Goal: Task Accomplishment & Management: Use online tool/utility

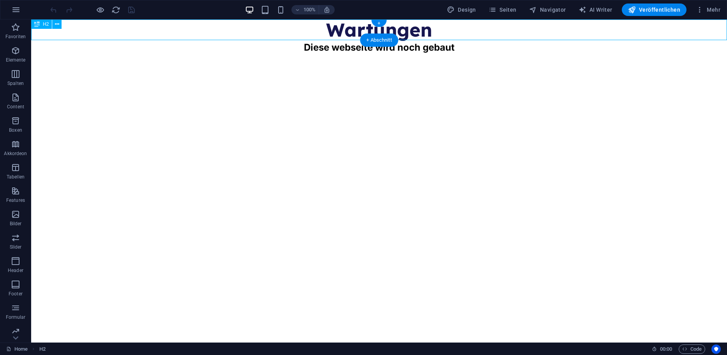
click at [342, 34] on div "Wartungen" at bounding box center [379, 29] width 696 height 21
click at [419, 28] on div "Wartungen" at bounding box center [379, 29] width 696 height 21
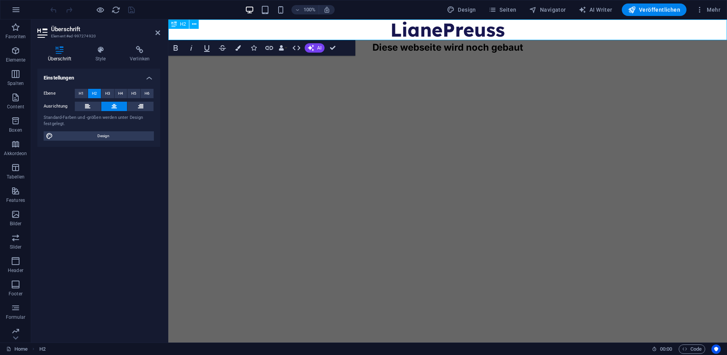
click at [445, 30] on h2 "LianePreuss" at bounding box center [447, 29] width 559 height 21
click at [448, 55] on html "Skip to main content [PERSON_NAME] Diese webseite wird noch gebaut" at bounding box center [447, 36] width 559 height 35
click at [351, 55] on html "Skip to main content [PERSON_NAME] Diese webseite wird noch gebaut" at bounding box center [447, 36] width 559 height 35
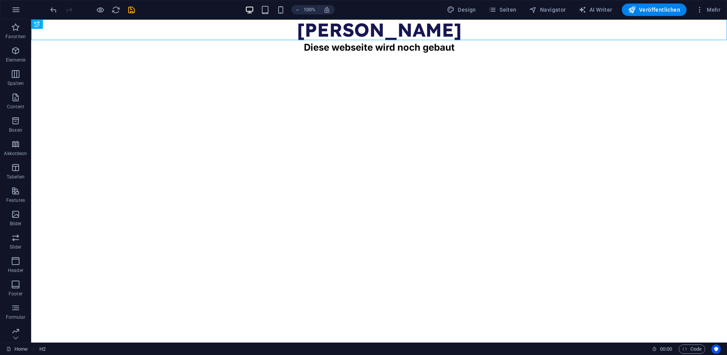
click at [636, 55] on html "Skip to main content [PERSON_NAME] Diese webseite wird noch gebaut" at bounding box center [379, 36] width 696 height 35
click at [466, 11] on span "Design" at bounding box center [461, 10] width 29 height 8
select select "px"
select select "400"
select select "px"
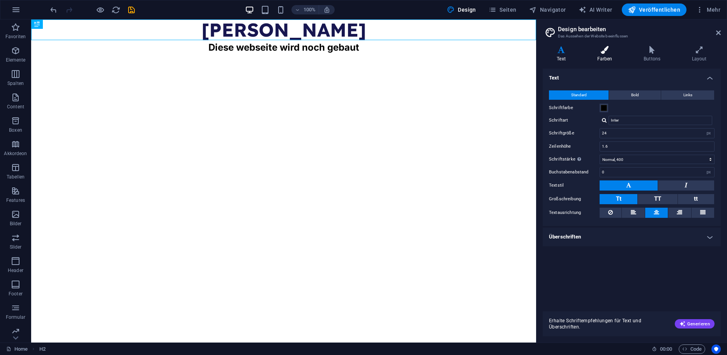
click at [604, 51] on icon at bounding box center [605, 50] width 44 height 8
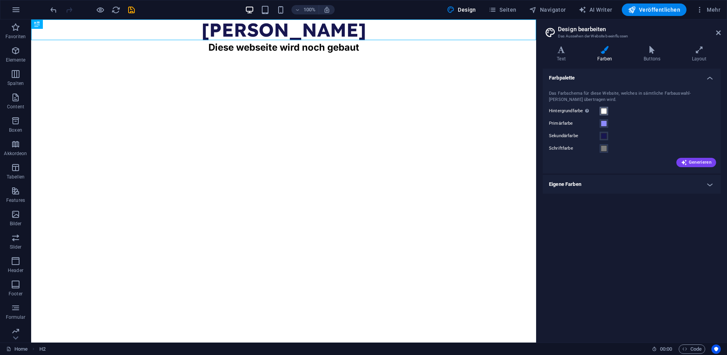
click at [605, 111] on span at bounding box center [604, 111] width 6 height 6
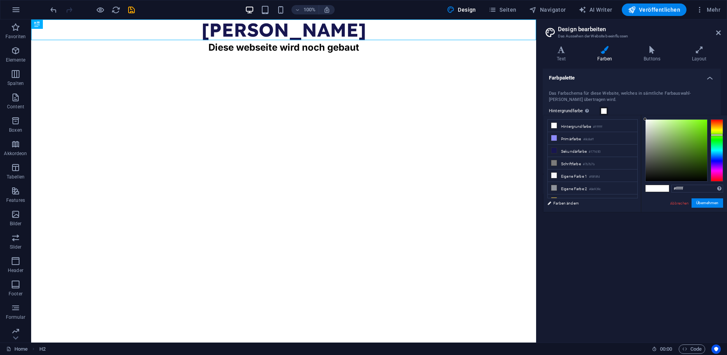
drag, startPoint x: 721, startPoint y: 129, endPoint x: 711, endPoint y: 138, distance: 13.0
click at [722, 135] on div at bounding box center [717, 150] width 12 height 62
drag, startPoint x: 682, startPoint y: 138, endPoint x: 668, endPoint y: 121, distance: 21.9
click at [668, 121] on div at bounding box center [677, 151] width 62 height 62
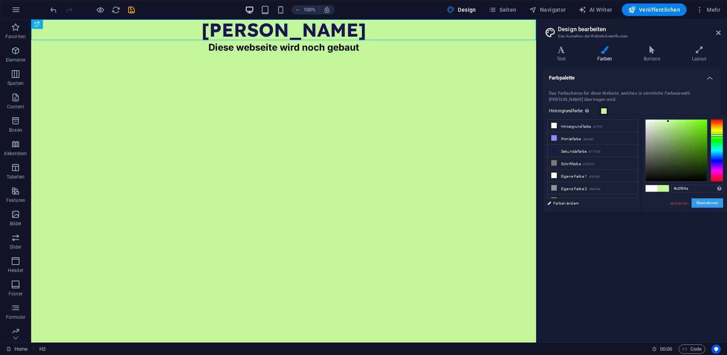
click at [709, 205] on button "Übernehmen" at bounding box center [708, 202] width 32 height 9
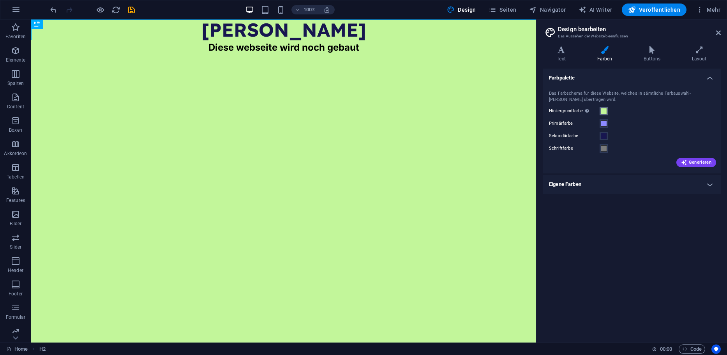
click at [605, 111] on span at bounding box center [604, 111] width 6 height 6
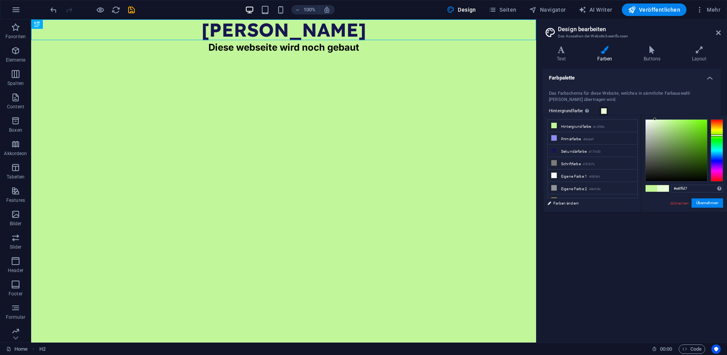
drag, startPoint x: 664, startPoint y: 120, endPoint x: 655, endPoint y: 118, distance: 8.9
click at [650, 116] on div "#e8ffd7 Unterstützte Formate: #0852ed rgb(8, 82, 237) rgba(8, 82, 237, 90%) hsv…" at bounding box center [684, 220] width 86 height 210
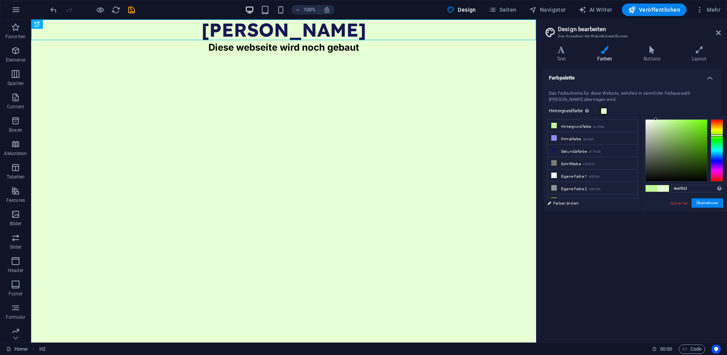
type input "#e8ffd7"
click at [715, 201] on button "Übernehmen" at bounding box center [708, 202] width 32 height 9
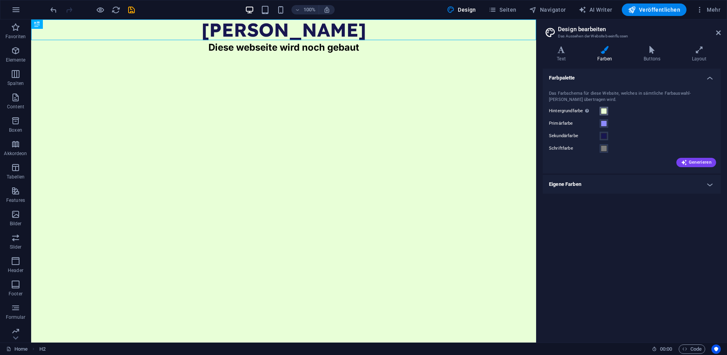
click at [605, 110] on span at bounding box center [604, 111] width 6 height 6
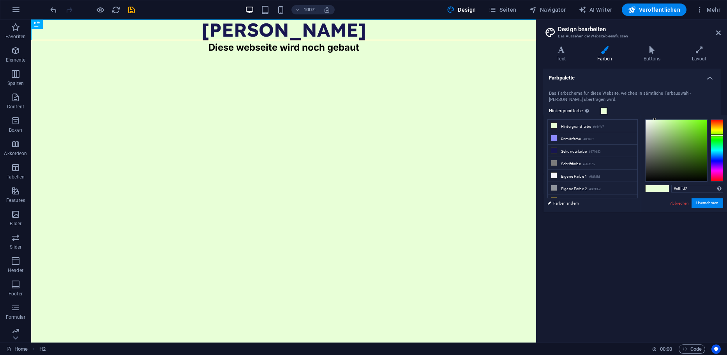
click at [399, 55] on html "Skip to main content [PERSON_NAME] Diese webseite wird noch gebaut" at bounding box center [283, 36] width 505 height 35
click at [19, 185] on icon "button" at bounding box center [15, 186] width 9 height 9
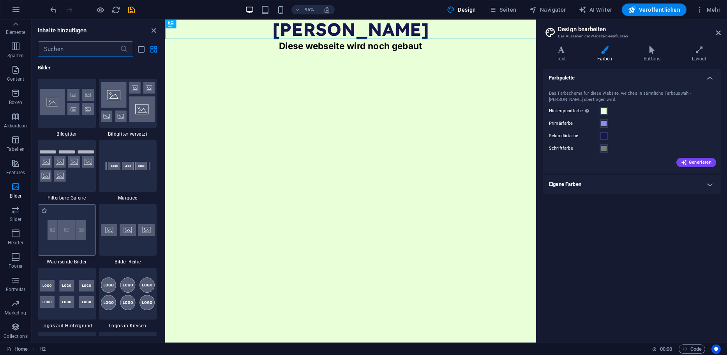
scroll to position [3990, 0]
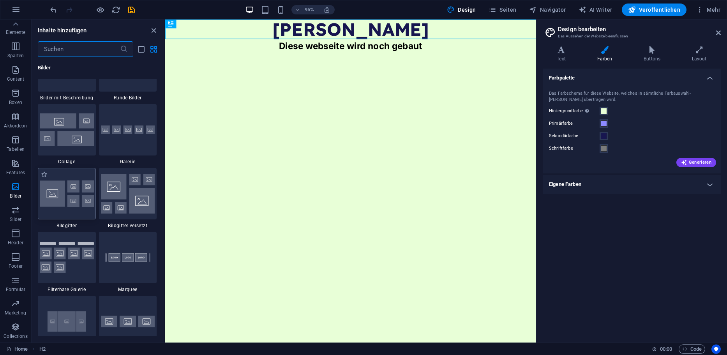
click at [74, 196] on img at bounding box center [67, 193] width 54 height 26
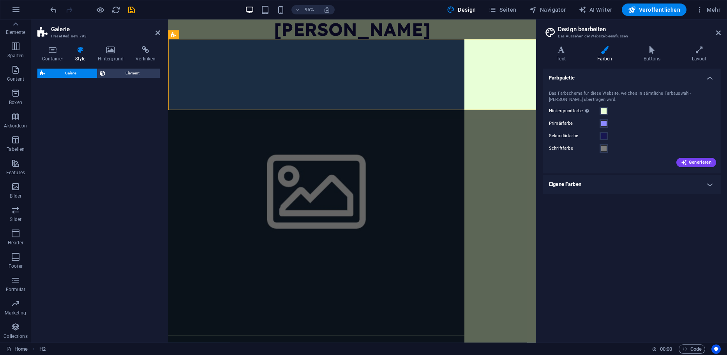
select select "rem"
select select "preset-gallery-v3-grid"
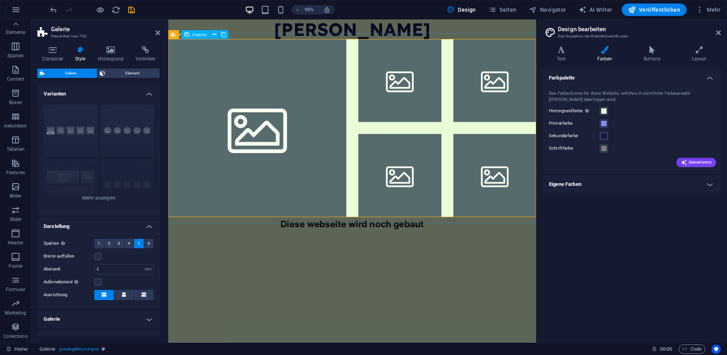
click at [403, 92] on li at bounding box center [412, 84] width 88 height 88
click at [276, 108] on li at bounding box center [261, 133] width 187 height 187
click at [258, 108] on li at bounding box center [261, 133] width 187 height 187
click at [334, 79] on li at bounding box center [261, 133] width 187 height 187
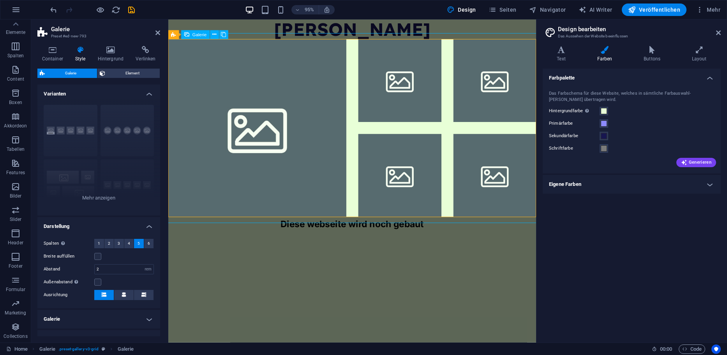
select select "4"
select select "px"
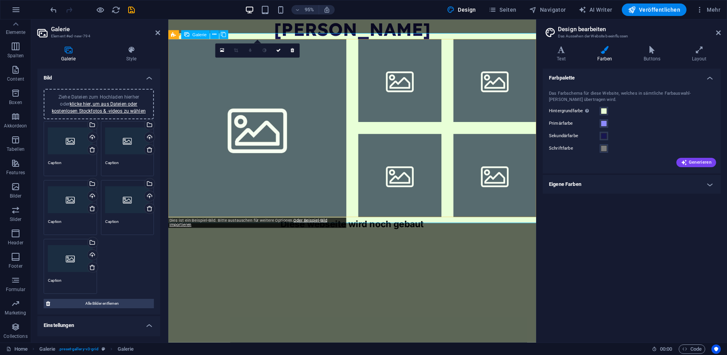
click at [333, 96] on li at bounding box center [261, 133] width 187 height 187
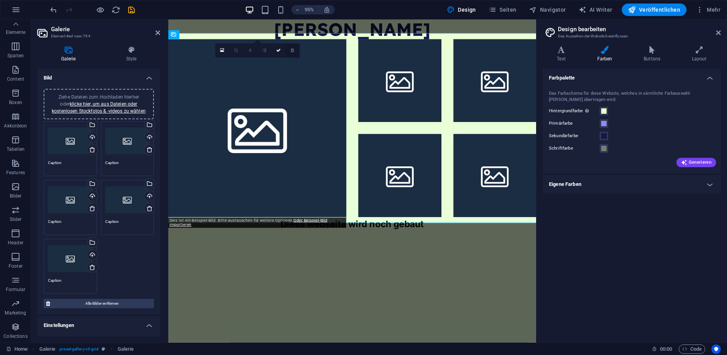
click at [292, 51] on icon at bounding box center [293, 50] width 4 height 4
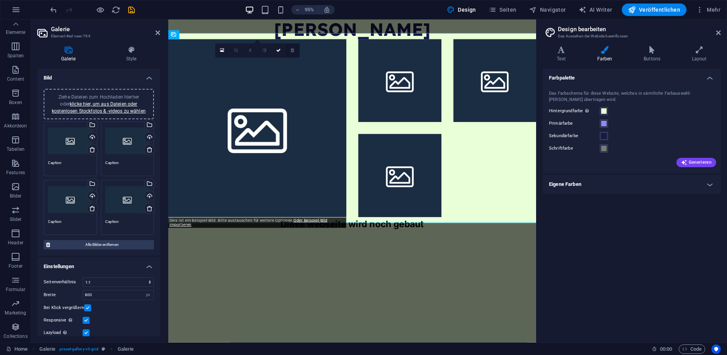
click at [291, 50] on icon at bounding box center [293, 50] width 4 height 4
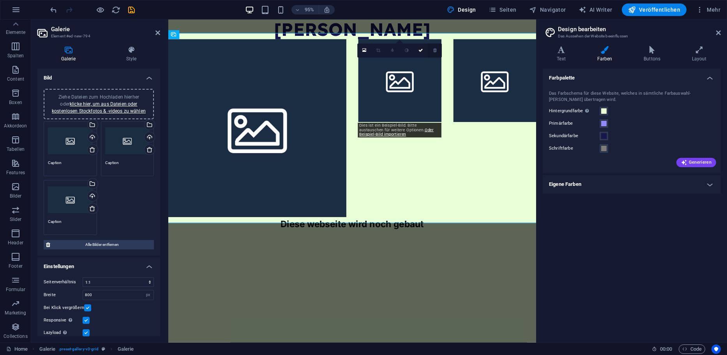
click at [437, 50] on link at bounding box center [435, 51] width 14 height 14
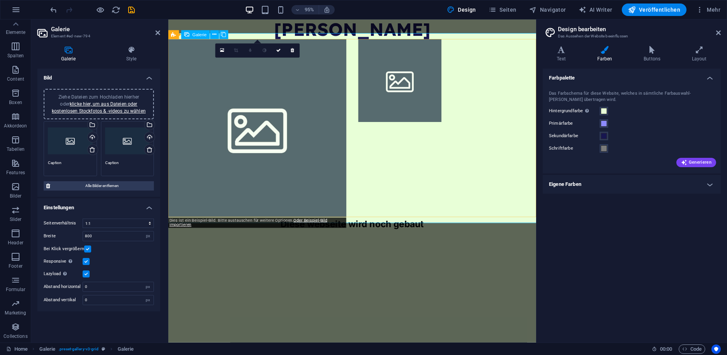
click at [281, 98] on li at bounding box center [261, 133] width 187 height 187
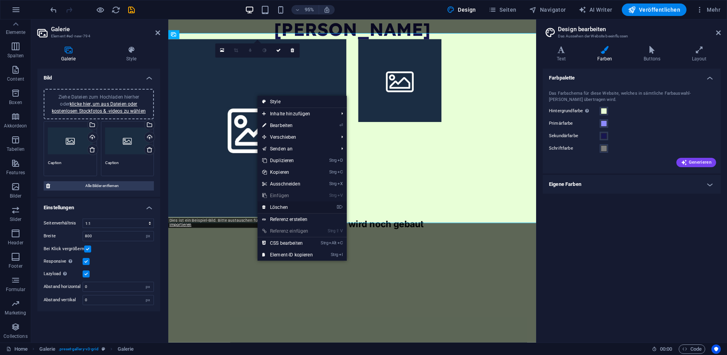
drag, startPoint x: 281, startPoint y: 208, endPoint x: 251, endPoint y: 185, distance: 37.9
click at [281, 208] on link "⌦ Löschen" at bounding box center [288, 207] width 60 height 12
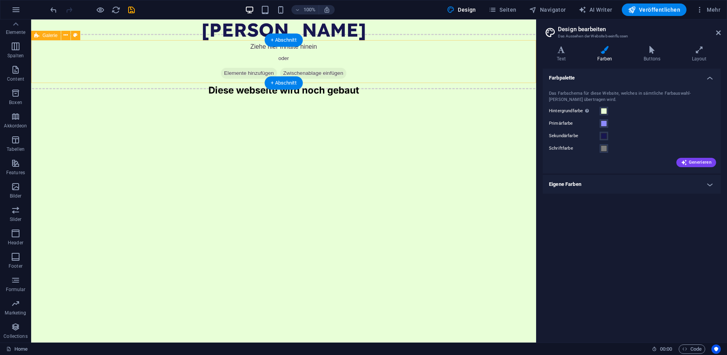
click at [293, 58] on div "Ziehe hier Inhalte hinein oder Elemente hinzufügen Zwischenablage einfügen" at bounding box center [283, 61] width 517 height 55
click at [245, 76] on span "Elemente hinzufügen" at bounding box center [249, 73] width 56 height 11
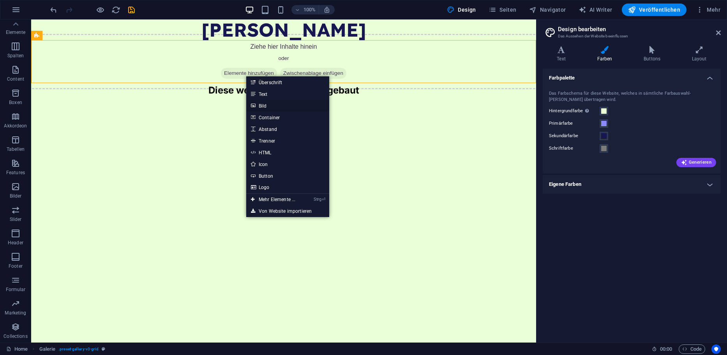
click at [278, 104] on link "Bild" at bounding box center [287, 106] width 83 height 12
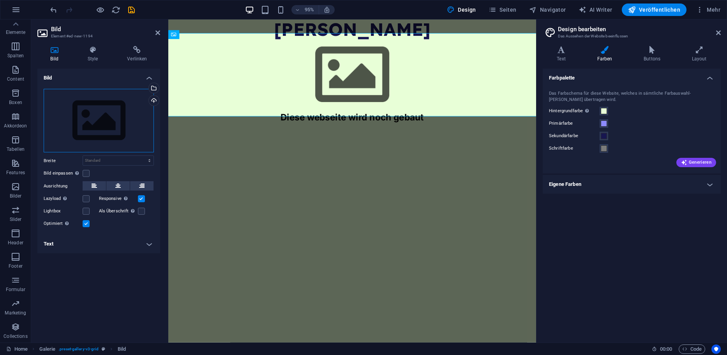
click at [119, 121] on div "Ziehe Dateien zum Hochladen hierher oder klicke hier, um aus Dateien oder koste…" at bounding box center [99, 121] width 110 height 64
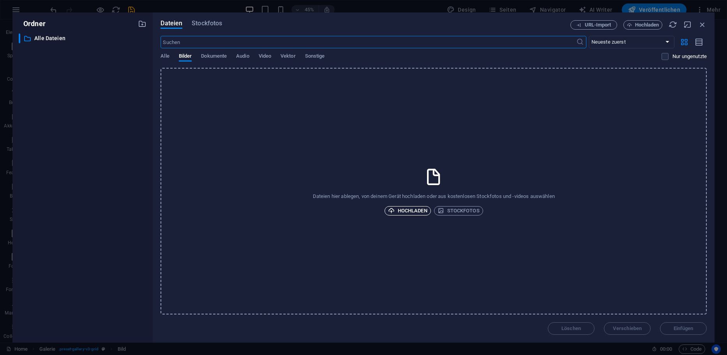
click at [409, 208] on span "Hochladen" at bounding box center [407, 210] width 39 height 9
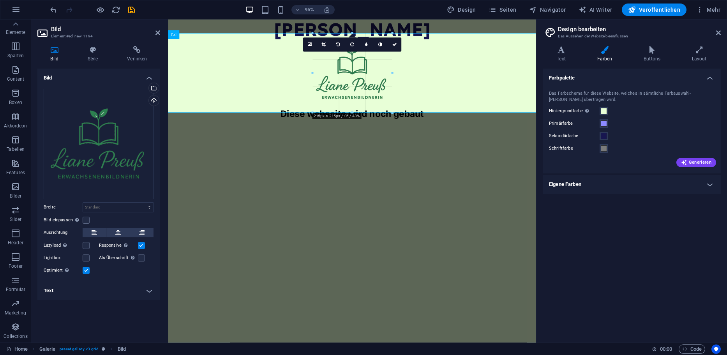
drag, startPoint x: 286, startPoint y: 206, endPoint x: 331, endPoint y: 60, distance: 153.3
type input "215"
select select "px"
click at [376, 126] on html "Skip to main content [PERSON_NAME] Diese webseite wird noch gebaut" at bounding box center [361, 72] width 387 height 107
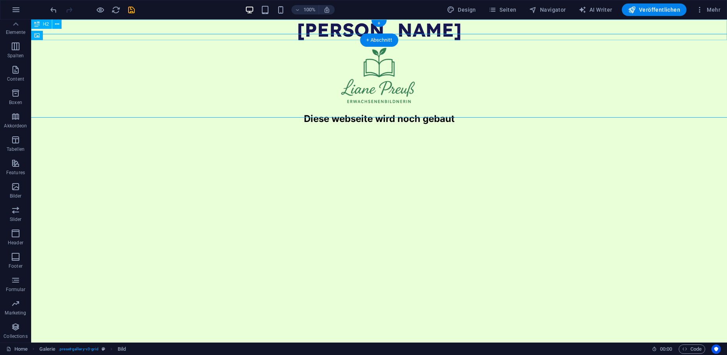
click at [418, 27] on div "[PERSON_NAME]" at bounding box center [379, 29] width 696 height 21
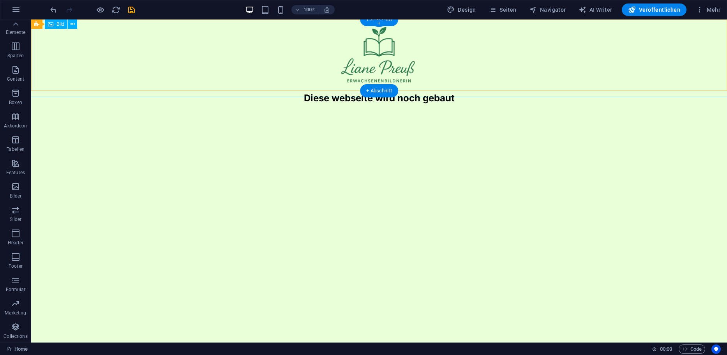
click at [397, 59] on figure at bounding box center [379, 55] width 708 height 84
click at [389, 62] on figure at bounding box center [379, 55] width 708 height 84
select select "px"
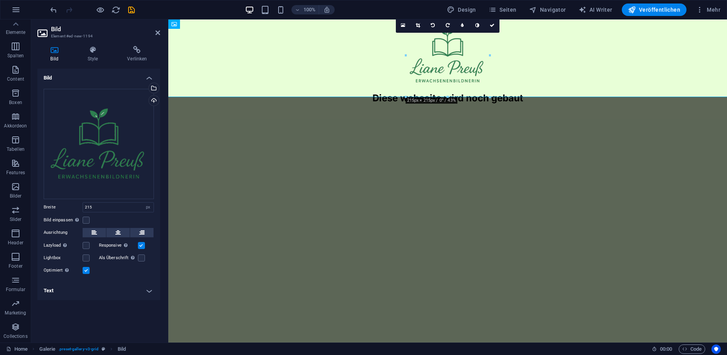
drag, startPoint x: 660, startPoint y: 116, endPoint x: 525, endPoint y: 123, distance: 135.4
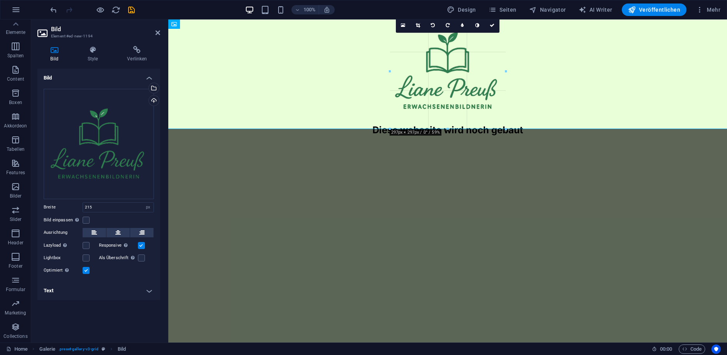
drag, startPoint x: 489, startPoint y: 97, endPoint x: 392, endPoint y: 121, distance: 100.4
type input "297"
click at [582, 138] on html "Skip to main content Diese webseite wird noch gebaut" at bounding box center [447, 78] width 559 height 118
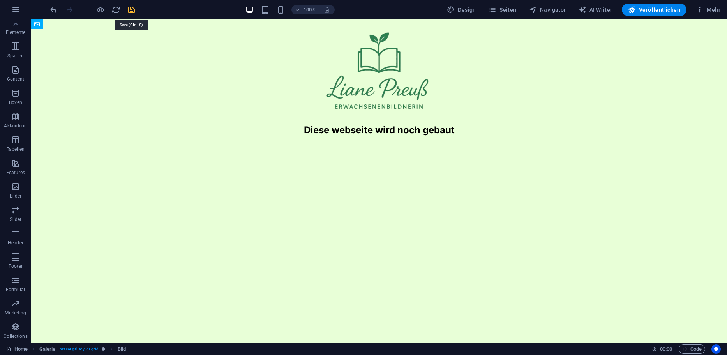
click at [130, 11] on icon "save" at bounding box center [131, 9] width 9 height 9
click at [436, 138] on html "Skip to main content Diese webseite wird noch gebaut" at bounding box center [379, 78] width 696 height 118
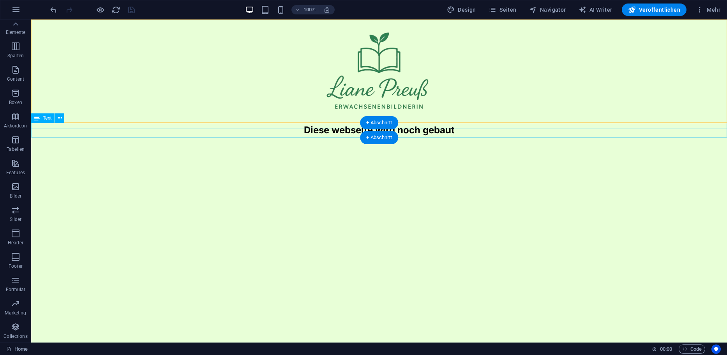
click at [431, 133] on div "Diese webseite wird noch gebaut" at bounding box center [379, 130] width 696 height 15
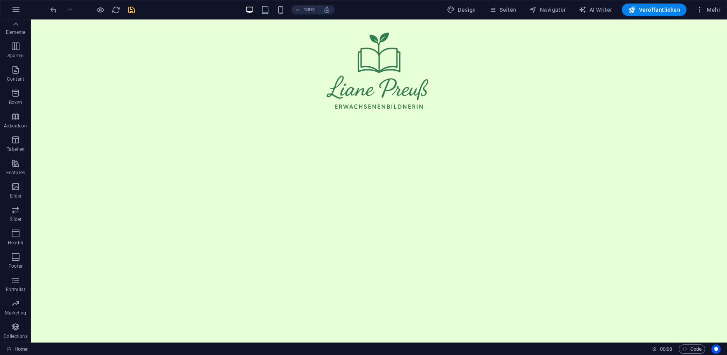
click at [131, 14] on div at bounding box center [92, 10] width 87 height 12
click at [132, 14] on div at bounding box center [92, 10] width 87 height 12
click at [131, 11] on icon "save" at bounding box center [131, 9] width 9 height 9
click at [14, 97] on icon "button" at bounding box center [15, 92] width 9 height 9
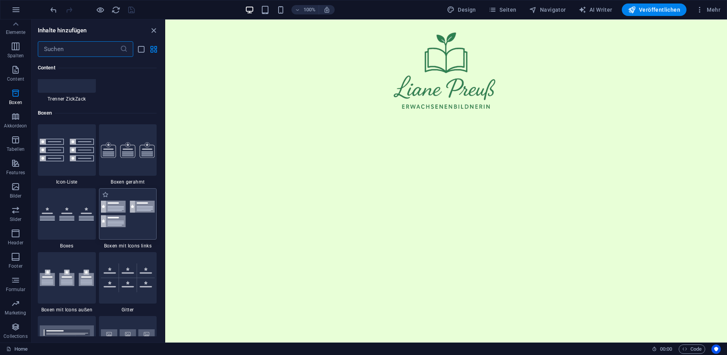
scroll to position [2071, 0]
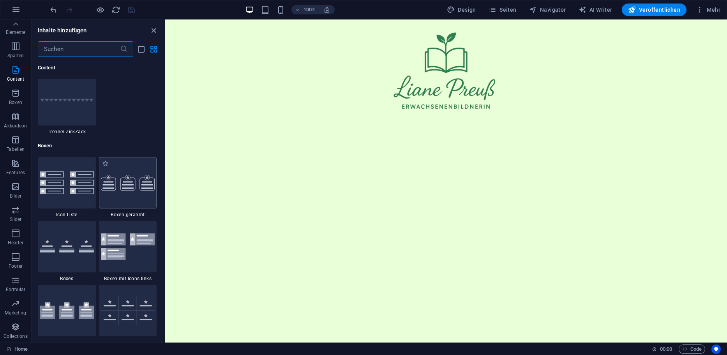
click at [134, 175] on img at bounding box center [128, 183] width 54 height 16
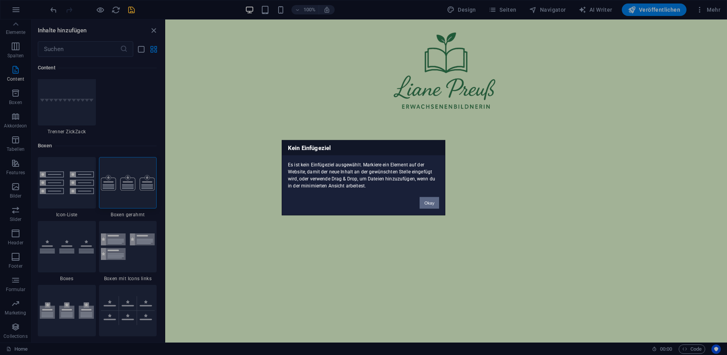
click at [431, 203] on button "Okay" at bounding box center [429, 203] width 19 height 12
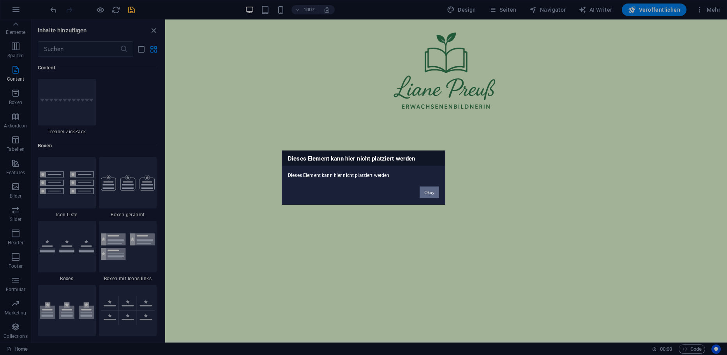
click at [429, 192] on button "Okay" at bounding box center [429, 192] width 19 height 12
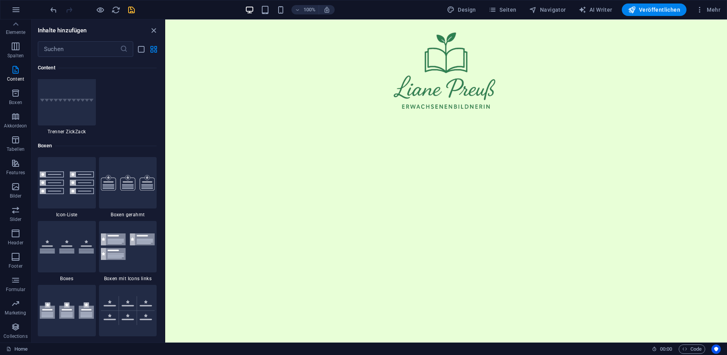
drag, startPoint x: 379, startPoint y: 192, endPoint x: 388, endPoint y: 187, distance: 10.8
click at [379, 123] on html "Skip to main content" at bounding box center [446, 70] width 562 height 103
click at [447, 118] on div "+ Abschnitt" at bounding box center [446, 122] width 38 height 13
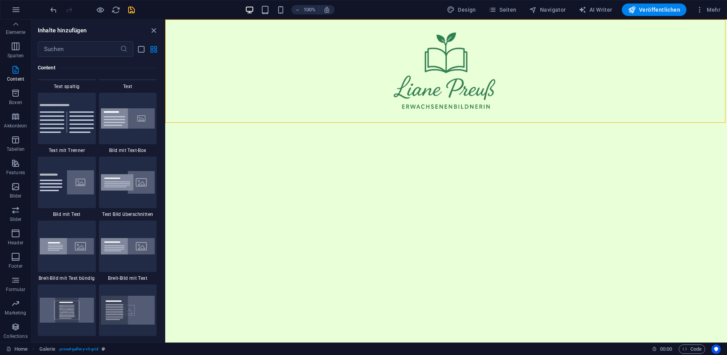
scroll to position [1363, 0]
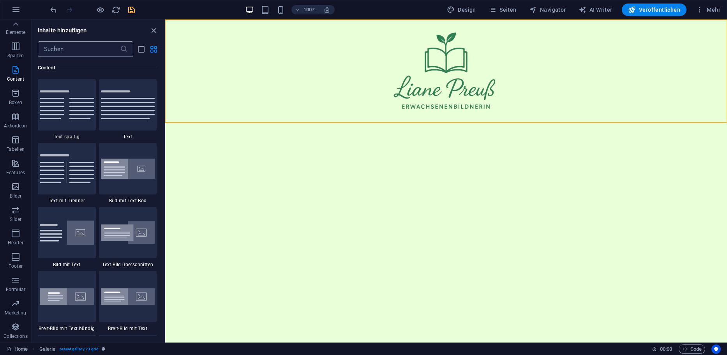
click at [67, 48] on input "text" at bounding box center [79, 49] width 82 height 16
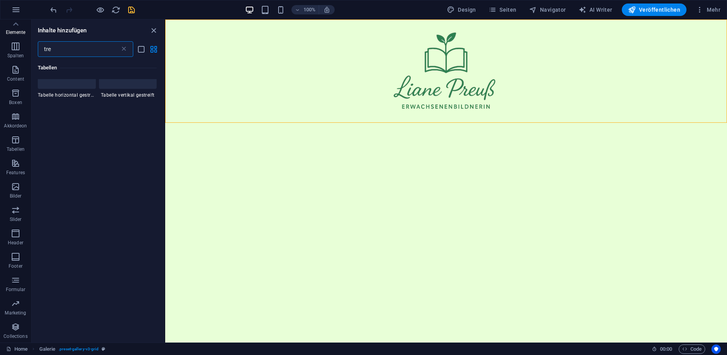
scroll to position [0, 0]
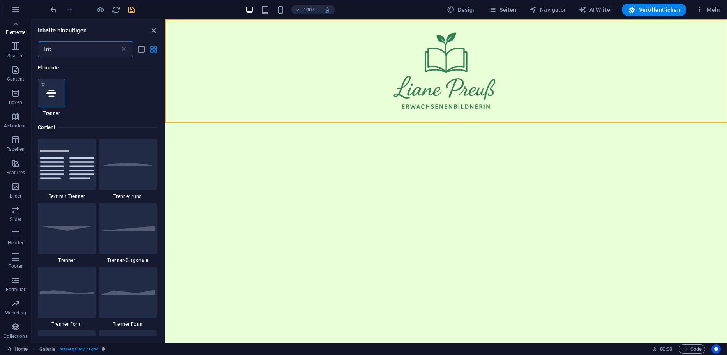
type input "tre"
click at [53, 90] on icon at bounding box center [51, 93] width 10 height 10
select select "%"
select select "px"
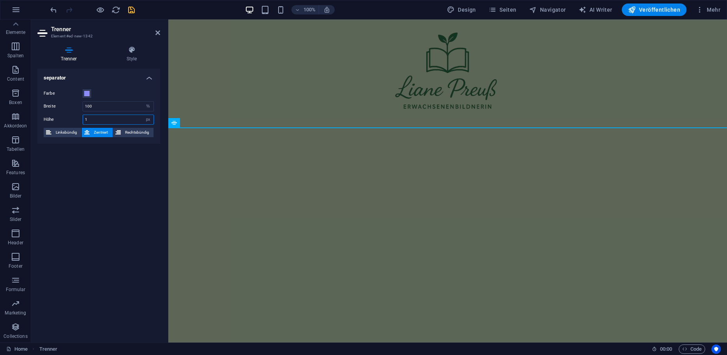
click at [116, 122] on input "1" at bounding box center [118, 119] width 71 height 9
type input "2"
type input "1"
click at [117, 109] on input "100" at bounding box center [118, 106] width 71 height 9
drag, startPoint x: 111, startPoint y: 106, endPoint x: 64, endPoint y: 103, distance: 46.9
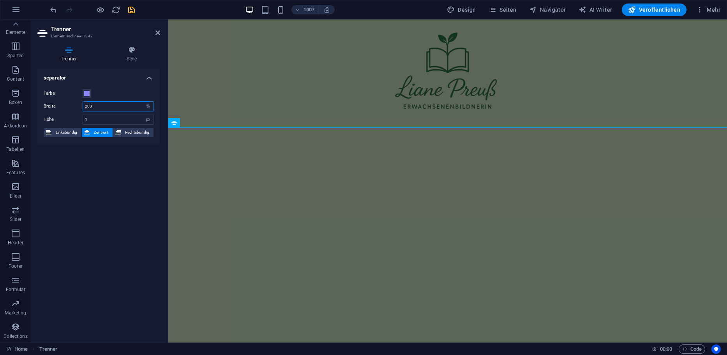
click at [64, 103] on div "Breite 200 px rem % vh vw" at bounding box center [99, 106] width 110 height 10
type input "500"
click at [265, 132] on html "Skip to main content" at bounding box center [447, 75] width 559 height 113
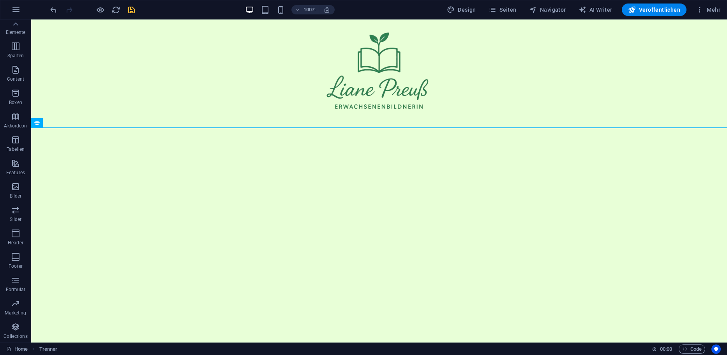
click at [99, 127] on div at bounding box center [379, 73] width 696 height 108
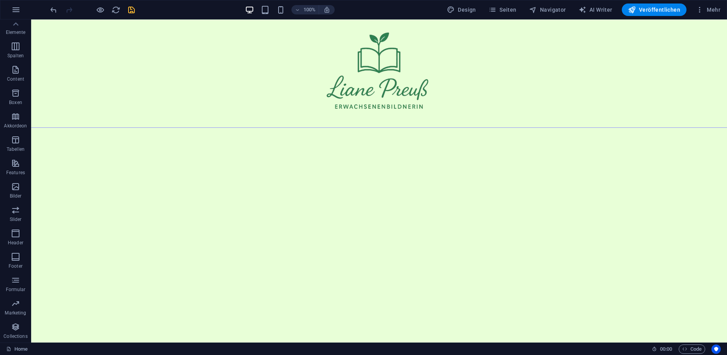
click at [186, 132] on html "Skip to main content" at bounding box center [379, 75] width 696 height 113
click at [210, 128] on html "Skip to main content" at bounding box center [379, 75] width 696 height 113
click at [214, 128] on html "Skip to main content" at bounding box center [379, 75] width 696 height 113
click at [215, 127] on div at bounding box center [379, 73] width 696 height 108
click at [215, 128] on html "Skip to main content" at bounding box center [379, 75] width 696 height 113
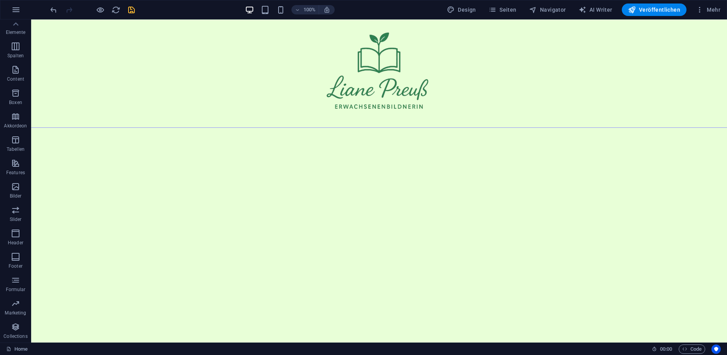
click at [216, 128] on html "Skip to main content" at bounding box center [379, 75] width 696 height 113
click at [217, 127] on div at bounding box center [379, 127] width 696 height 0
click at [388, 119] on div "+ Abschnitt" at bounding box center [379, 122] width 38 height 13
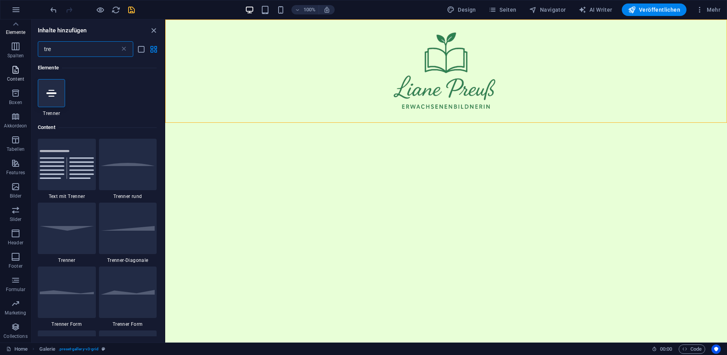
click at [13, 76] on p "Content" at bounding box center [15, 79] width 17 height 6
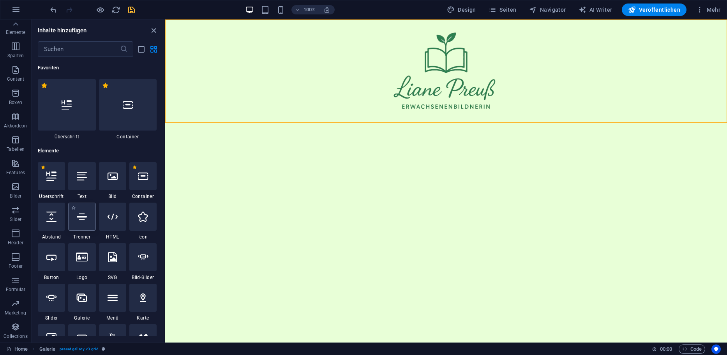
click at [81, 218] on icon at bounding box center [82, 217] width 10 height 10
select select "%"
select select "px"
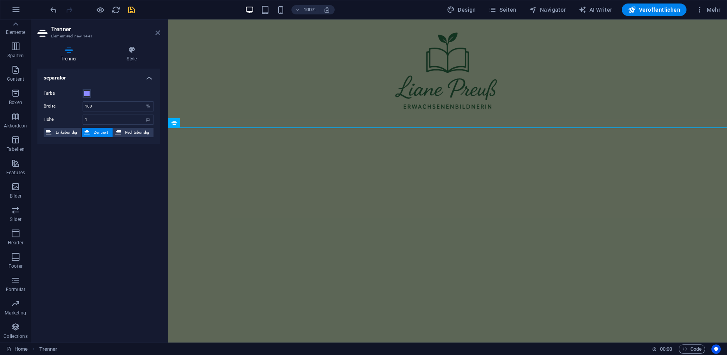
click at [157, 34] on icon at bounding box center [157, 33] width 5 height 6
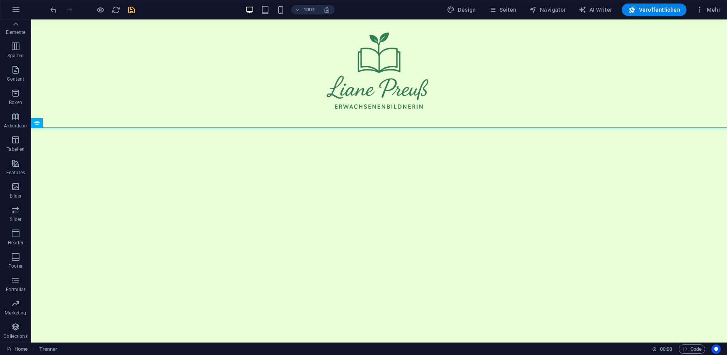
click at [183, 126] on div at bounding box center [379, 73] width 696 height 108
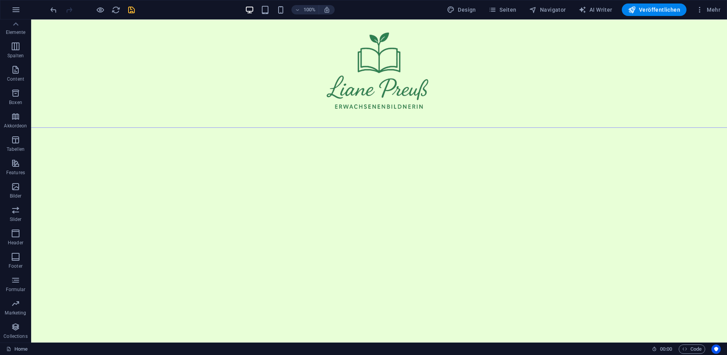
click at [187, 125] on html "Skip to main content" at bounding box center [379, 75] width 696 height 113
click at [189, 128] on html "Skip to main content" at bounding box center [379, 75] width 696 height 113
click at [189, 127] on div at bounding box center [379, 127] width 696 height 0
select select "%"
select select "px"
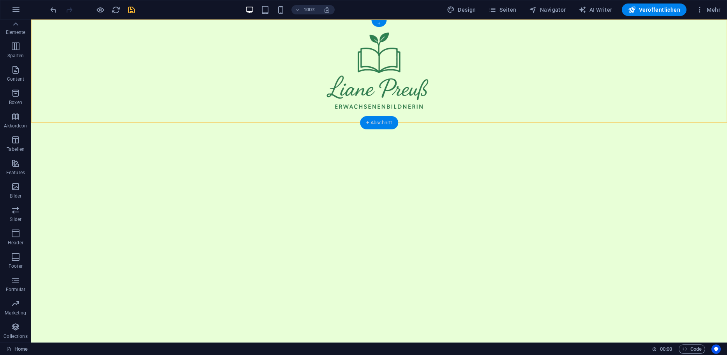
click at [380, 124] on div "+ Abschnitt" at bounding box center [379, 122] width 38 height 13
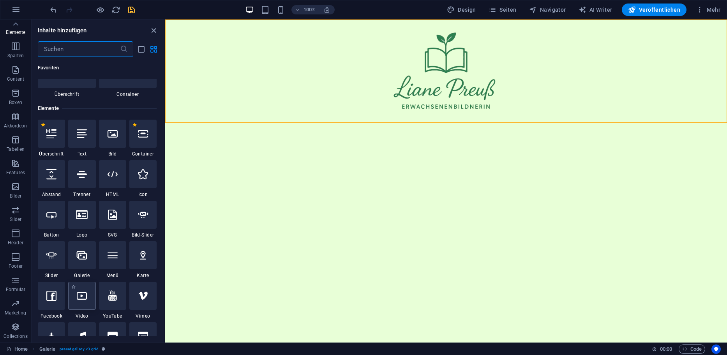
scroll to position [37, 0]
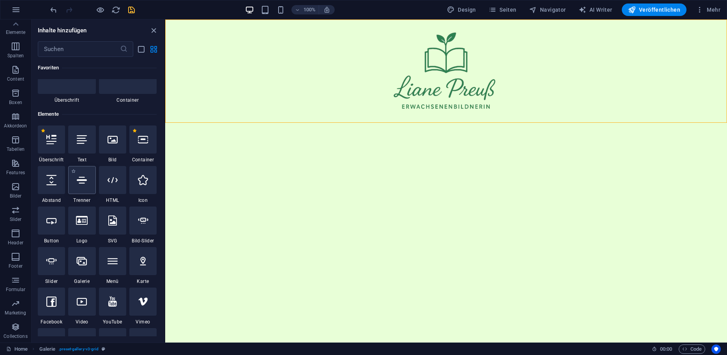
click at [83, 183] on icon at bounding box center [82, 180] width 10 height 10
select select "%"
select select "px"
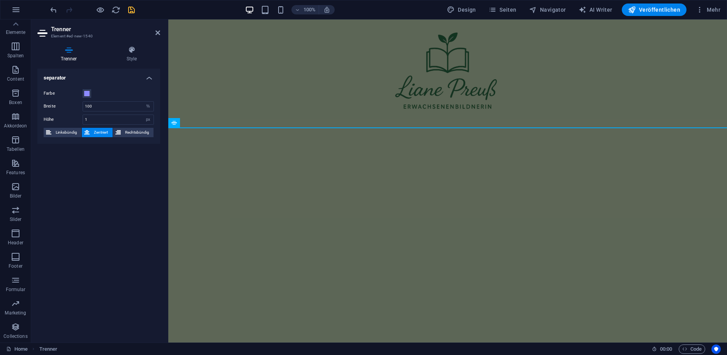
drag, startPoint x: 100, startPoint y: 114, endPoint x: 45, endPoint y: 106, distance: 56.0
click at [47, 108] on div "Farbe Breite 100 px rem % vh vw Höhe 1 px rem vh vw Linksbündig Zentriert Recht…" at bounding box center [98, 113] width 123 height 61
click at [95, 120] on input "1" at bounding box center [118, 119] width 71 height 9
type input "50"
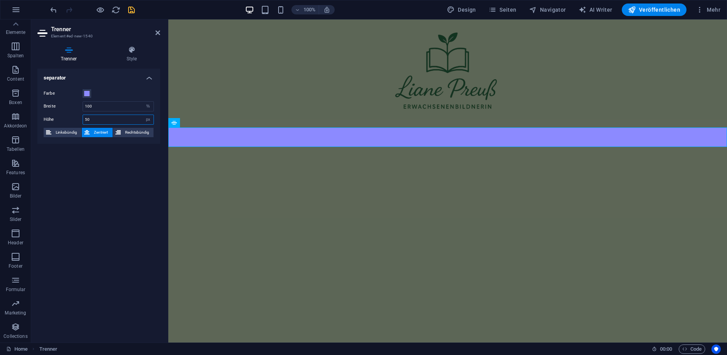
drag, startPoint x: 96, startPoint y: 121, endPoint x: 53, endPoint y: 114, distance: 44.2
click at [53, 115] on div "Höhe 50 px rem vh vw" at bounding box center [99, 120] width 110 height 10
type input "10"
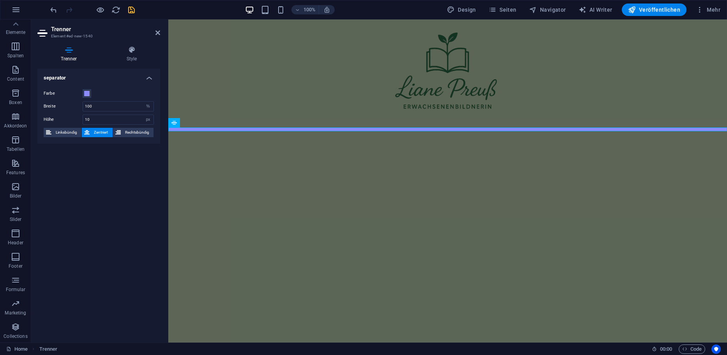
click at [283, 136] on html "Skip to main content" at bounding box center [447, 77] width 559 height 116
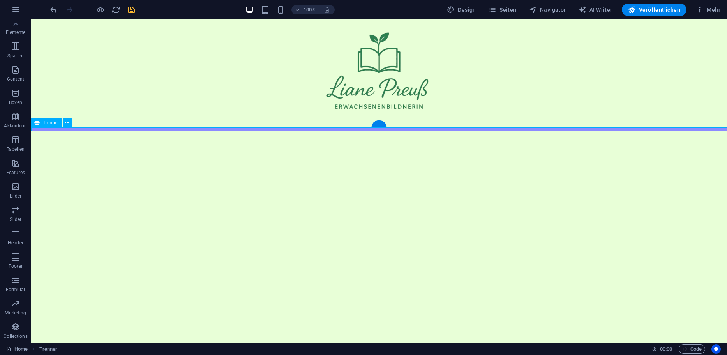
click at [323, 130] on div at bounding box center [379, 129] width 696 height 4
select select "%"
select select "px"
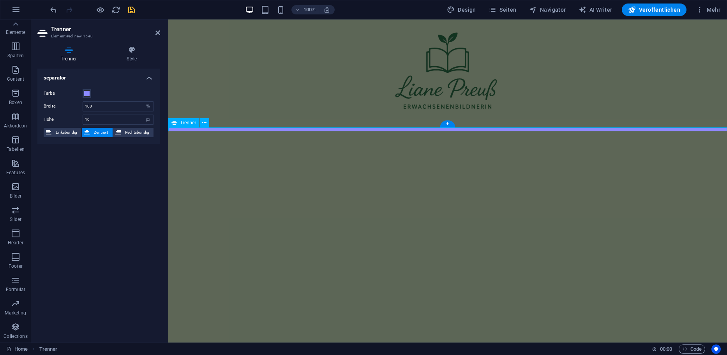
click at [323, 130] on div at bounding box center [447, 129] width 559 height 4
click at [86, 94] on span at bounding box center [87, 93] width 6 height 6
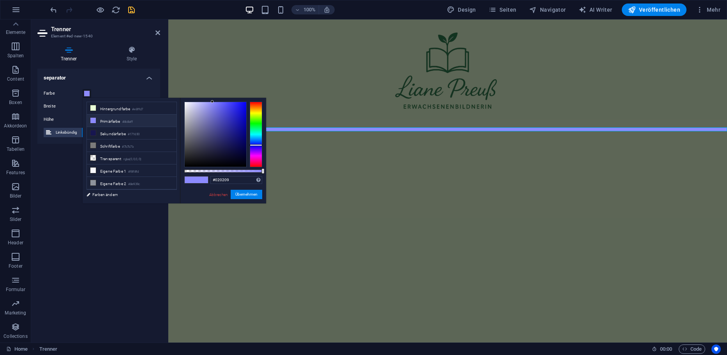
type input "#000000"
drag, startPoint x: 245, startPoint y: 156, endPoint x: 279, endPoint y: 211, distance: 64.3
click at [279, 211] on body "[DOMAIN_NAME] Home Favoriten Elemente Spalten Content Boxen Akkordeon Tabellen …" at bounding box center [363, 177] width 727 height 355
click at [247, 192] on button "Übernehmen" at bounding box center [247, 194] width 32 height 9
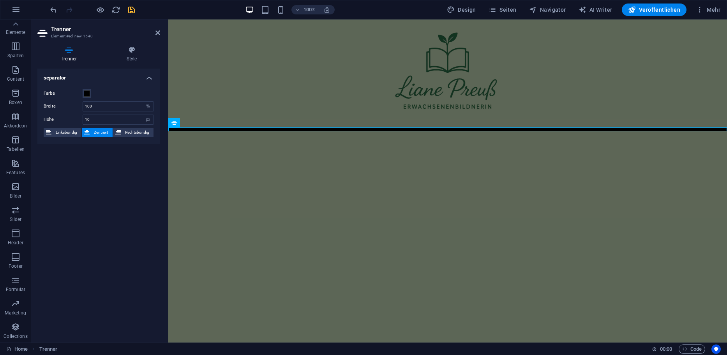
click at [364, 136] on html "Skip to main content" at bounding box center [447, 77] width 559 height 116
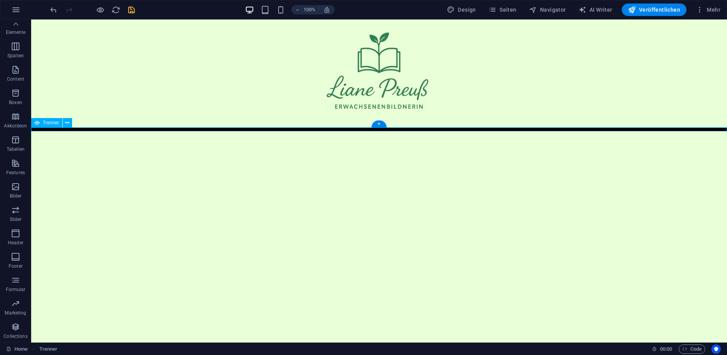
click at [102, 129] on div at bounding box center [379, 129] width 696 height 4
click at [68, 131] on html "Skip to main content" at bounding box center [379, 77] width 696 height 116
click at [72, 130] on div at bounding box center [379, 129] width 696 height 4
select select "%"
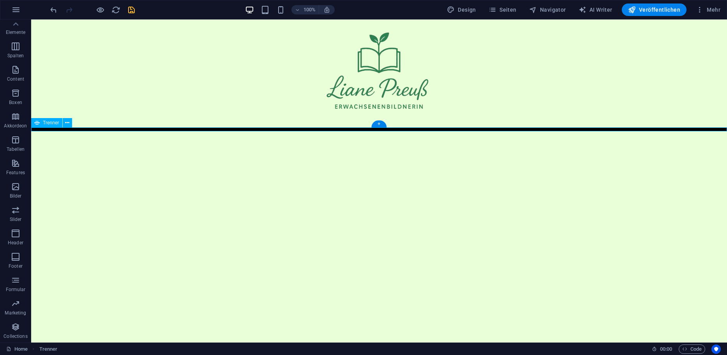
select select "px"
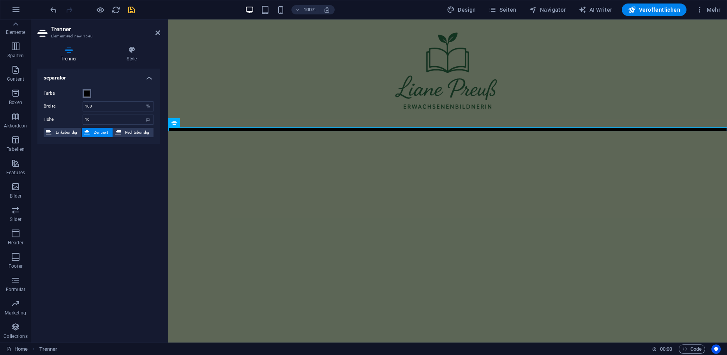
click at [87, 93] on span at bounding box center [87, 93] width 6 height 6
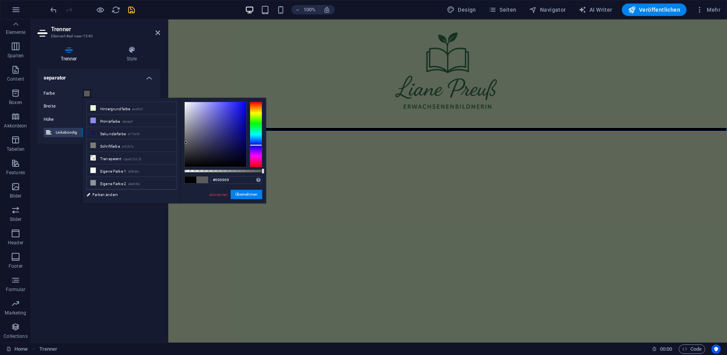
type input "#6b6b6b"
drag, startPoint x: 215, startPoint y: 148, endPoint x: 184, endPoint y: 139, distance: 32.4
click at [185, 139] on div at bounding box center [216, 134] width 62 height 65
click at [240, 196] on button "Übernehmen" at bounding box center [247, 194] width 32 height 9
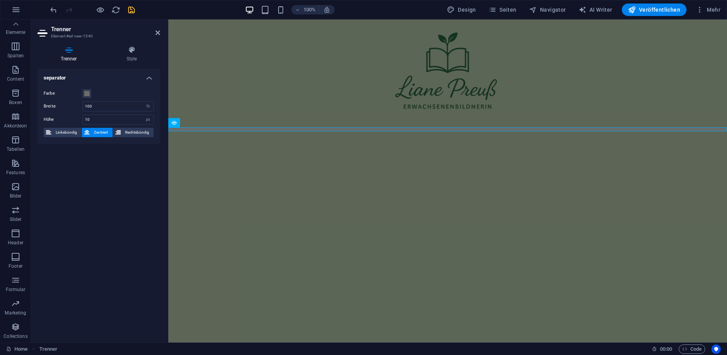
click at [306, 136] on html "Skip to main content" at bounding box center [447, 77] width 559 height 116
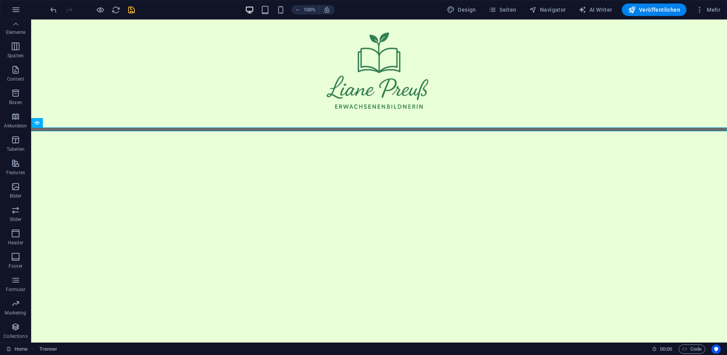
click at [111, 136] on html "Skip to main content" at bounding box center [379, 77] width 696 height 116
click at [318, 131] on html "Skip to main content" at bounding box center [379, 77] width 696 height 116
click at [321, 126] on div at bounding box center [379, 75] width 696 height 112
click at [321, 128] on div at bounding box center [379, 129] width 696 height 4
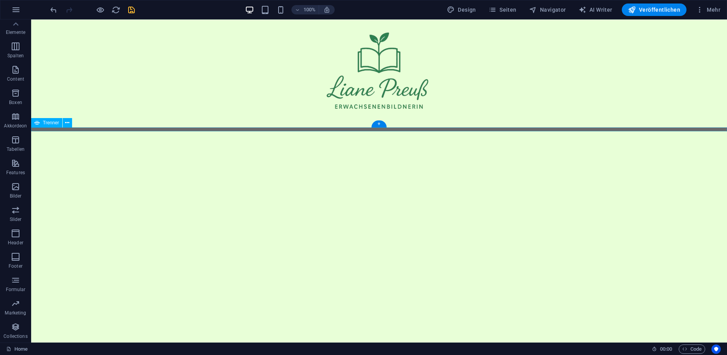
click at [321, 128] on div at bounding box center [379, 129] width 696 height 4
select select "%"
select select "px"
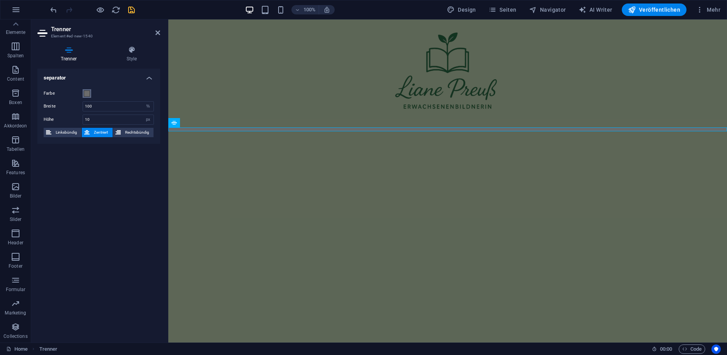
click at [86, 97] on button "Farbe" at bounding box center [87, 93] width 9 height 9
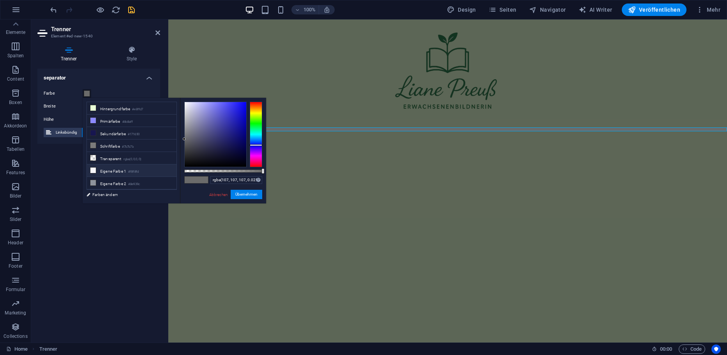
type input "rgba(107, 107, 107, 0)"
drag, startPoint x: 209, startPoint y: 169, endPoint x: 149, endPoint y: 171, distance: 59.6
click at [149, 171] on div "less Hintergrundfarbe #e8ffd7 Primärfarbe #8c8aff [GEOGRAPHIC_DATA] #171650 Sch…" at bounding box center [175, 151] width 184 height 106
click at [254, 195] on button "Übernehmen" at bounding box center [247, 194] width 32 height 9
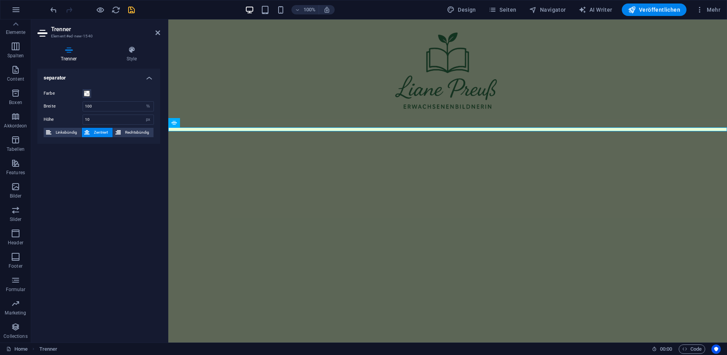
click at [338, 136] on html "Skip to main content" at bounding box center [447, 77] width 559 height 116
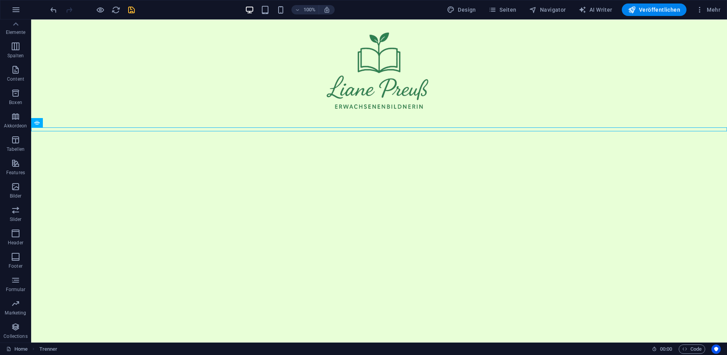
click at [369, 136] on html "Skip to main content" at bounding box center [379, 77] width 696 height 116
click at [404, 136] on html "Skip to main content" at bounding box center [379, 77] width 696 height 116
click at [386, 136] on html "Skip to main content" at bounding box center [379, 77] width 696 height 116
click at [379, 124] on div "+" at bounding box center [378, 123] width 15 height 7
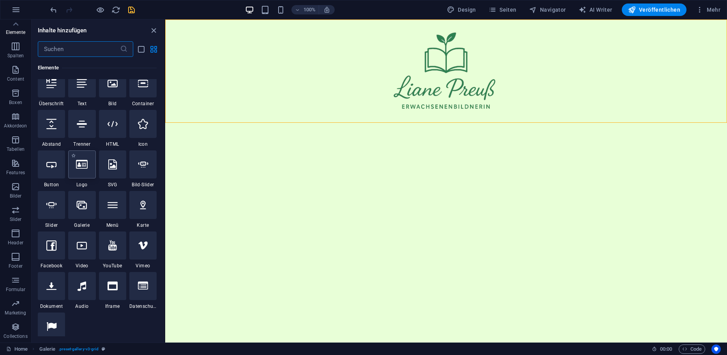
scroll to position [0, 0]
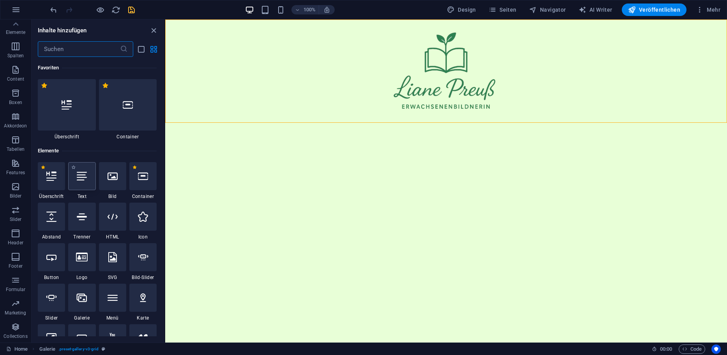
click at [85, 183] on div at bounding box center [81, 176] width 27 height 28
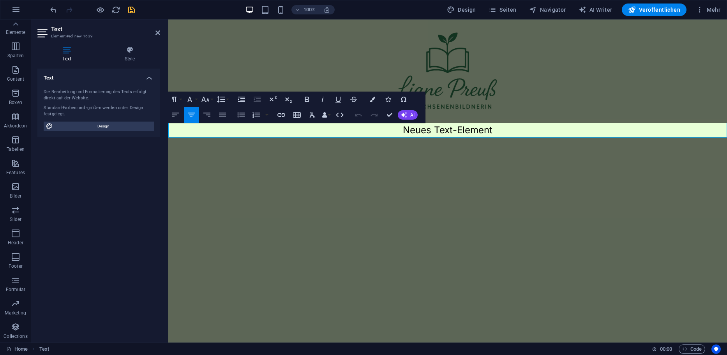
click at [451, 151] on html "Skip to main content Neues Text-Element" at bounding box center [447, 84] width 559 height 131
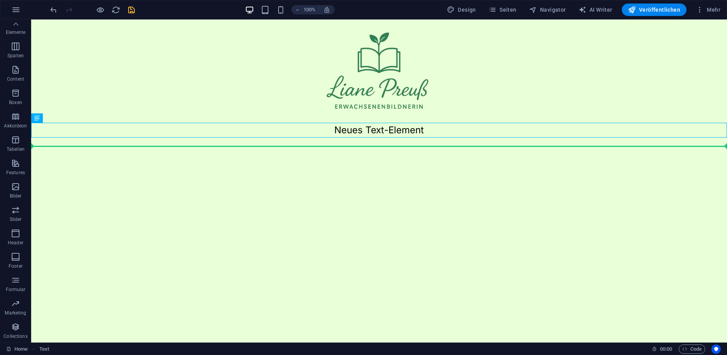
drag, startPoint x: 416, startPoint y: 132, endPoint x: 416, endPoint y: 149, distance: 16.8
click at [416, 149] on html "Skip to main content Neues Text-Element" at bounding box center [379, 84] width 696 height 131
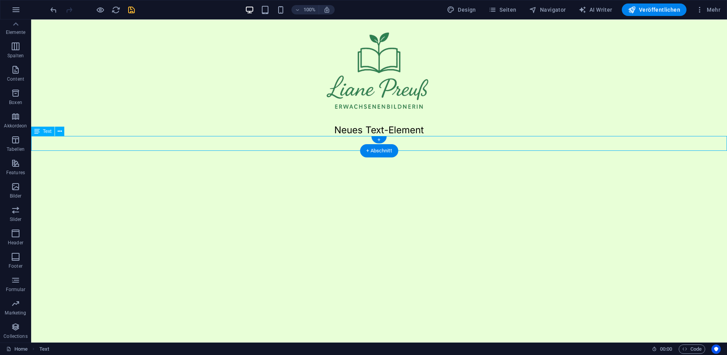
click at [417, 146] on div "Neues Text-Element" at bounding box center [379, 82] width 696 height 127
click at [401, 148] on div "Neues Text-Element" at bounding box center [379, 143] width 696 height 15
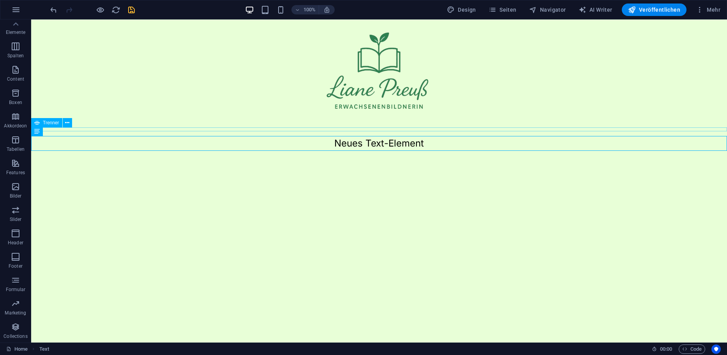
click at [398, 131] on div at bounding box center [379, 129] width 696 height 4
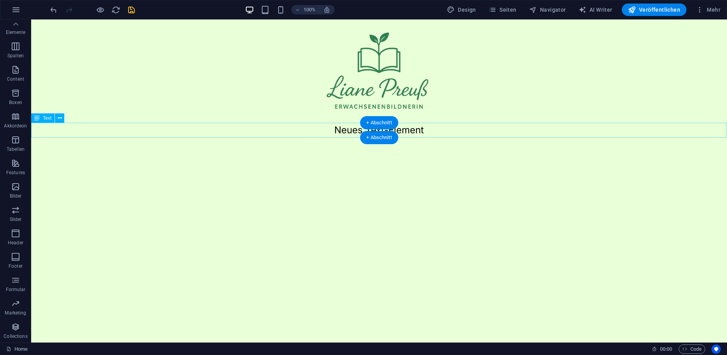
click at [427, 133] on div "Neues Text-Element" at bounding box center [379, 130] width 696 height 15
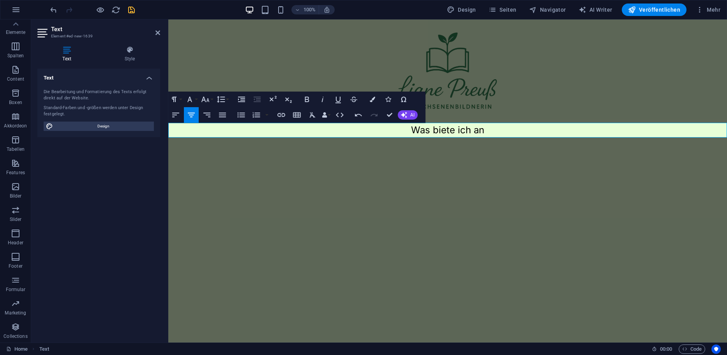
drag, startPoint x: 267, startPoint y: 184, endPoint x: 192, endPoint y: 169, distance: 76.0
click at [266, 138] on html "Skip to main content Was biete ich an" at bounding box center [447, 78] width 559 height 118
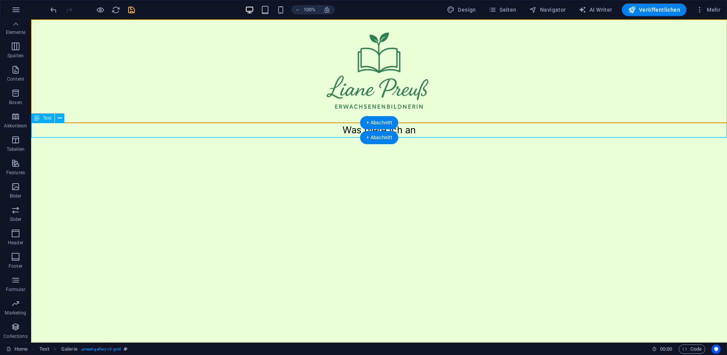
click at [436, 129] on div "Was biete ich an" at bounding box center [379, 130] width 696 height 15
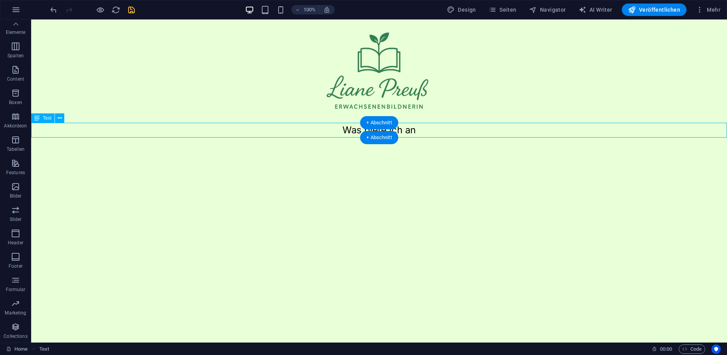
click at [436, 129] on div "Was biete ich an" at bounding box center [379, 130] width 696 height 15
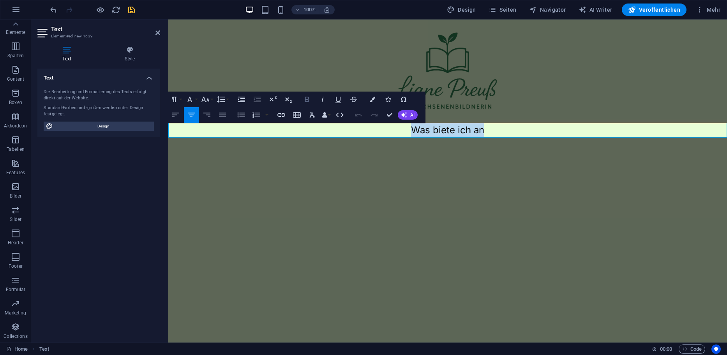
click at [308, 99] on icon "button" at bounding box center [307, 99] width 4 height 5
click at [406, 138] on html "Skip to main content Was biete ich an" at bounding box center [447, 78] width 559 height 118
click at [461, 138] on html "Skip to main content Was biete ich an" at bounding box center [447, 78] width 559 height 118
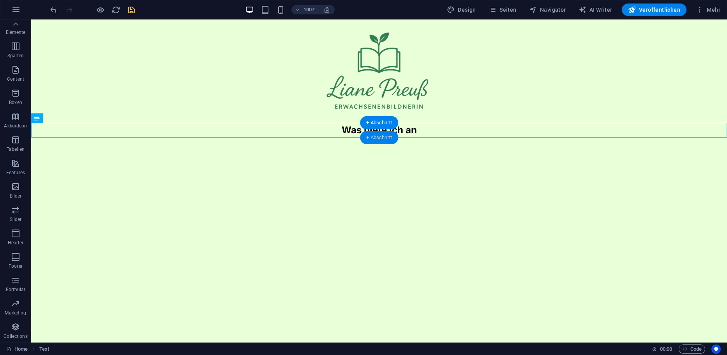
click at [381, 142] on div "+ Abschnitt" at bounding box center [379, 137] width 38 height 13
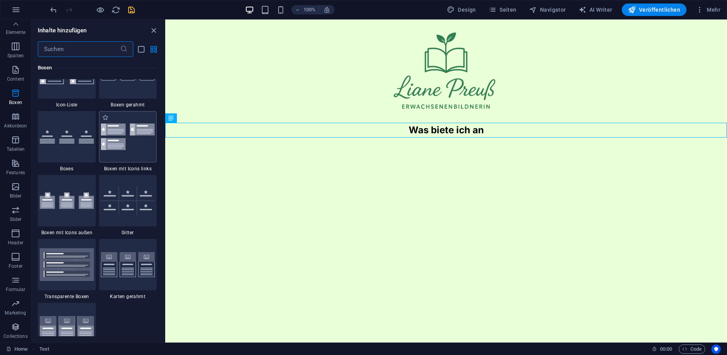
scroll to position [2143, 0]
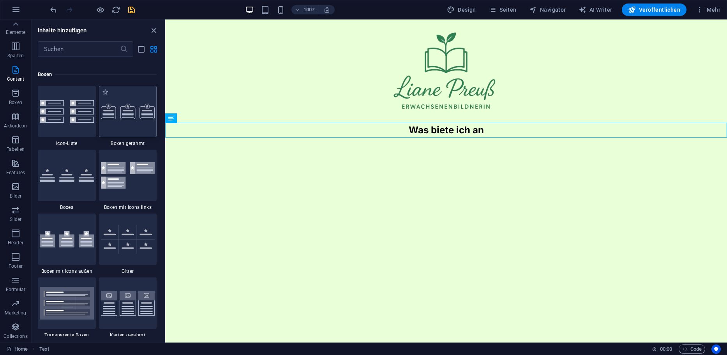
click at [138, 124] on div at bounding box center [128, 111] width 58 height 51
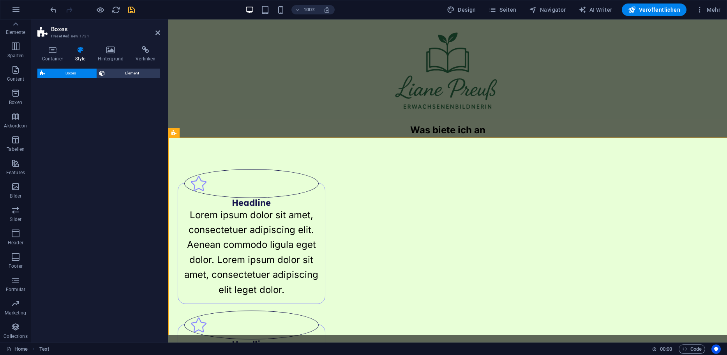
select select "rem"
select select "preset-boxes-v3-border"
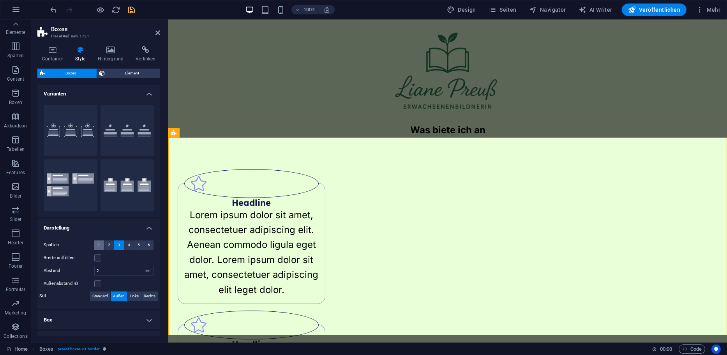
click at [103, 244] on button "1" at bounding box center [99, 244] width 10 height 9
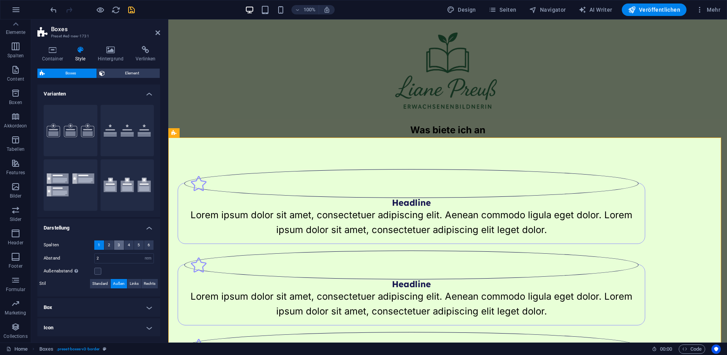
click at [119, 247] on span "3" at bounding box center [119, 244] width 2 height 9
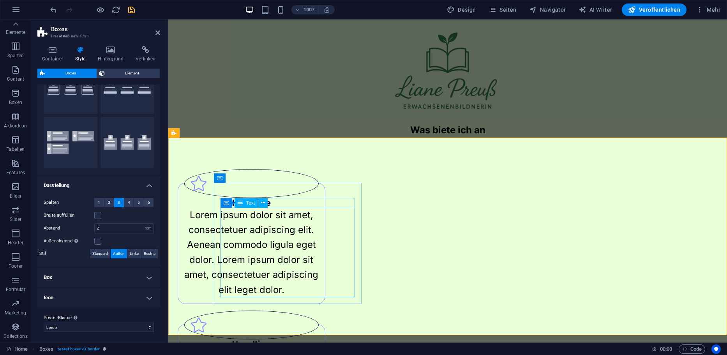
scroll to position [44, 0]
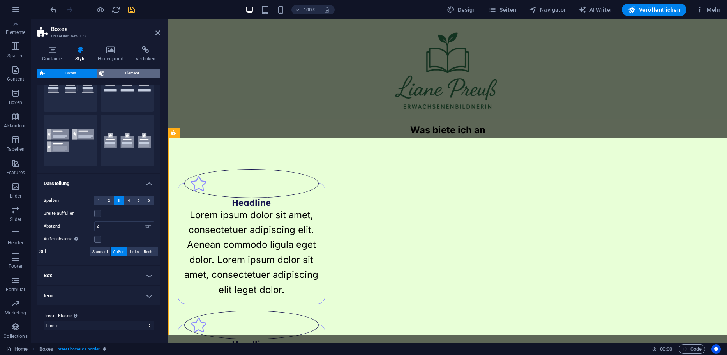
click at [144, 74] on span "Element" at bounding box center [132, 73] width 51 height 9
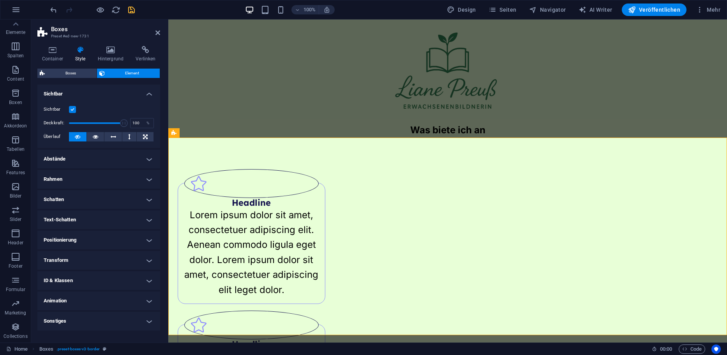
click at [69, 161] on h4 "Abstände" at bounding box center [98, 159] width 123 height 19
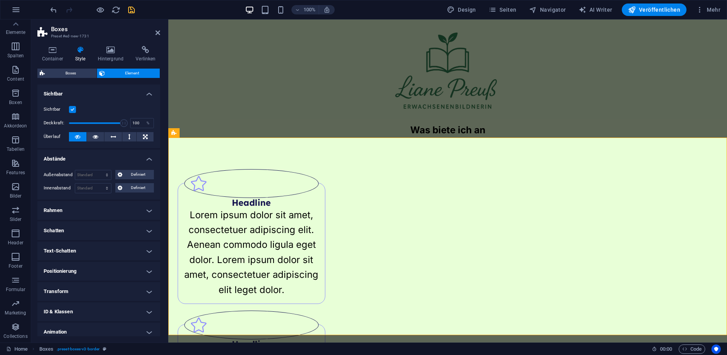
click at [90, 207] on h4 "Rahmen" at bounding box center [98, 210] width 123 height 19
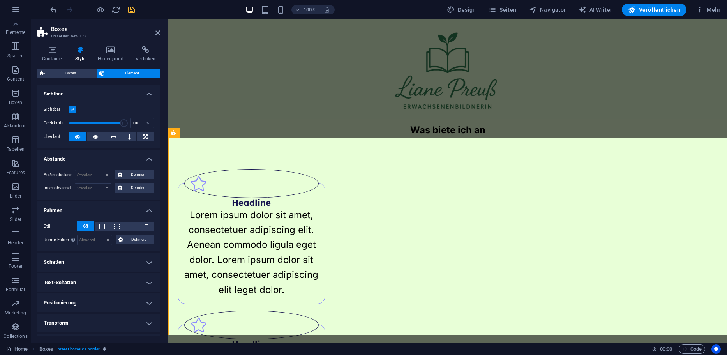
scroll to position [39, 0]
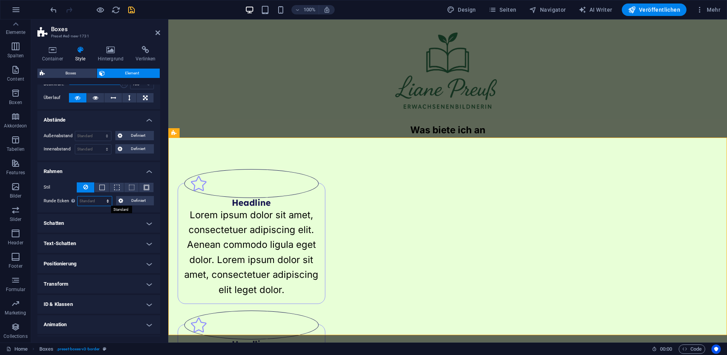
click at [95, 199] on select "Standard px rem % vh vw Definiert" at bounding box center [95, 200] width 35 height 9
select select "px"
click at [100, 196] on select "Standard px rem % vh vw Definiert" at bounding box center [95, 200] width 35 height 9
type input "20"
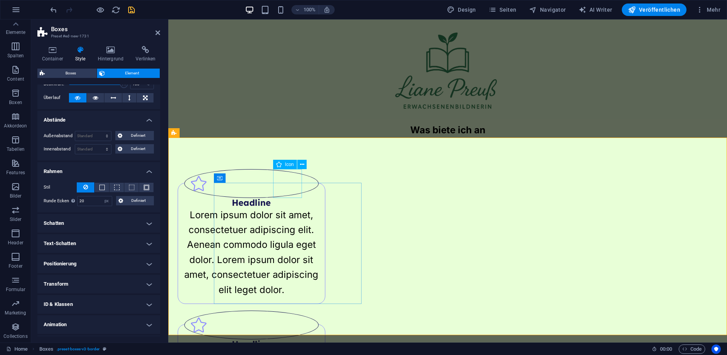
click at [286, 189] on figure at bounding box center [251, 183] width 134 height 29
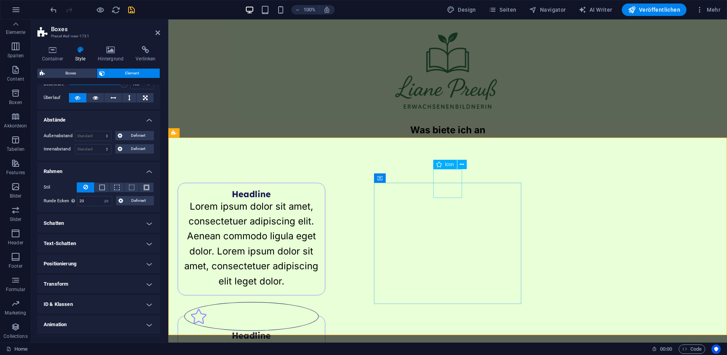
click at [319, 302] on figure at bounding box center [251, 316] width 134 height 29
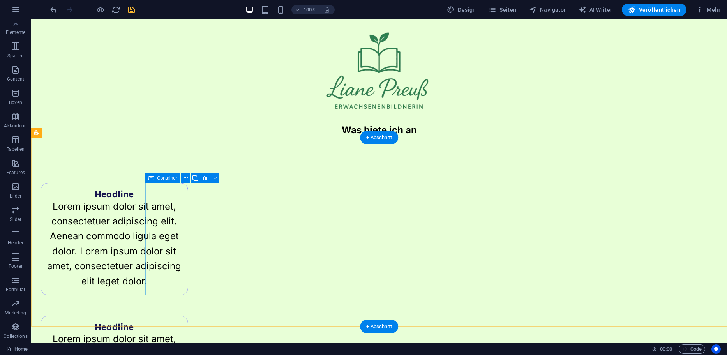
click at [188, 183] on div "Headline Lorem ipsum dolor sit amet, consectetuer adipiscing elit. Aenean commo…" at bounding box center [115, 239] width 148 height 113
drag, startPoint x: 189, startPoint y: 200, endPoint x: 164, endPoint y: 153, distance: 53.7
click at [188, 185] on div "Headline Lorem ipsum dolor sit amet, consectetuer adipiscing elit. Aenean commo…" at bounding box center [115, 239] width 148 height 113
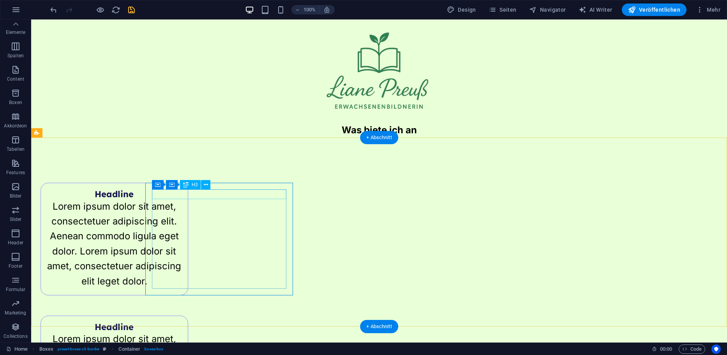
click at [182, 193] on div "Headline" at bounding box center [114, 193] width 134 height 9
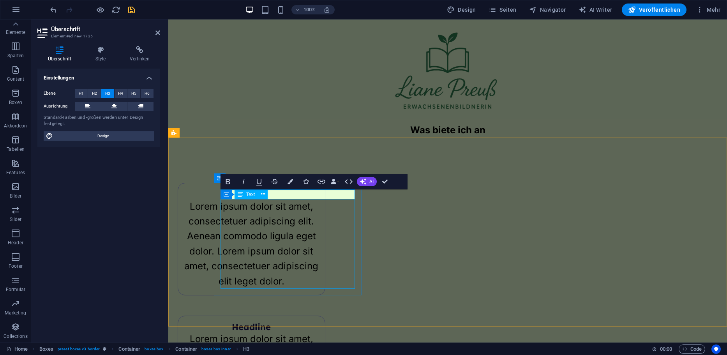
copy h3 "Kommt"
click at [288, 227] on div "Lorem ipsum dolor sit amet, consectetuer adipiscing elit. Aenean commodo ligula…" at bounding box center [251, 244] width 134 height 90
click at [325, 231] on div "Kommt Lorem ipsum dolor sit amet, consectetuer adipiscing elit. Aenean commodo …" at bounding box center [252, 239] width 148 height 113
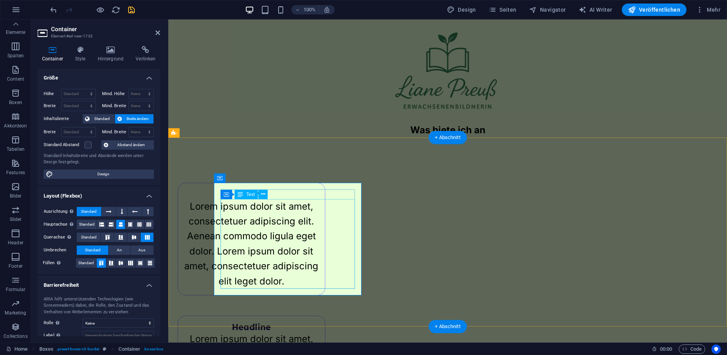
click at [259, 231] on div "Lorem ipsum dolor sit amet, consectetuer adipiscing elit. Aenean commodo ligula…" at bounding box center [251, 244] width 134 height 90
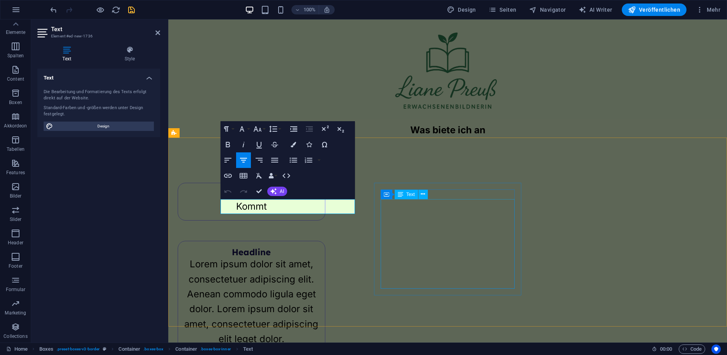
click at [319, 257] on div "Lorem ipsum dolor sit amet, consectetuer adipiscing elit. Aenean commodo ligula…" at bounding box center [251, 302] width 134 height 90
click at [319, 257] on p "Lorem ipsum dolor sit amet, consectetuer adipiscing elit. Aenean commodo ligula…" at bounding box center [251, 302] width 134 height 90
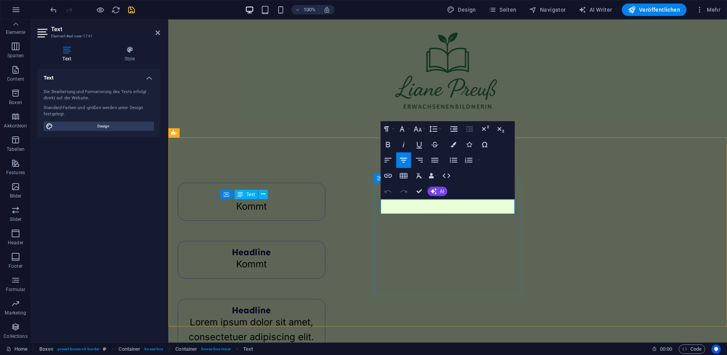
click at [325, 241] on div "Headline Kommt" at bounding box center [252, 260] width 148 height 38
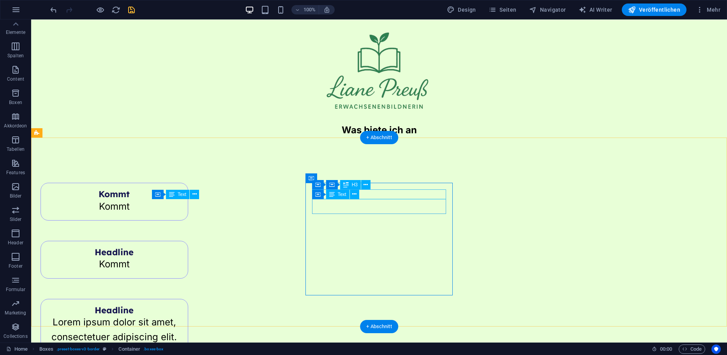
click at [182, 247] on div "Headline" at bounding box center [114, 251] width 134 height 9
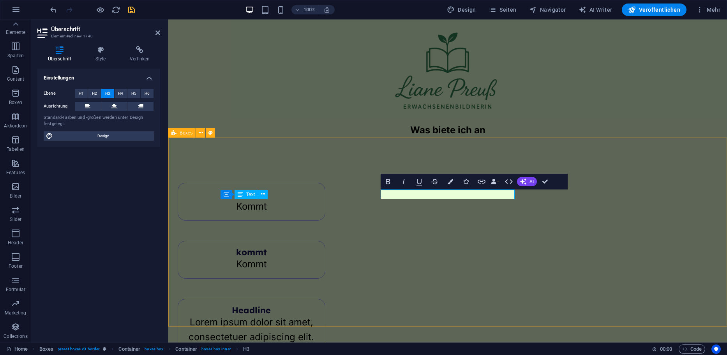
click at [531, 154] on div "Kommt Kommt kommt Kommt Headline Lorem ipsum dolor sit amet, consectetuer adipi…" at bounding box center [447, 290] width 559 height 305
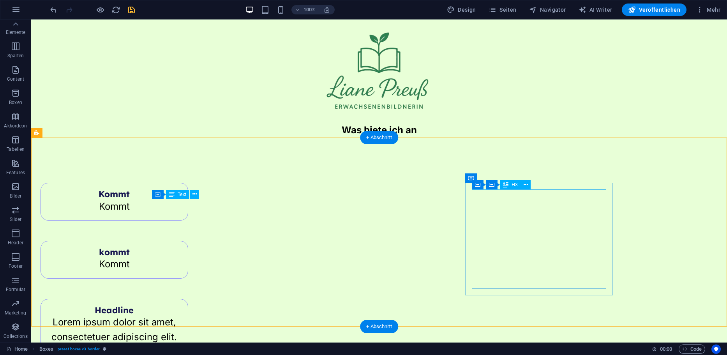
click at [182, 305] on div "Headline" at bounding box center [114, 309] width 134 height 9
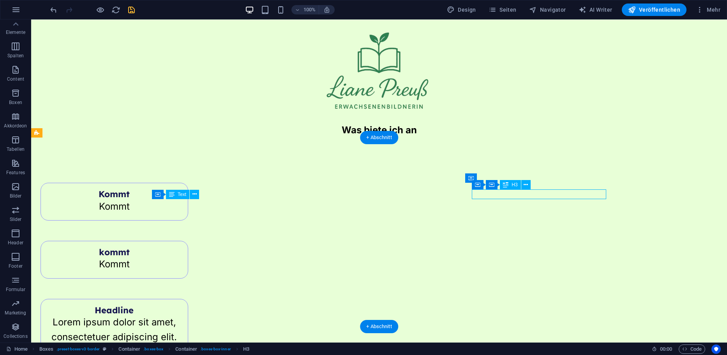
click at [182, 305] on div "Headline" at bounding box center [114, 309] width 134 height 9
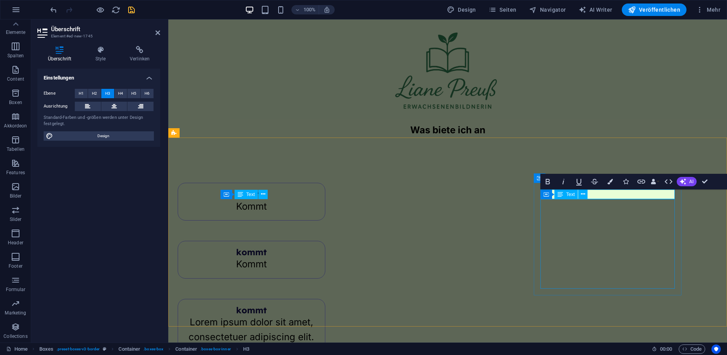
click at [319, 315] on div "Lorem ipsum dolor sit amet, consectetuer adipiscing elit. Aenean commodo ligula…" at bounding box center [251, 360] width 134 height 90
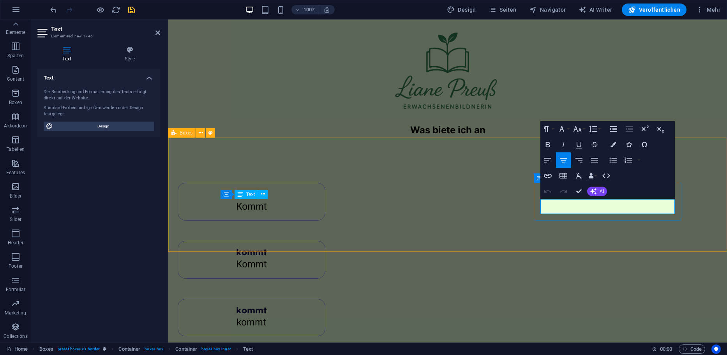
click at [601, 226] on div "Kommt Kommt kommt Kommt kommt kommt" at bounding box center [447, 253] width 559 height 230
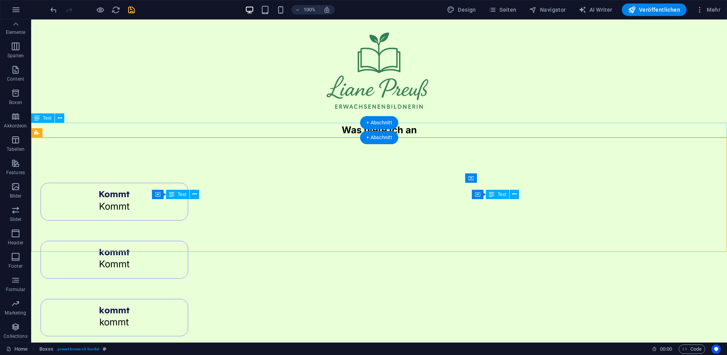
click at [454, 134] on div "Was biete ich an" at bounding box center [379, 130] width 696 height 15
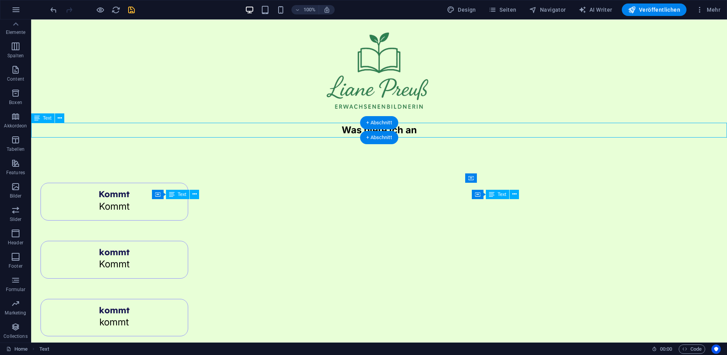
click at [454, 134] on div "Was biete ich an" at bounding box center [379, 130] width 696 height 15
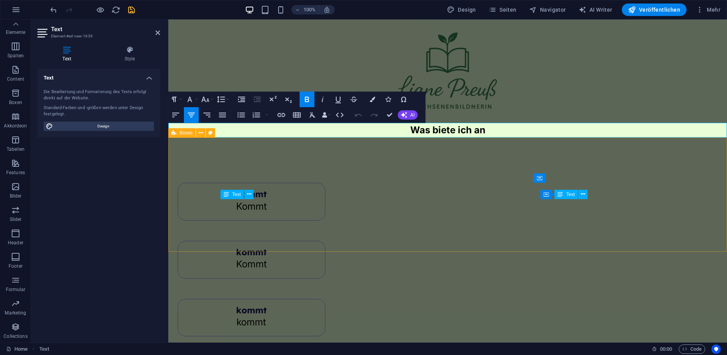
click at [299, 144] on div "Kommt Kommt kommt Kommt kommt kommt" at bounding box center [447, 253] width 559 height 230
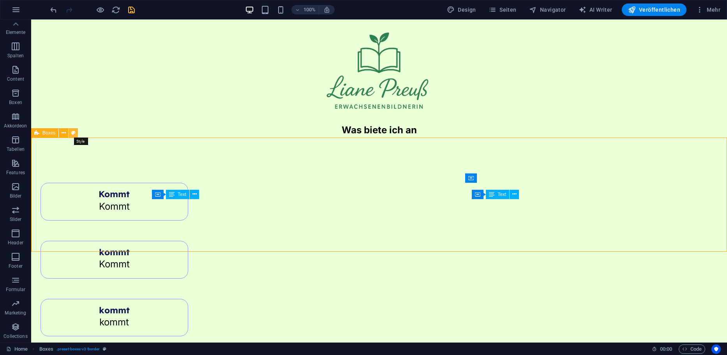
click at [78, 133] on button at bounding box center [73, 132] width 9 height 9
select select "px"
select select "rem"
select select "preset-boxes-v3-border"
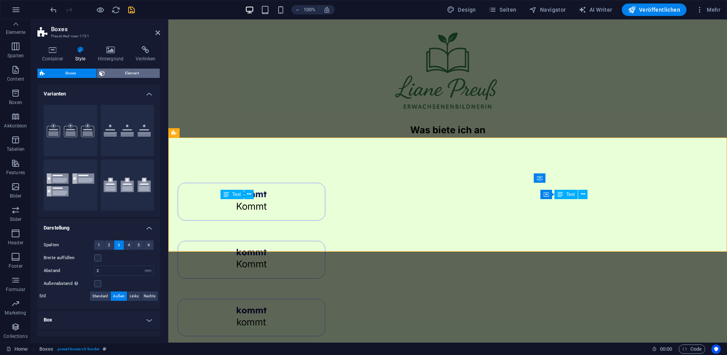
click at [131, 74] on span "Element" at bounding box center [132, 73] width 51 height 9
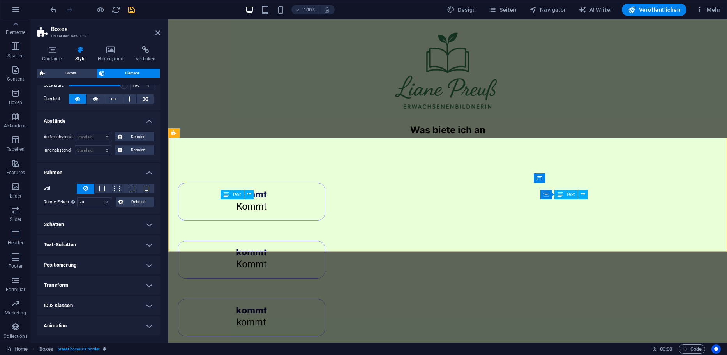
scroll to position [18, 0]
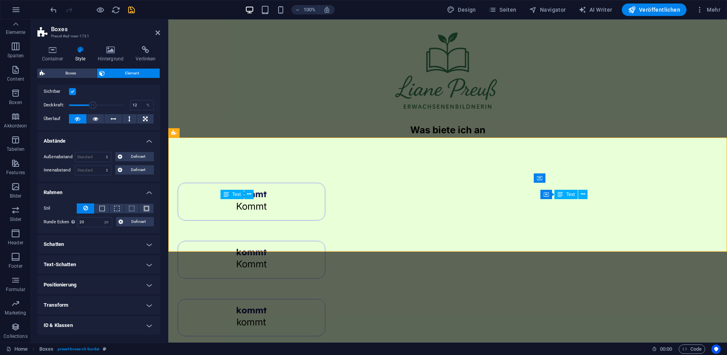
drag, startPoint x: 120, startPoint y: 105, endPoint x: 75, endPoint y: 105, distance: 44.8
click at [89, 105] on span at bounding box center [93, 105] width 8 height 8
drag, startPoint x: 242, startPoint y: 125, endPoint x: 198, endPoint y: 108, distance: 47.1
click at [72, 91] on label at bounding box center [72, 91] width 7 height 7
click at [0, 0] on input "Sichtbar" at bounding box center [0, 0] width 0 height 0
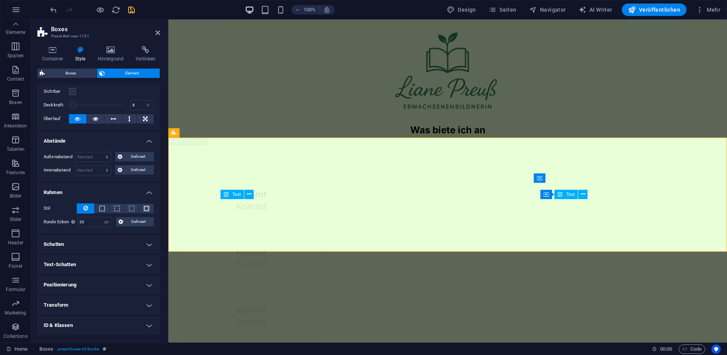
click at [72, 93] on label at bounding box center [72, 91] width 7 height 7
click at [0, 0] on input "Sichtbar" at bounding box center [0, 0] width 0 height 0
type input "100"
drag, startPoint x: 74, startPoint y: 106, endPoint x: 136, endPoint y: 109, distance: 62.0
click at [136, 109] on div "Deckkraft: 100 %" at bounding box center [99, 105] width 110 height 12
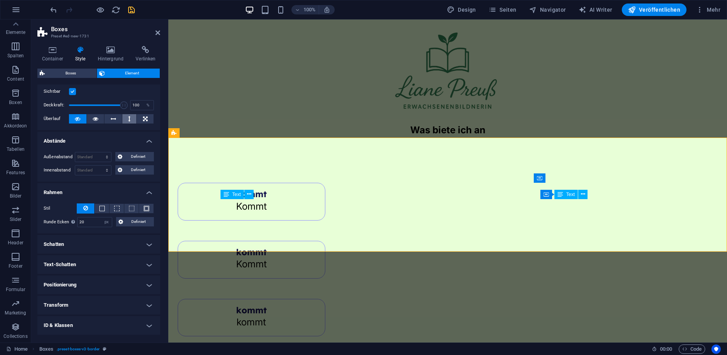
click at [128, 119] on icon at bounding box center [129, 118] width 2 height 9
click at [81, 120] on button at bounding box center [78, 118] width 18 height 9
click at [97, 154] on select "Standard auto px % rem vw vh Definiert" at bounding box center [93, 156] width 36 height 9
select select "px"
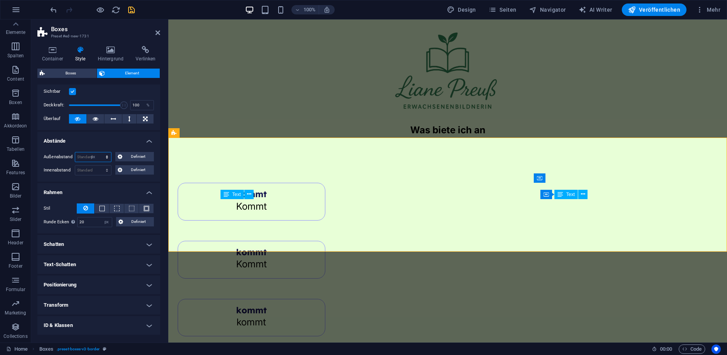
click at [99, 152] on select "Standard auto px % rem vw vh Definiert" at bounding box center [93, 156] width 36 height 9
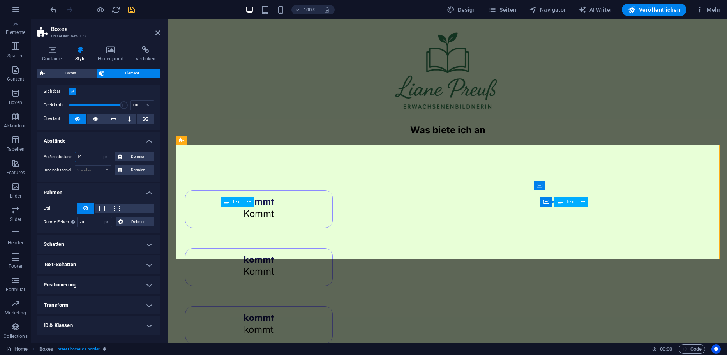
drag, startPoint x: 95, startPoint y: 159, endPoint x: 71, endPoint y: 155, distance: 24.5
click at [71, 155] on div "Außenabstand 19 Standard auto px % rem vw vh Definiert Definiert" at bounding box center [99, 157] width 110 height 10
type input "1"
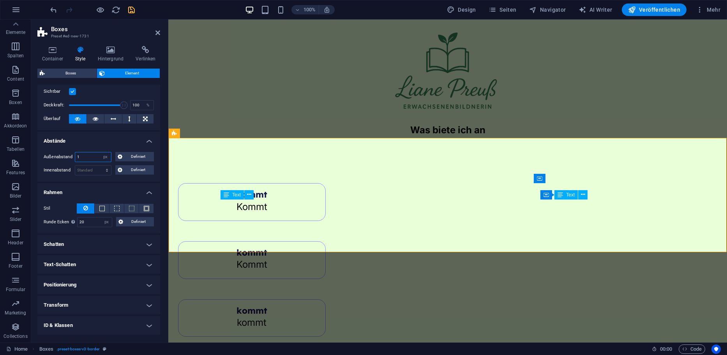
click at [92, 159] on input "1" at bounding box center [93, 156] width 36 height 9
type input "100"
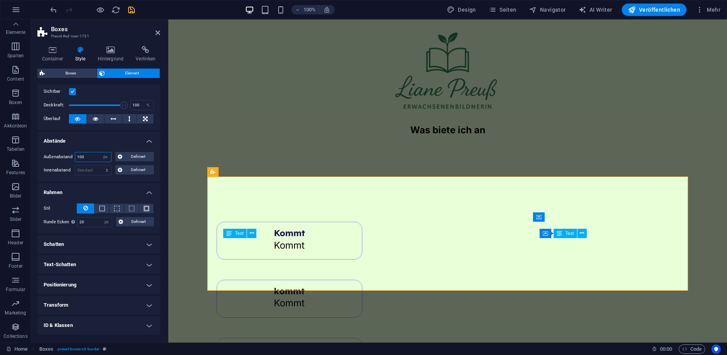
click at [92, 159] on input "100" at bounding box center [93, 156] width 36 height 9
type input "0"
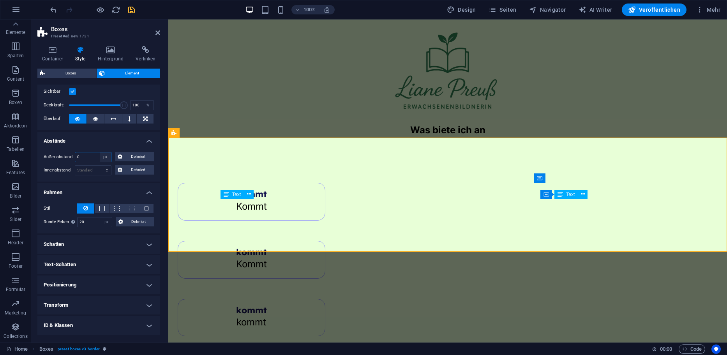
click at [106, 156] on select "Standard auto px % rem vw vh Definiert" at bounding box center [105, 156] width 11 height 9
select select "default"
click at [100, 152] on select "Standard auto px % rem vw vh Definiert" at bounding box center [105, 156] width 11 height 9
select select "DISABLED_OPTION_VALUE"
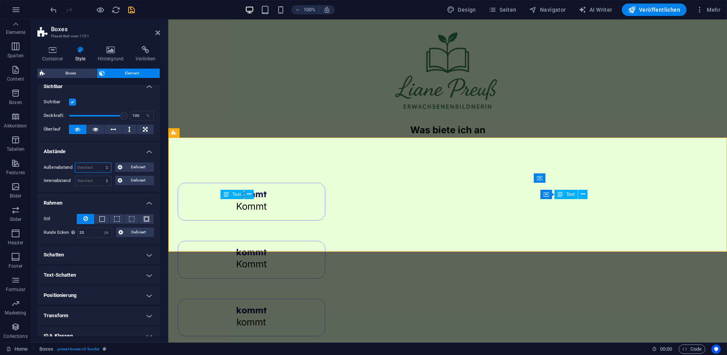
scroll to position [0, 0]
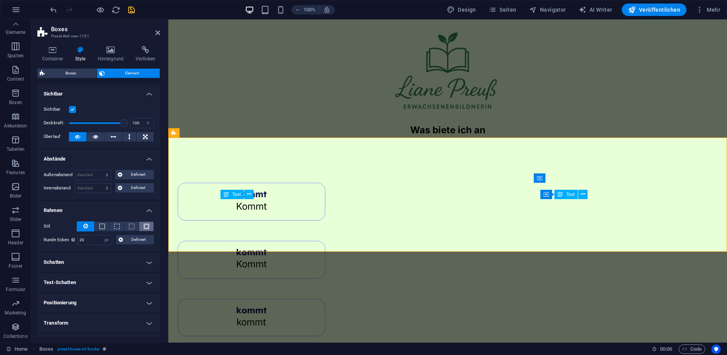
click at [144, 225] on span at bounding box center [146, 226] width 5 height 5
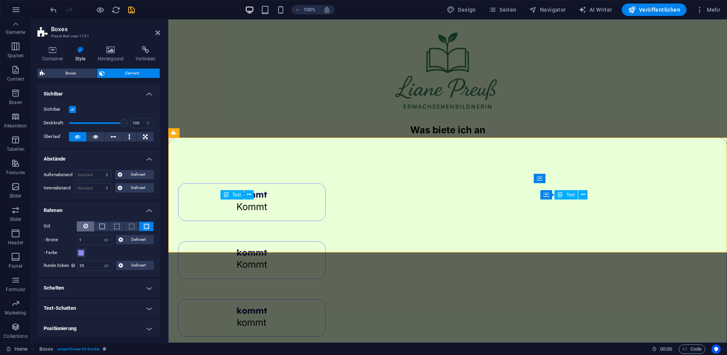
click at [84, 227] on icon at bounding box center [85, 225] width 5 height 9
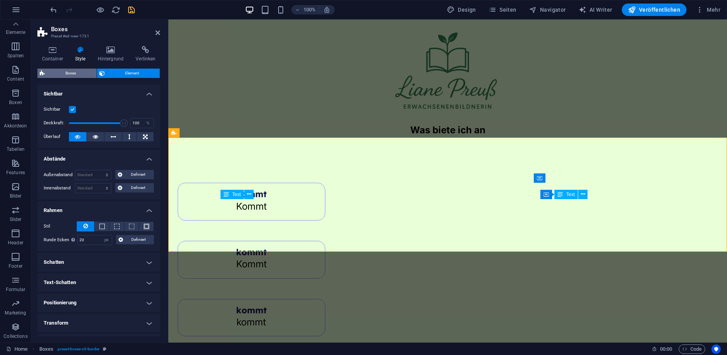
click at [67, 75] on span "Boxes" at bounding box center [70, 73] width 47 height 9
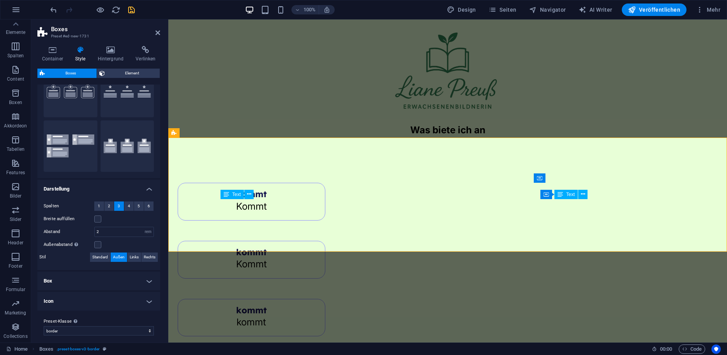
scroll to position [44, 0]
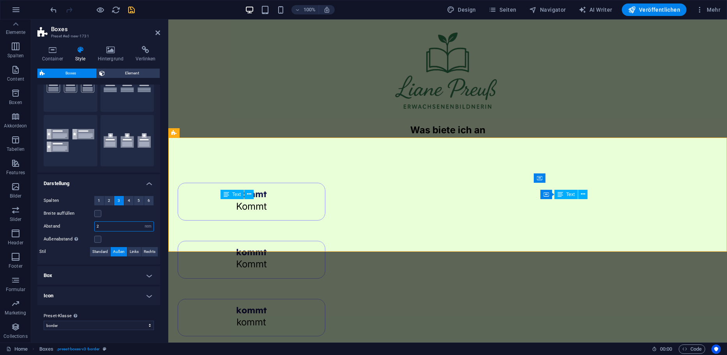
click at [112, 227] on input "2" at bounding box center [124, 226] width 59 height 9
drag, startPoint x: 109, startPoint y: 227, endPoint x: 62, endPoint y: 226, distance: 46.8
click at [65, 226] on div "Abstand 1 px rem % vh vw" at bounding box center [99, 226] width 110 height 10
drag, startPoint x: 100, startPoint y: 222, endPoint x: 73, endPoint y: 222, distance: 26.9
click at [75, 222] on div "Abstand 0 px rem % vh vw" at bounding box center [99, 226] width 110 height 10
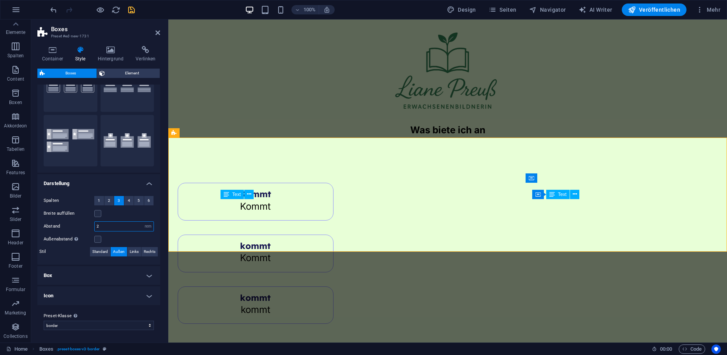
type input "2"
click at [97, 237] on label at bounding box center [97, 239] width 7 height 7
click at [0, 0] on input "Außenabstand Nur wenn die "Inhaltsbreite" des Containers nicht auf "Standard" g…" at bounding box center [0, 0] width 0 height 0
click at [97, 239] on label at bounding box center [97, 239] width 7 height 7
click at [0, 0] on input "Außenabstand Nur wenn die "Inhaltsbreite" des Containers nicht auf "Standard" g…" at bounding box center [0, 0] width 0 height 0
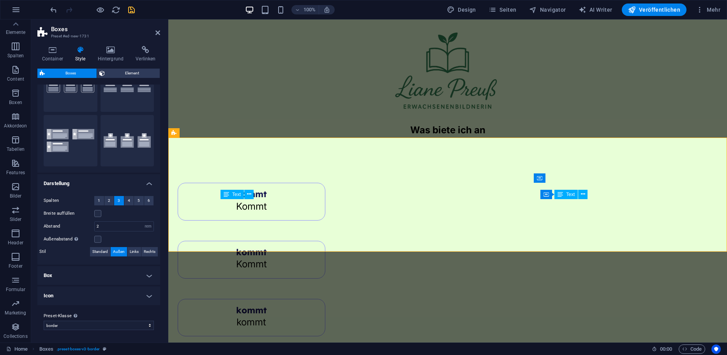
click at [112, 240] on div "Außenabstand Nur wenn die "Inhaltsbreite" des Containers nicht auf "Standard" g…" at bounding box center [99, 239] width 110 height 9
click at [140, 198] on button "5" at bounding box center [139, 200] width 10 height 9
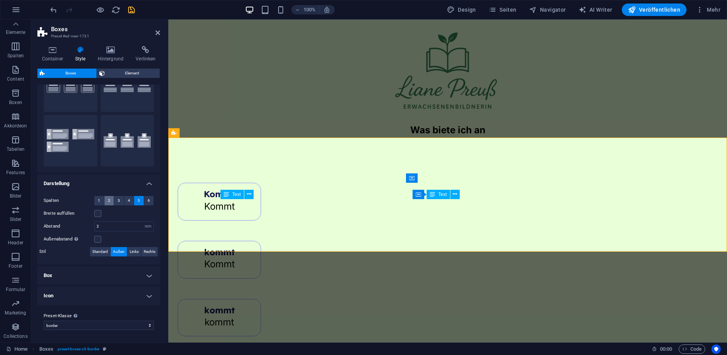
click at [112, 200] on button "2" at bounding box center [109, 200] width 10 height 9
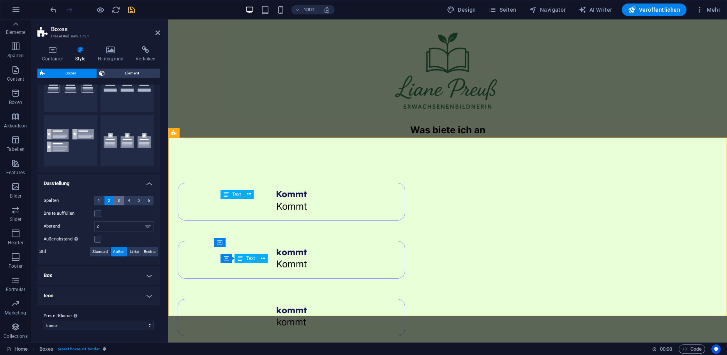
click at [118, 201] on span "3" at bounding box center [119, 200] width 2 height 9
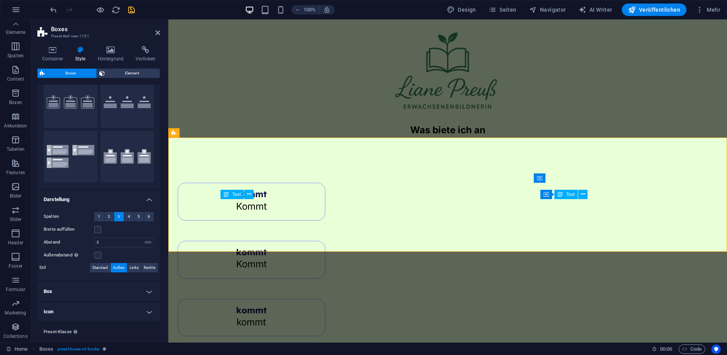
scroll to position [0, 0]
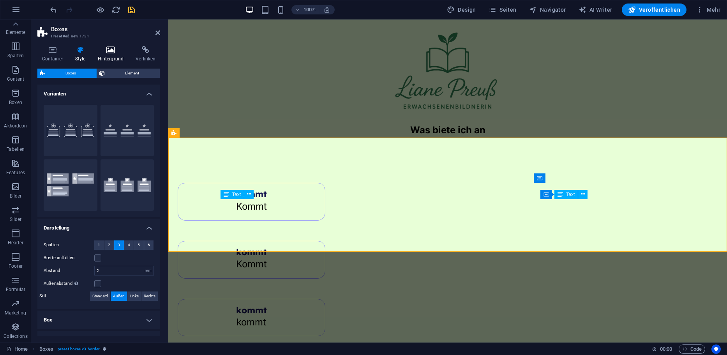
click at [115, 51] on icon at bounding box center [110, 50] width 35 height 8
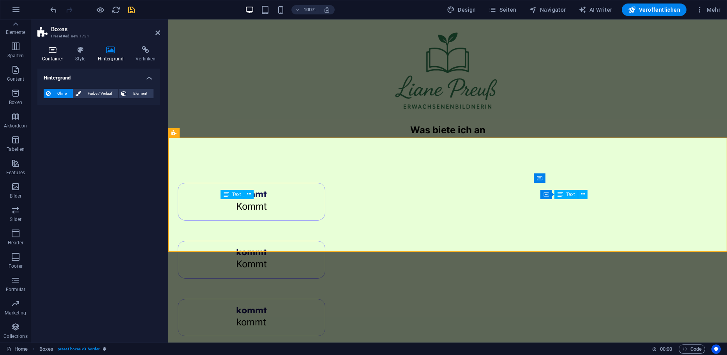
click at [60, 52] on icon at bounding box center [52, 50] width 30 height 8
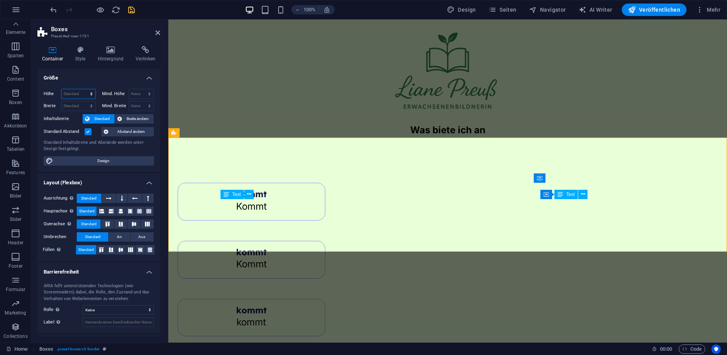
click at [74, 90] on select "Standard px rem % vh vw" at bounding box center [79, 93] width 34 height 9
select select "px"
click at [83, 89] on select "Standard px rem % vh vw" at bounding box center [79, 93] width 34 height 9
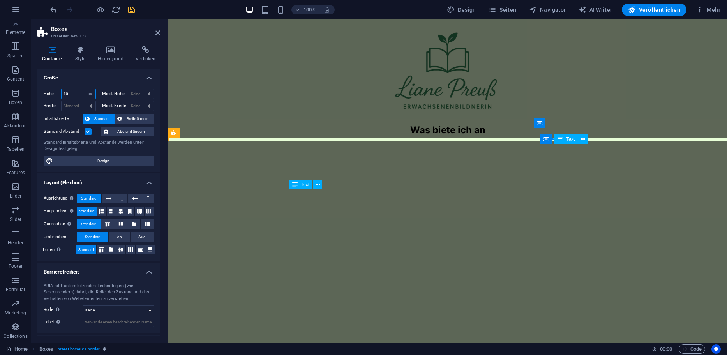
drag, startPoint x: 72, startPoint y: 93, endPoint x: 33, endPoint y: 89, distance: 39.5
click at [38, 91] on div "Höhe 10 Standard px rem % vh vw Mind. Höhe Keine px rem % vh vw Breite Standard…" at bounding box center [98, 127] width 123 height 89
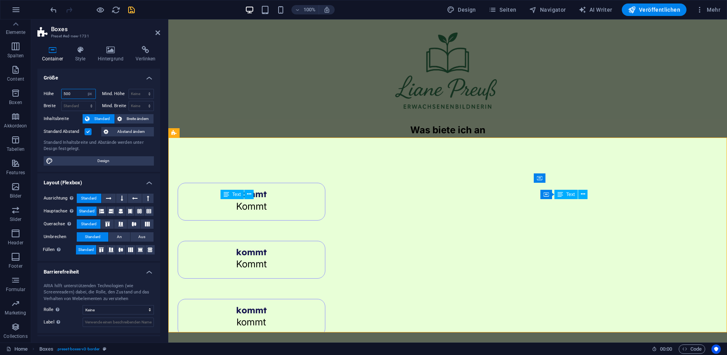
click at [74, 95] on input "500" at bounding box center [79, 93] width 34 height 9
click at [75, 95] on input "500" at bounding box center [79, 93] width 34 height 9
type input "20"
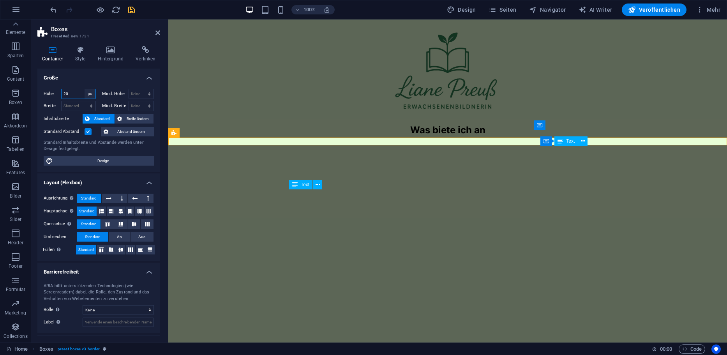
click at [90, 91] on select "Standard px rem % vh vw" at bounding box center [90, 93] width 11 height 9
select select "default"
click at [85, 89] on select "Standard px rem % vh vw" at bounding box center [90, 93] width 11 height 9
select select "DISABLED_OPTION_VALUE"
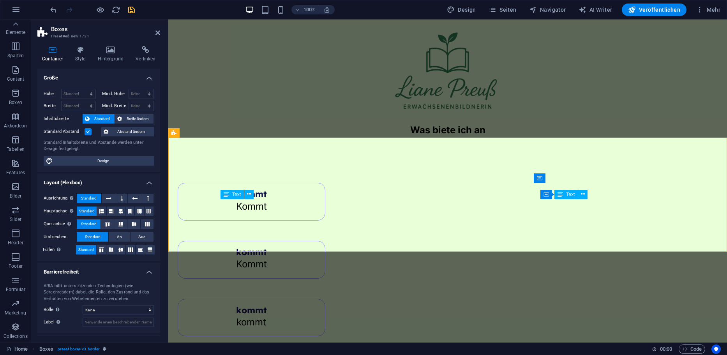
click at [107, 83] on div "Höhe Standard px rem % vh vw Mind. Höhe Keine px rem % vh vw Breite Standard px…" at bounding box center [98, 127] width 123 height 89
click at [129, 116] on span "Breite ändern" at bounding box center [137, 118] width 27 height 9
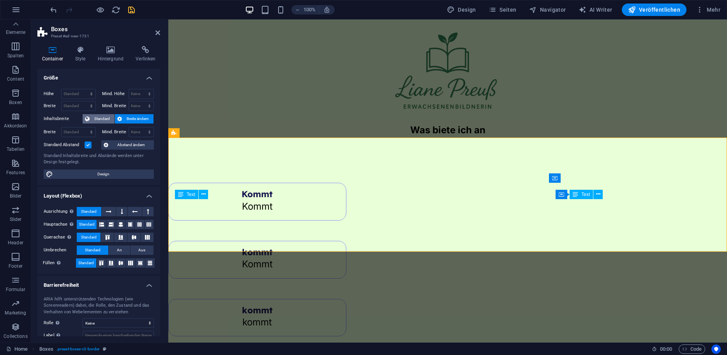
click at [98, 118] on span "Standard" at bounding box center [102, 118] width 20 height 9
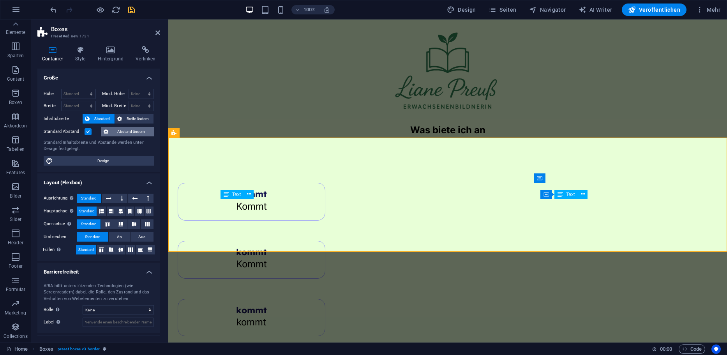
click at [127, 129] on span "Abstand ändern" at bounding box center [131, 131] width 41 height 9
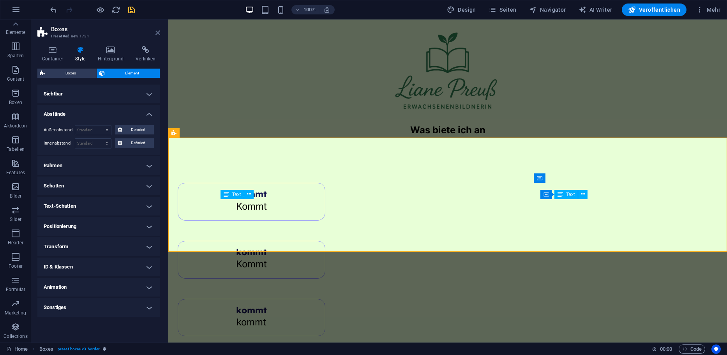
click at [159, 31] on icon at bounding box center [157, 33] width 5 height 6
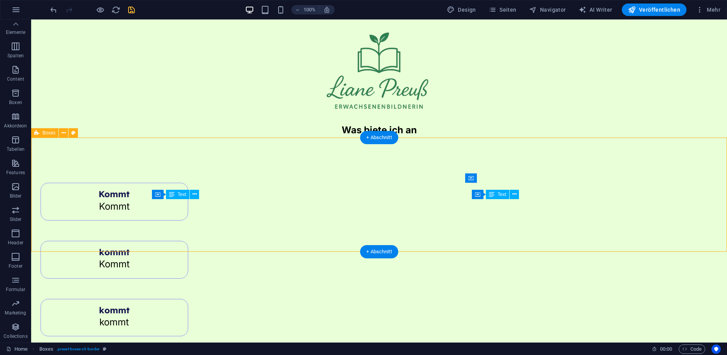
click at [349, 162] on div "Kommt Kommt kommt Kommt kommt kommt" at bounding box center [379, 253] width 696 height 230
click at [272, 316] on html "Skip to main content Was biete ich an Kommt Kommt kommt Kommt kommt kommt" at bounding box center [379, 193] width 696 height 348
click at [429, 131] on div "Was biete ich an" at bounding box center [379, 130] width 696 height 15
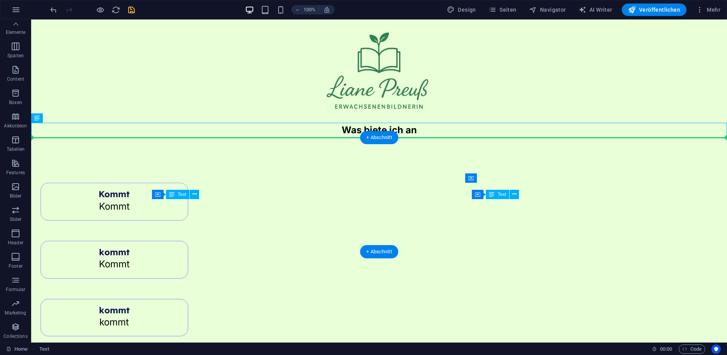
drag, startPoint x: 416, startPoint y: 125, endPoint x: 410, endPoint y: 150, distance: 25.7
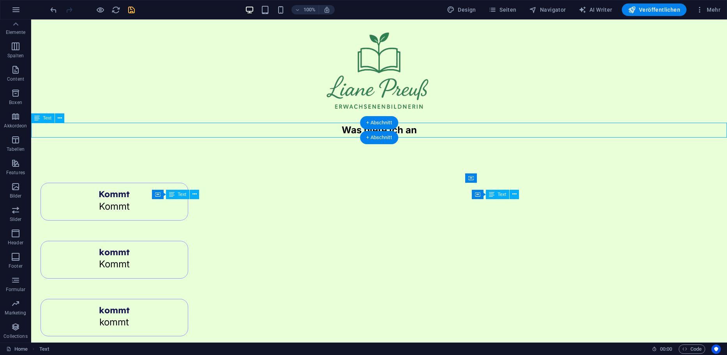
click at [403, 131] on div "Was biete ich an" at bounding box center [379, 130] width 696 height 15
click at [408, 157] on div "Kommt Kommt kommt Kommt kommt kommt" at bounding box center [379, 253] width 696 height 230
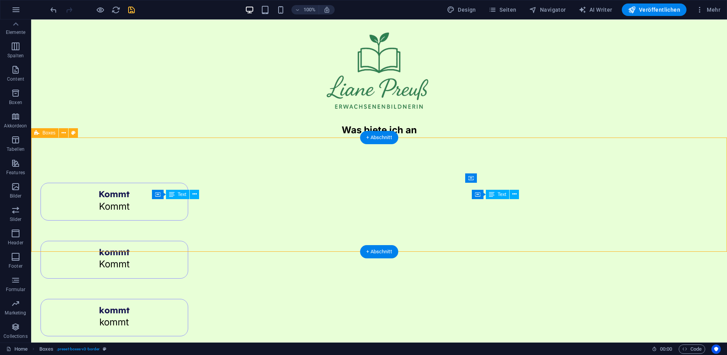
click at [408, 157] on div "Kommt Kommt kommt Kommt kommt kommt" at bounding box center [379, 253] width 696 height 230
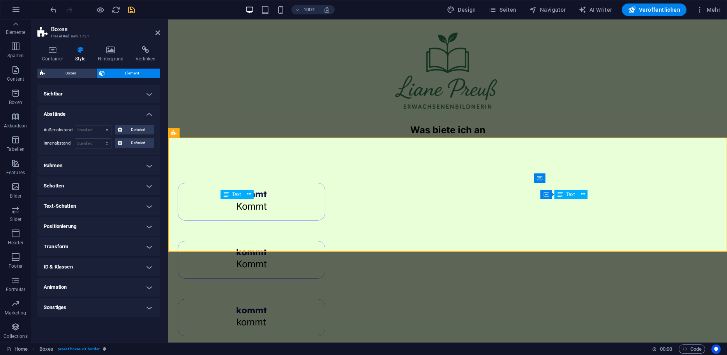
click at [64, 66] on div "Container Style Hintergrund Verlinken Größe Höhe Standard px rem % vh vw Mind. …" at bounding box center [98, 191] width 123 height 290
click at [67, 74] on span "Boxes" at bounding box center [70, 73] width 47 height 9
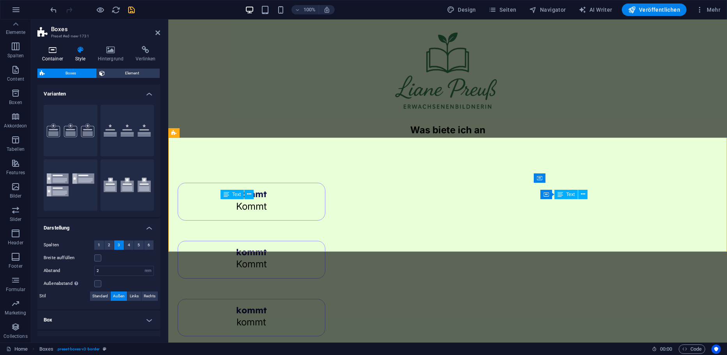
click at [62, 49] on icon at bounding box center [52, 50] width 30 height 8
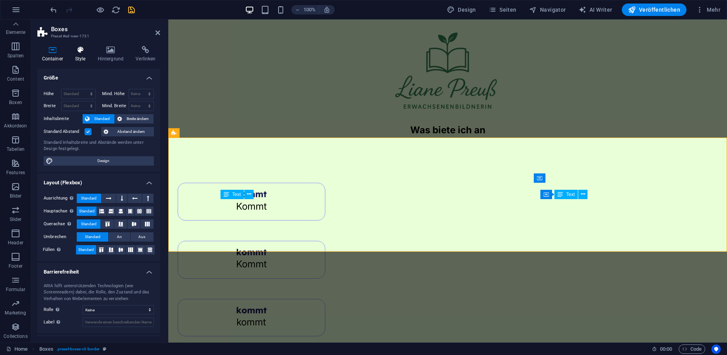
click at [81, 48] on icon at bounding box center [80, 50] width 19 height 8
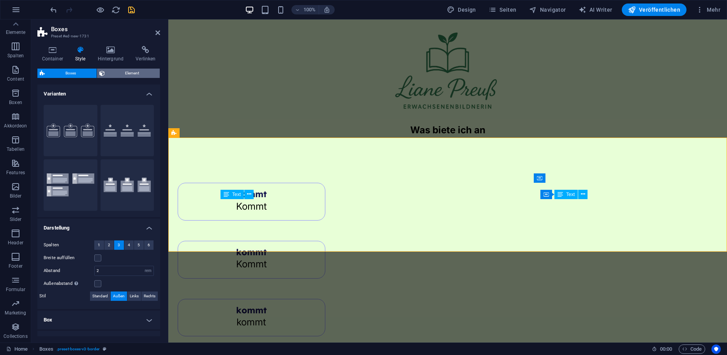
click at [125, 73] on span "Element" at bounding box center [132, 73] width 51 height 9
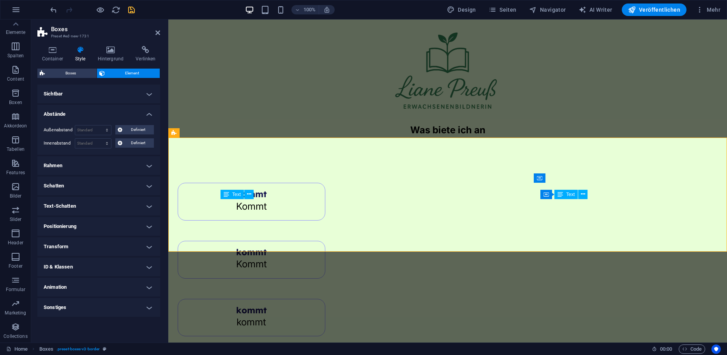
click at [72, 97] on h4 "Sichtbar" at bounding box center [98, 94] width 123 height 19
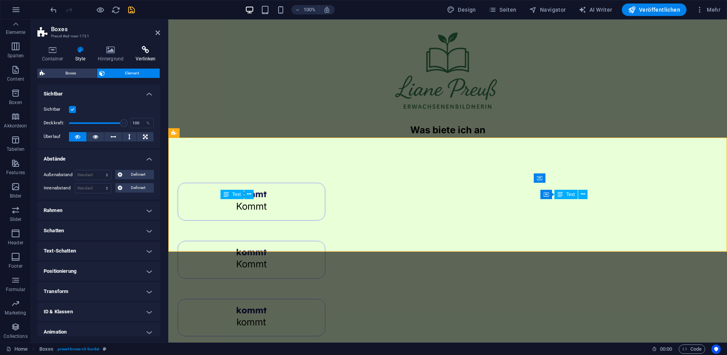
click at [152, 51] on icon at bounding box center [145, 50] width 29 height 8
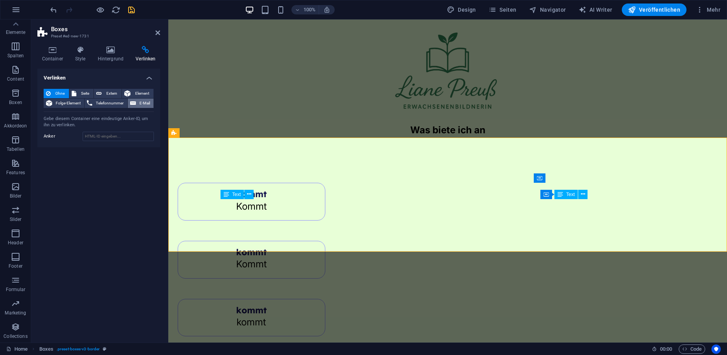
click at [146, 101] on span "E-Mail" at bounding box center [144, 103] width 13 height 9
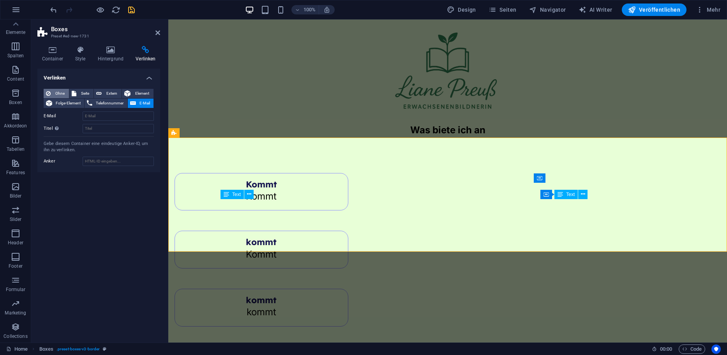
click at [55, 92] on span "Ohne" at bounding box center [60, 93] width 14 height 9
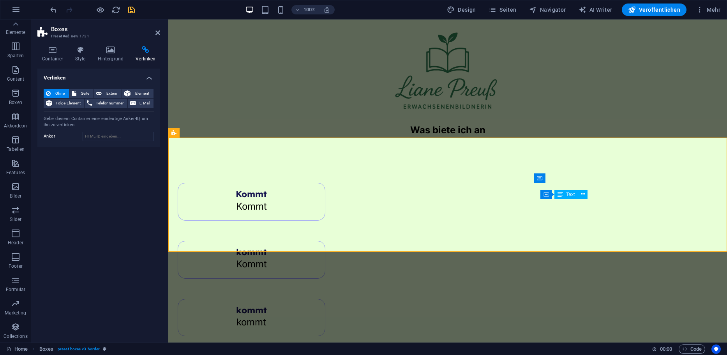
click at [383, 301] on html "Skip to main content Was biete ich an Kommt Kommt kommt Kommt kommt kommt" at bounding box center [447, 193] width 559 height 348
click at [158, 28] on h2 "Boxes" at bounding box center [105, 29] width 109 height 7
click at [159, 31] on icon at bounding box center [157, 33] width 5 height 6
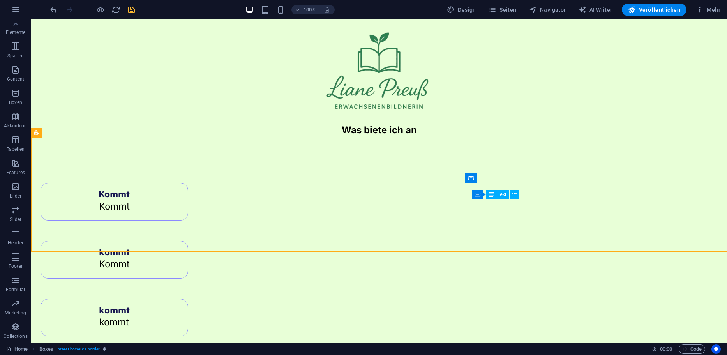
click at [131, 7] on icon "save" at bounding box center [131, 9] width 9 height 9
click at [14, 45] on icon "button" at bounding box center [15, 46] width 9 height 9
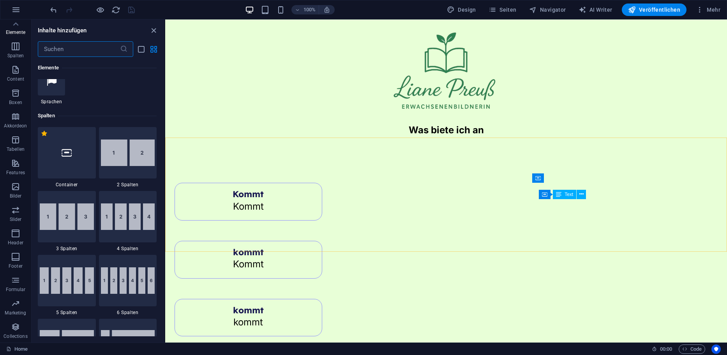
scroll to position [379, 0]
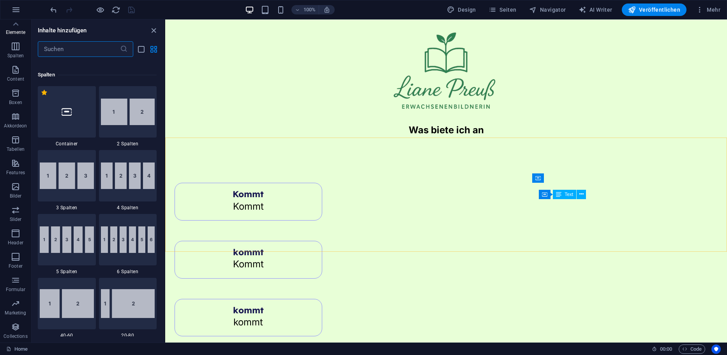
click at [59, 47] on input "text" at bounding box center [79, 49] width 82 height 16
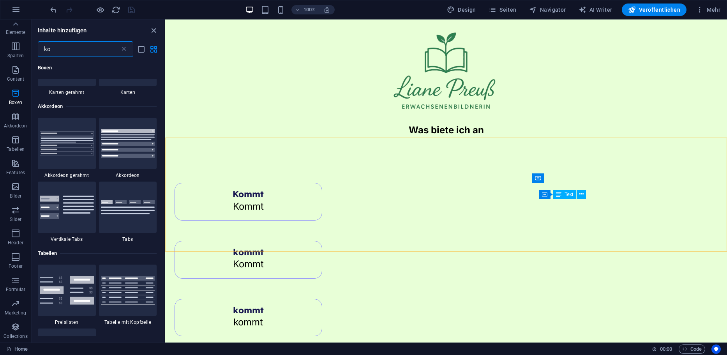
scroll to position [0, 0]
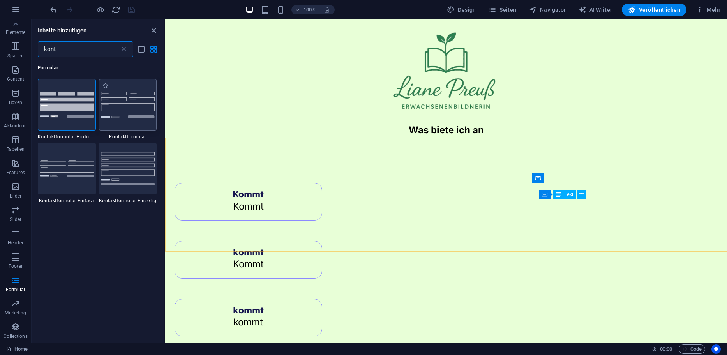
type input "kont"
click at [111, 109] on img at bounding box center [128, 105] width 54 height 26
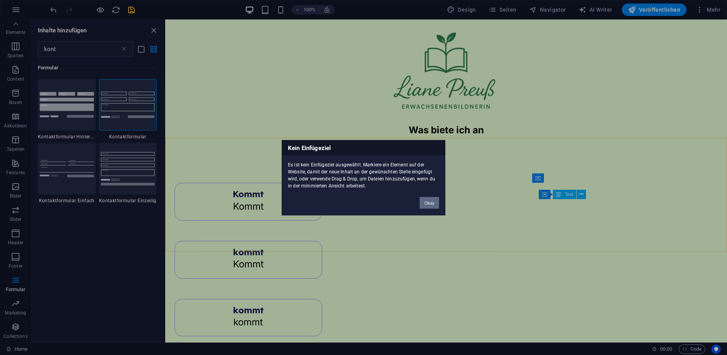
click at [429, 202] on button "Okay" at bounding box center [429, 203] width 19 height 12
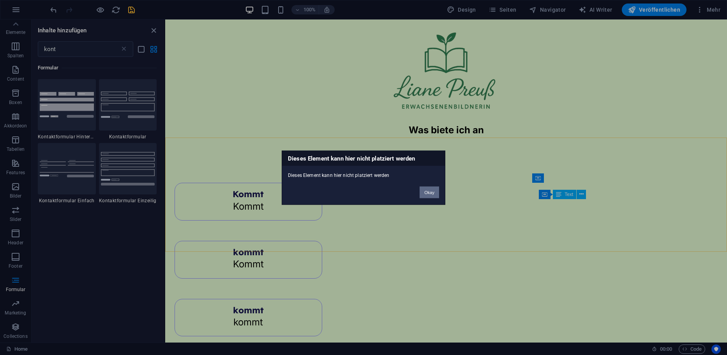
click at [431, 193] on button "Okay" at bounding box center [429, 192] width 19 height 12
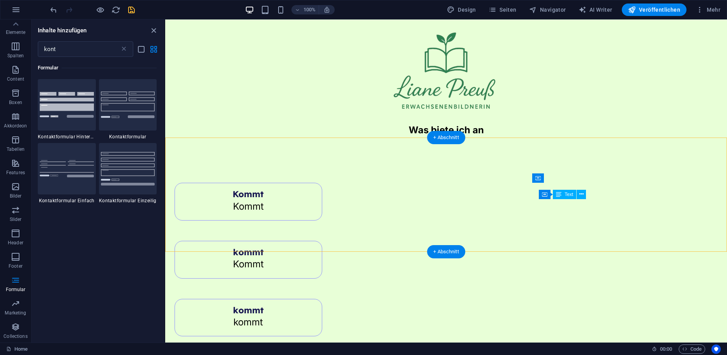
click at [450, 248] on div "+ Abschnitt" at bounding box center [446, 251] width 38 height 13
click at [440, 249] on div "+ Abschnitt" at bounding box center [446, 251] width 38 height 13
click at [153, 111] on img at bounding box center [128, 105] width 54 height 26
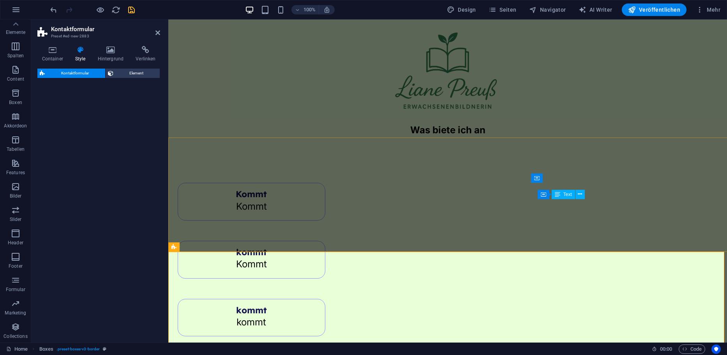
select select "rem"
select select "preset-contact-form-v3-default"
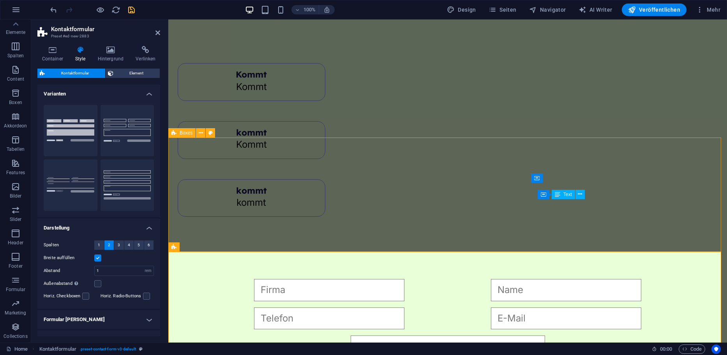
scroll to position [127, 0]
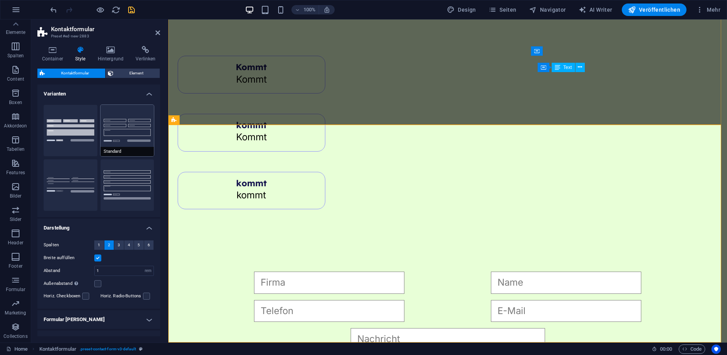
click at [139, 141] on button "Standard" at bounding box center [128, 130] width 54 height 51
click at [127, 170] on button "Reihe" at bounding box center [128, 184] width 54 height 51
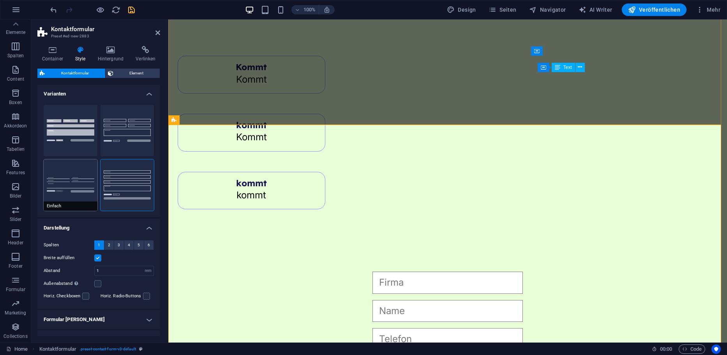
click at [58, 173] on button "Einfach" at bounding box center [71, 184] width 54 height 51
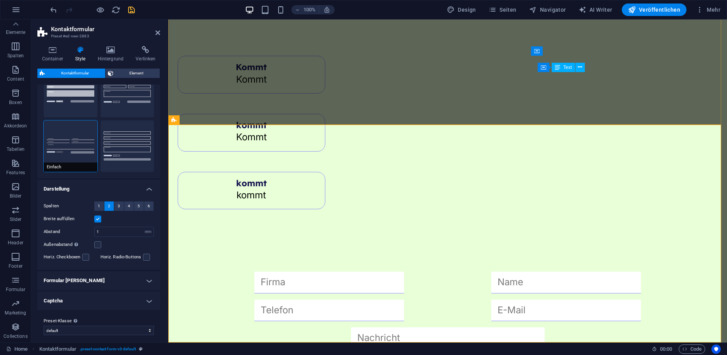
scroll to position [127, 0]
click at [154, 34] on header "Kontaktformular Preset #ed-new-2883" at bounding box center [98, 29] width 123 height 20
click at [713, 241] on div "{{ 'content.forms.privacy'|trans }} Nicht lesbar? Neu generieren Absenden" at bounding box center [447, 360] width 559 height 238
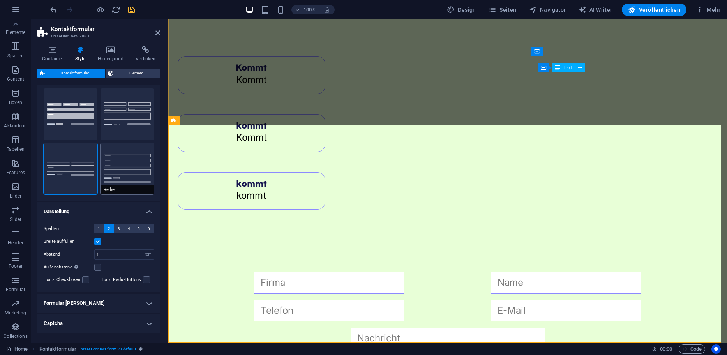
scroll to position [0, 0]
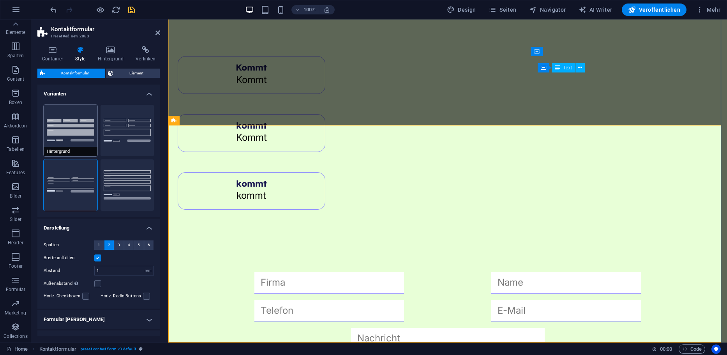
click at [90, 138] on button "Hintergrund" at bounding box center [71, 130] width 54 height 51
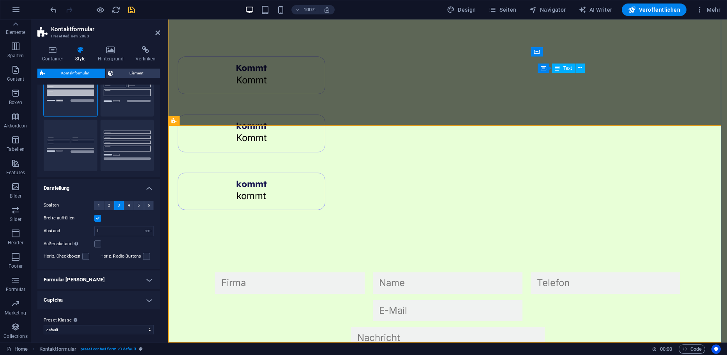
scroll to position [44, 0]
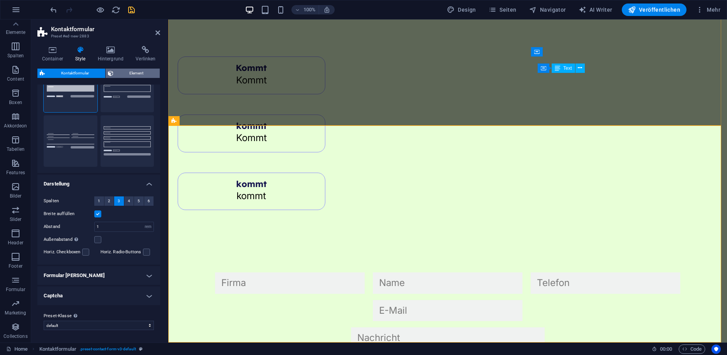
click at [129, 73] on span "Element" at bounding box center [137, 73] width 42 height 9
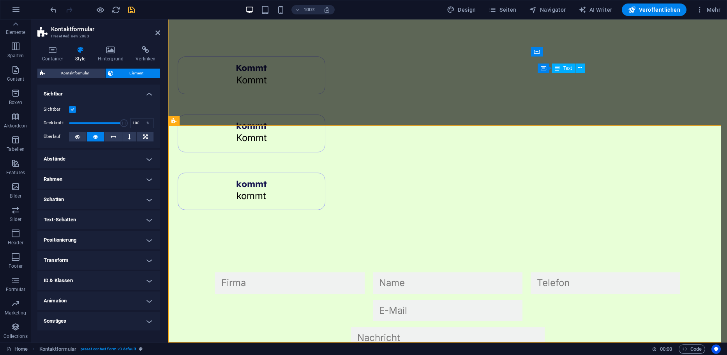
click at [70, 172] on h4 "Rahmen" at bounding box center [98, 179] width 123 height 19
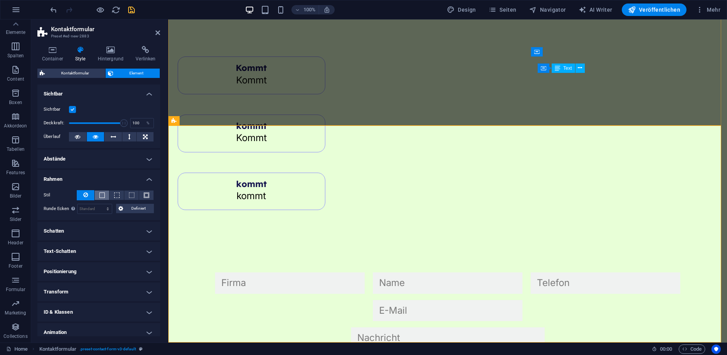
click at [105, 196] on button at bounding box center [102, 195] width 14 height 9
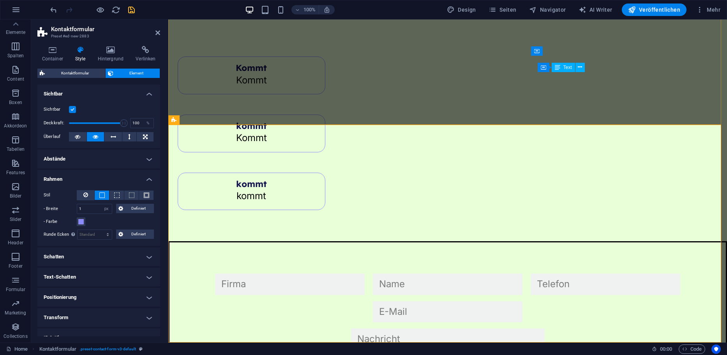
scroll to position [127, 0]
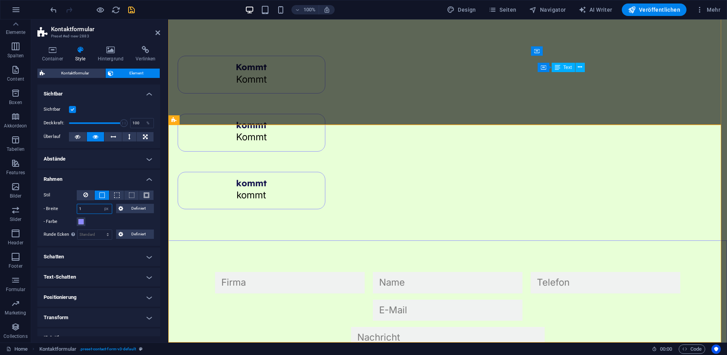
click at [92, 207] on input "1" at bounding box center [94, 208] width 35 height 9
click at [131, 197] on span at bounding box center [131, 194] width 5 height 5
click at [144, 196] on span at bounding box center [146, 194] width 5 height 5
click at [87, 195] on icon at bounding box center [85, 194] width 5 height 9
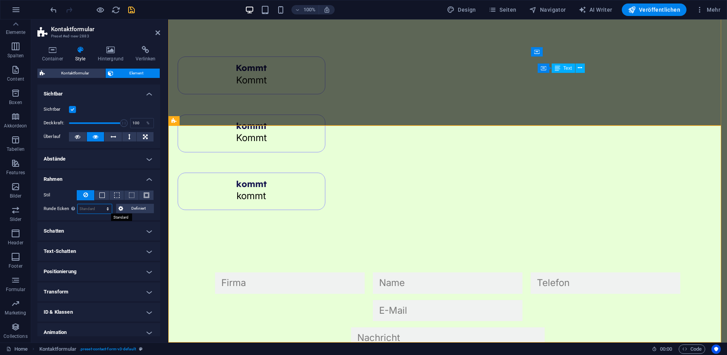
click at [92, 208] on select "Standard px rem % vh vw Definiert" at bounding box center [95, 208] width 35 height 9
select select "px"
click at [100, 204] on select "Standard px rem % vh vw Definiert" at bounding box center [95, 208] width 35 height 9
drag, startPoint x: 92, startPoint y: 210, endPoint x: 47, endPoint y: 206, distance: 45.4
click at [47, 206] on div "Runde Ecken Bei Hintergrund-Overlay und Hintergrundbildern muss der Überlauf au…" at bounding box center [99, 209] width 110 height 10
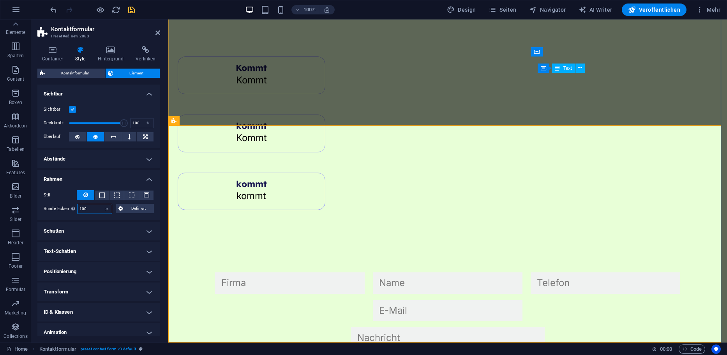
type input "100"
click at [97, 194] on button at bounding box center [102, 195] width 14 height 9
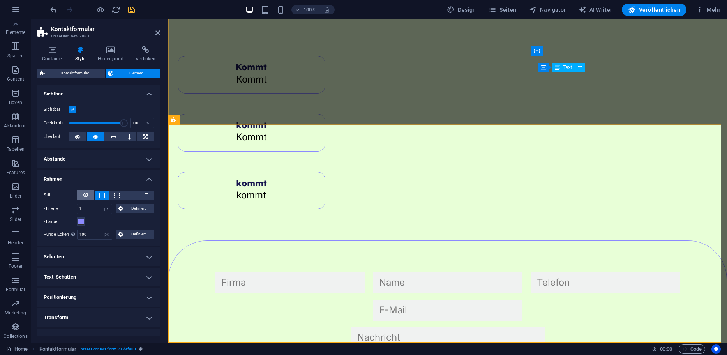
click at [86, 192] on icon at bounding box center [85, 194] width 5 height 9
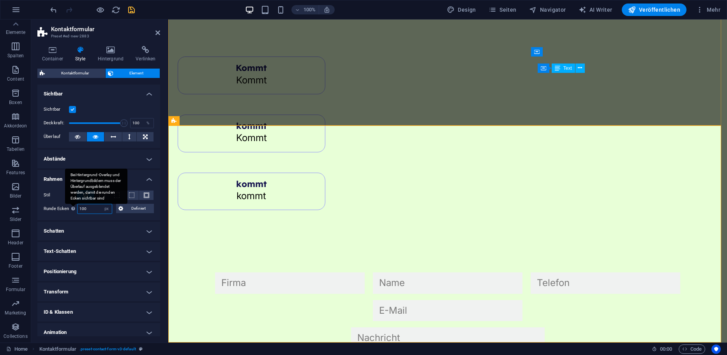
drag, startPoint x: 88, startPoint y: 206, endPoint x: 70, endPoint y: 206, distance: 17.9
click at [70, 206] on div "Runde Ecken Bei Hintergrund-Overlay und Hintergrundbildern muss der Überlauf au…" at bounding box center [99, 209] width 110 height 10
click at [55, 57] on h4 "Container" at bounding box center [53, 54] width 33 height 16
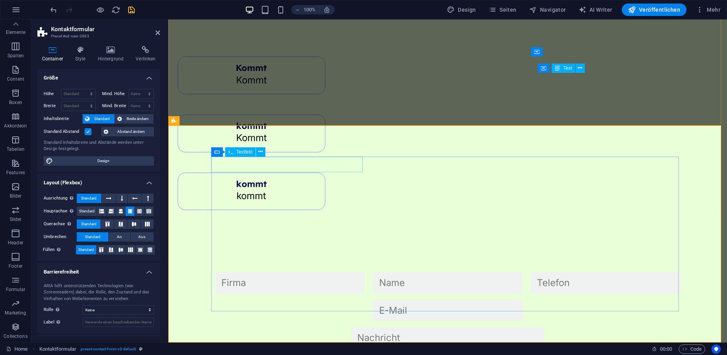
click at [263, 272] on input "text" at bounding box center [290, 282] width 150 height 21
click at [258, 272] on input "text" at bounding box center [290, 282] width 150 height 21
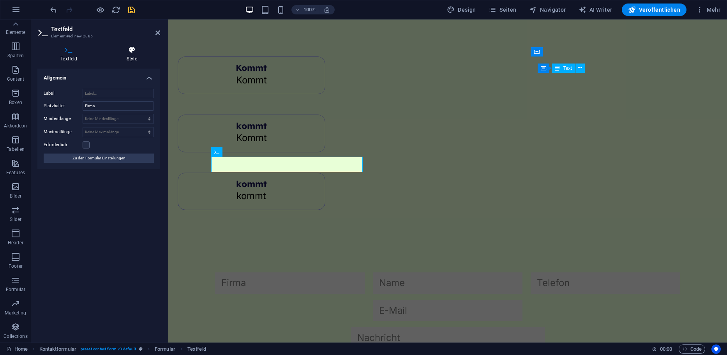
click at [133, 53] on icon at bounding box center [132, 50] width 56 height 8
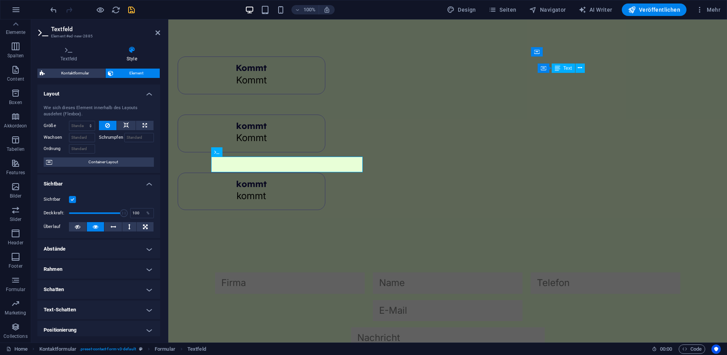
click at [76, 267] on h4 "Rahmen" at bounding box center [98, 269] width 123 height 19
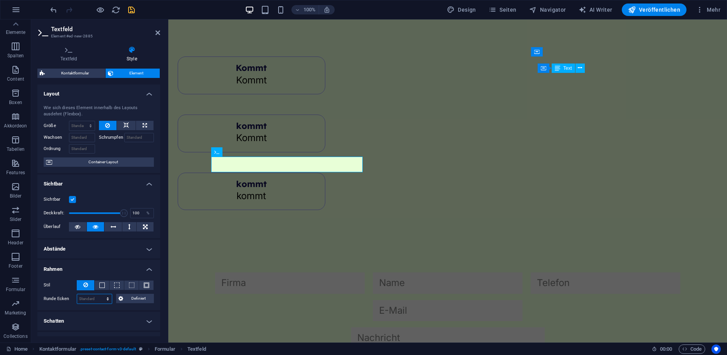
click at [90, 302] on select "Standard px rem % vh vw Definiert" at bounding box center [94, 298] width 35 height 9
select select "px"
click at [100, 294] on select "Standard px rem % vh vw Definiert" at bounding box center [94, 298] width 35 height 9
drag, startPoint x: 91, startPoint y: 297, endPoint x: 57, endPoint y: 289, distance: 35.2
click at [59, 290] on div "Stil - Breite 1 auto px rem % vh vw Definiert Definiert 1 auto px rem % vh vw 1…" at bounding box center [98, 292] width 123 height 36
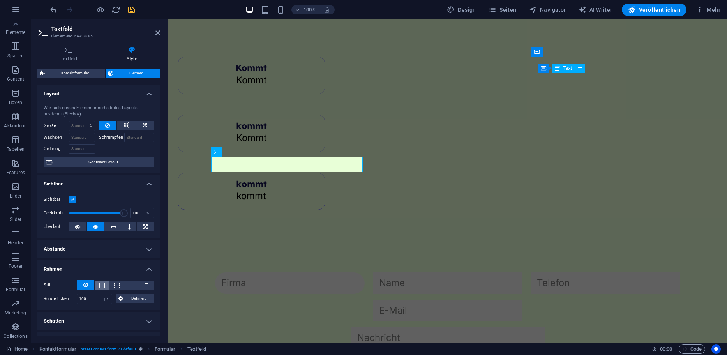
click at [100, 284] on span at bounding box center [101, 284] width 5 height 5
click at [115, 285] on span at bounding box center [116, 284] width 5 height 5
click at [129, 286] on span at bounding box center [131, 284] width 5 height 5
click at [145, 285] on span at bounding box center [146, 284] width 5 height 5
click at [101, 286] on span at bounding box center [101, 284] width 5 height 5
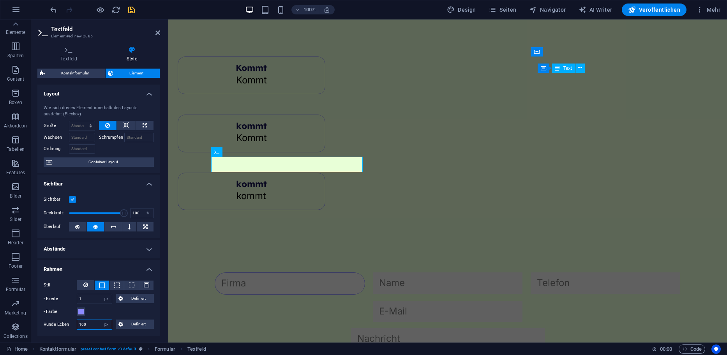
drag, startPoint x: 92, startPoint y: 325, endPoint x: 60, endPoint y: 321, distance: 31.7
click at [63, 321] on div "Runde Ecken 100 Standard px rem % vh vw Definiert Definiert" at bounding box center [99, 324] width 110 height 10
click at [101, 315] on div "Stil - Breite 1 auto px rem % vh vw Definiert Definiert 1 auto px rem % vh vw 1…" at bounding box center [98, 305] width 123 height 62
drag, startPoint x: 91, startPoint y: 323, endPoint x: 57, endPoint y: 318, distance: 34.2
click at [57, 318] on div "Stil - Breite 1 auto px rem % vh vw Definiert Definiert 1 auto px rem % vh vw 1…" at bounding box center [98, 305] width 123 height 62
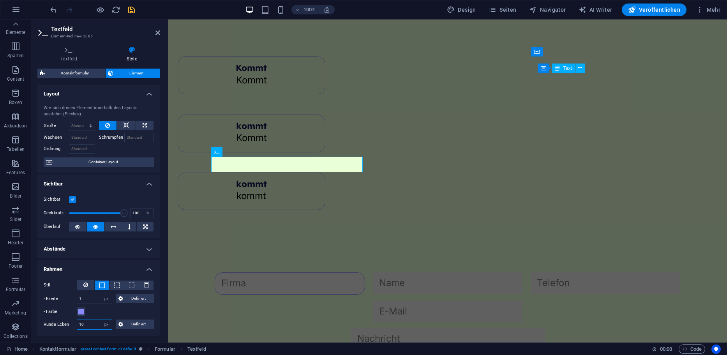
type input "10"
click at [191, 241] on div "{{ 'content.forms.privacy'|trans }} Nicht lesbar? Neu generieren Absenden" at bounding box center [447, 359] width 559 height 237
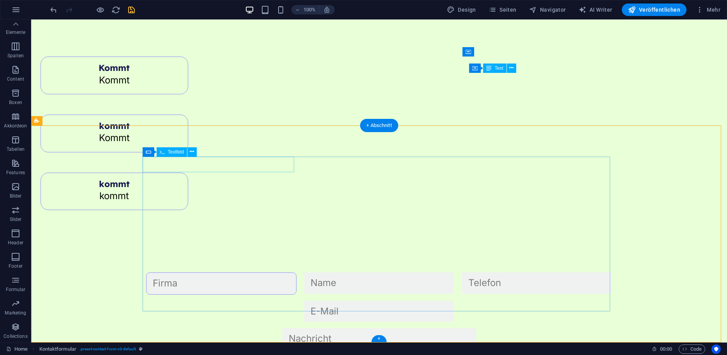
click at [246, 272] on div at bounding box center [221, 283] width 152 height 22
select select "px"
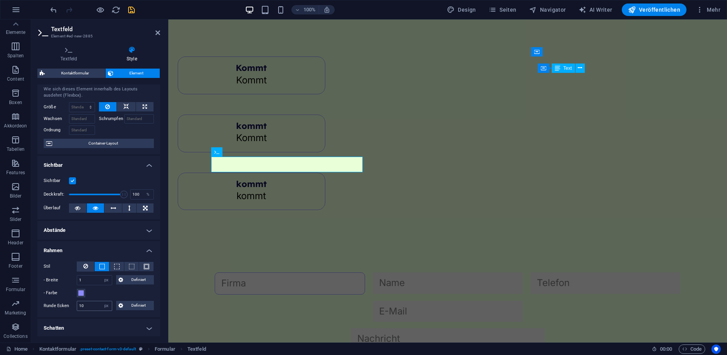
scroll to position [39, 0]
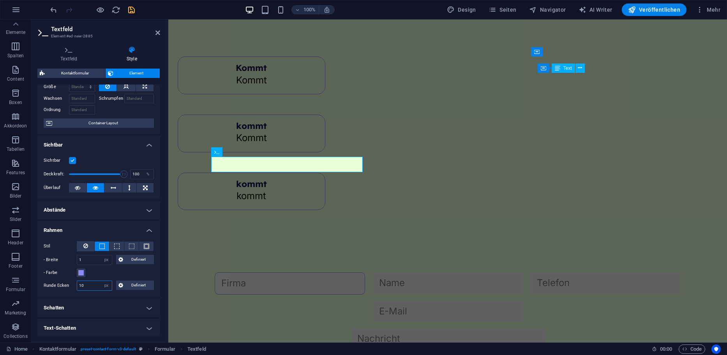
drag, startPoint x: 92, startPoint y: 286, endPoint x: 68, endPoint y: 288, distance: 23.8
click at [68, 288] on div "Runde Ecken 10 Standard px rem % vh vw Definiert Definiert" at bounding box center [99, 286] width 110 height 10
click at [372, 272] on div at bounding box center [448, 283] width 152 height 22
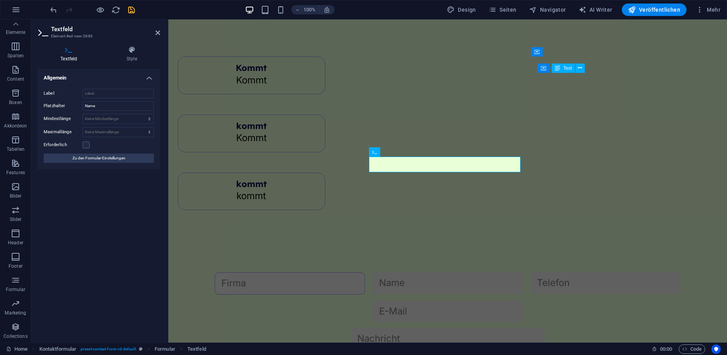
click at [129, 44] on div "Textfeld Style Allgemein Label Platzhalter Name Mindestlänge Keine Mindestlänge…" at bounding box center [98, 191] width 135 height 303
click at [131, 49] on icon at bounding box center [132, 50] width 56 height 8
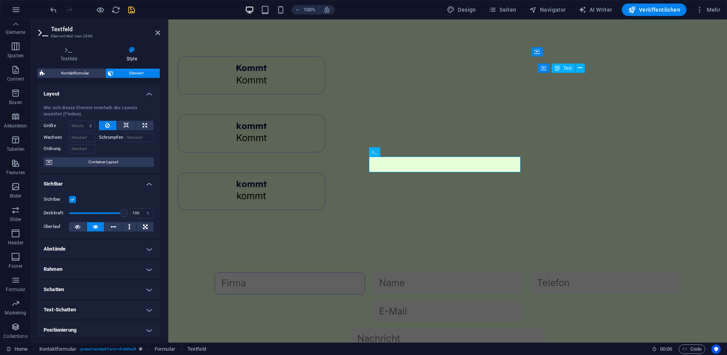
click at [69, 267] on h4 "Rahmen" at bounding box center [98, 269] width 123 height 19
click at [106, 286] on button at bounding box center [102, 285] width 14 height 9
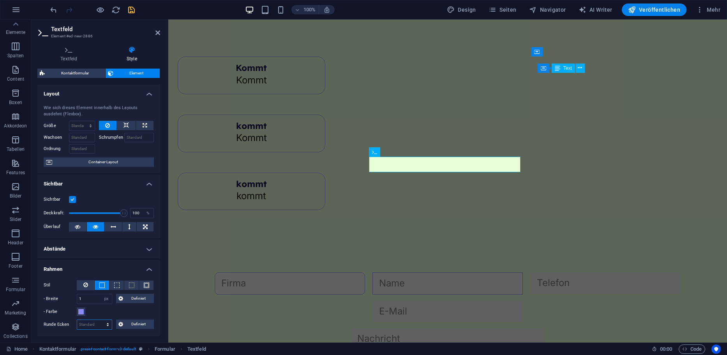
click at [90, 328] on select "Standard px rem % vh vw Definiert" at bounding box center [94, 324] width 35 height 9
select select "px"
click at [100, 320] on select "Standard px rem % vh vw Definiert" at bounding box center [94, 324] width 35 height 9
paste input "1"
type input "10"
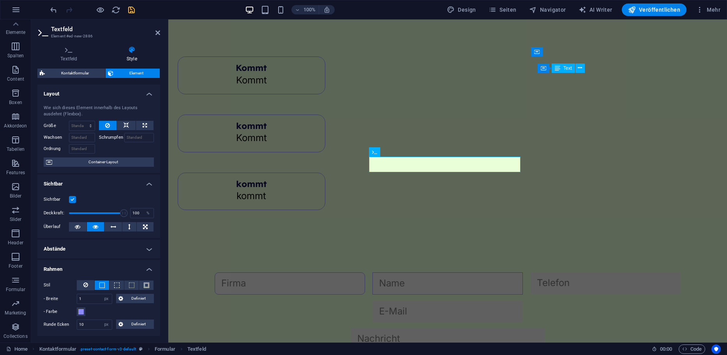
click at [122, 264] on h4 "Rahmen" at bounding box center [98, 267] width 123 height 14
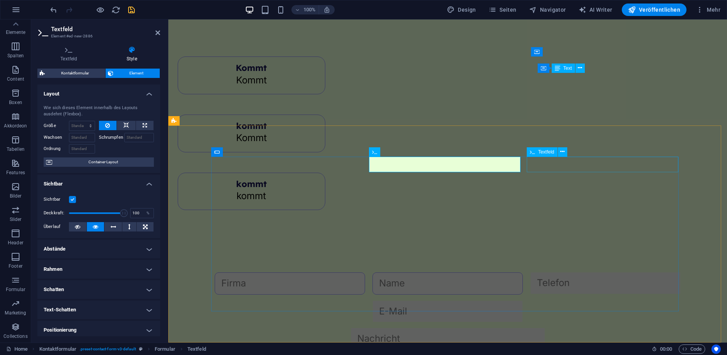
click at [566, 272] on div at bounding box center [606, 283] width 152 height 22
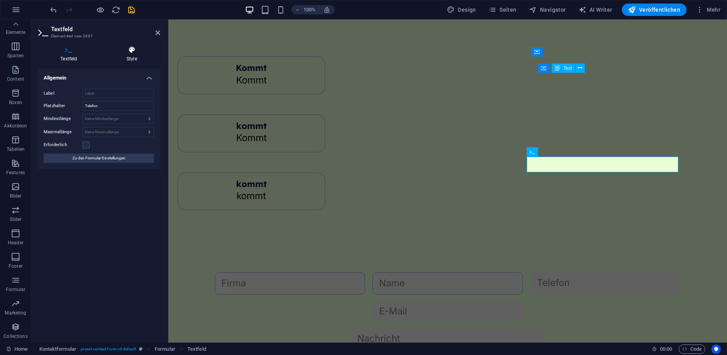
click at [127, 54] on h4 "Style" at bounding box center [132, 54] width 56 height 16
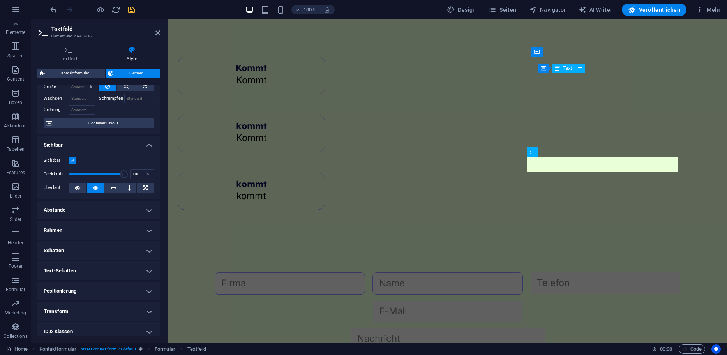
click at [71, 229] on h4 "Rahmen" at bounding box center [98, 230] width 123 height 19
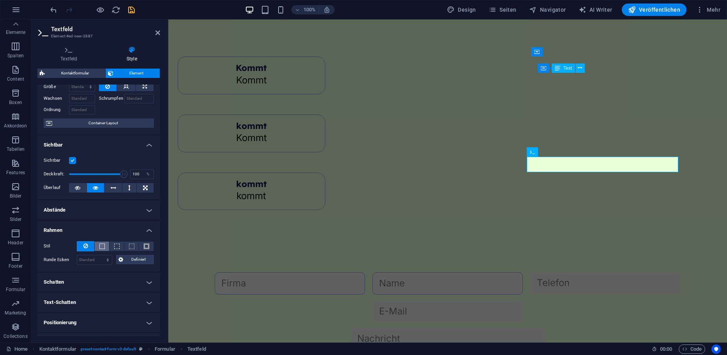
click at [101, 245] on span at bounding box center [101, 246] width 5 height 5
click at [89, 288] on select "Standard px rem % vh vw Definiert" at bounding box center [94, 285] width 35 height 9
select select "px"
click at [100, 281] on select "Standard px rem % vh vw Definiert" at bounding box center [94, 285] width 35 height 9
paste input "1"
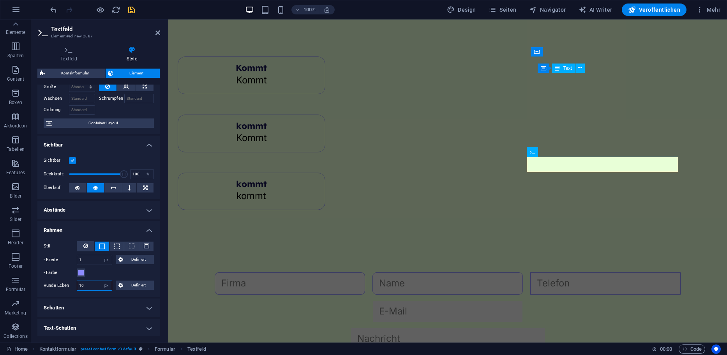
type input "10"
click at [106, 274] on div "- Farbe" at bounding box center [99, 272] width 110 height 9
click at [368, 301] on div at bounding box center [448, 311] width 468 height 21
select select "px"
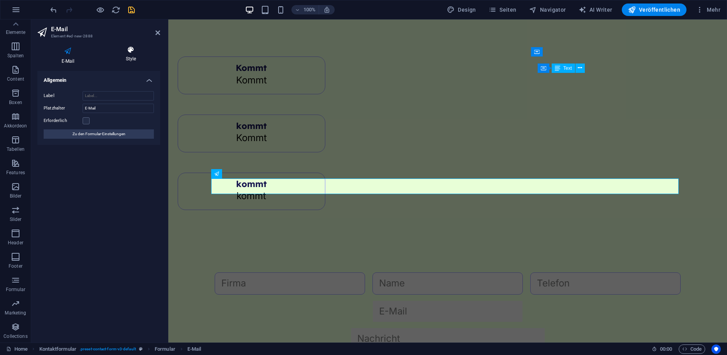
click at [120, 47] on icon at bounding box center [131, 50] width 58 height 8
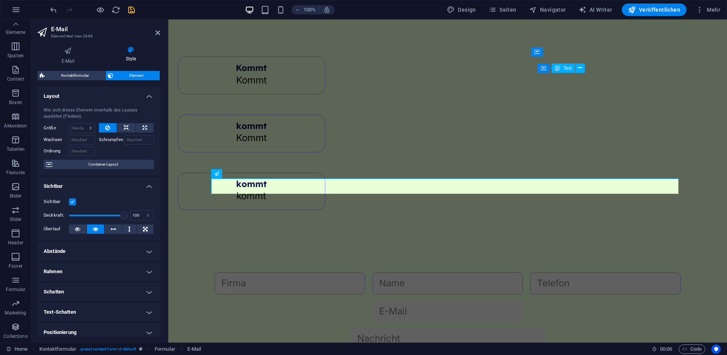
click at [79, 266] on h4 "Rahmen" at bounding box center [98, 271] width 123 height 19
click at [102, 288] on span at bounding box center [101, 287] width 5 height 5
click at [90, 330] on select "Standard px rem % vh vw Definiert" at bounding box center [94, 326] width 35 height 9
select select "px"
click at [100, 322] on select "Standard px rem % vh vw Definiert" at bounding box center [94, 326] width 35 height 9
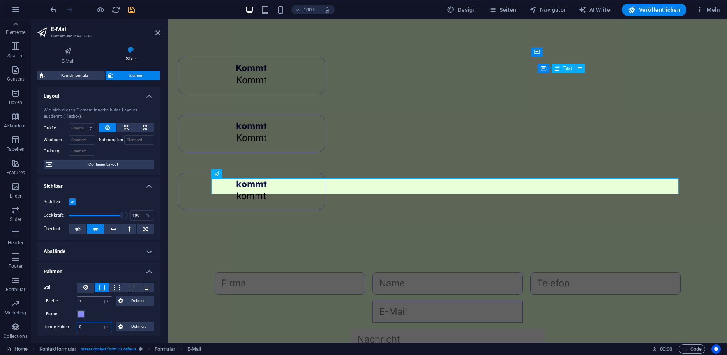
paste input "1"
type input "10"
click at [109, 314] on div "- Farbe" at bounding box center [99, 313] width 110 height 9
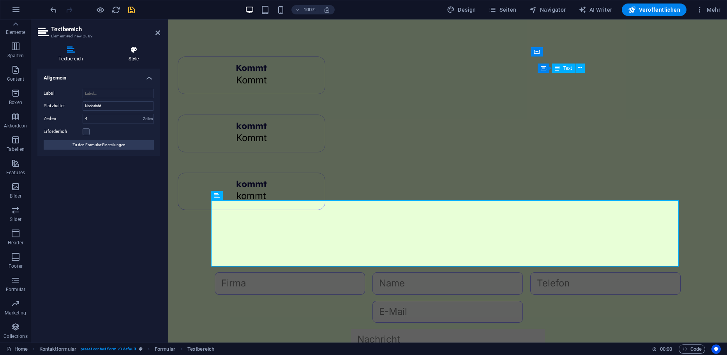
click at [134, 55] on h4 "Style" at bounding box center [133, 54] width 53 height 16
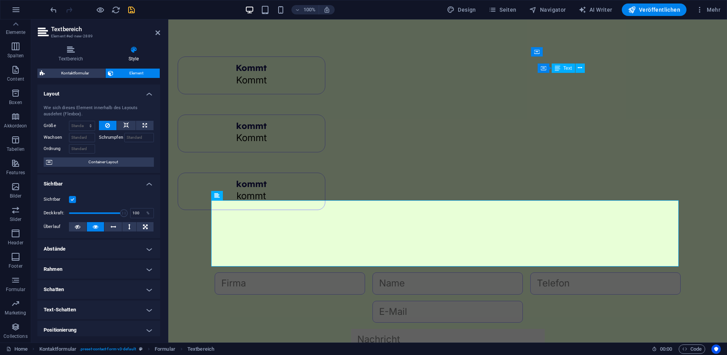
click at [90, 270] on h4 "Rahmen" at bounding box center [98, 269] width 123 height 19
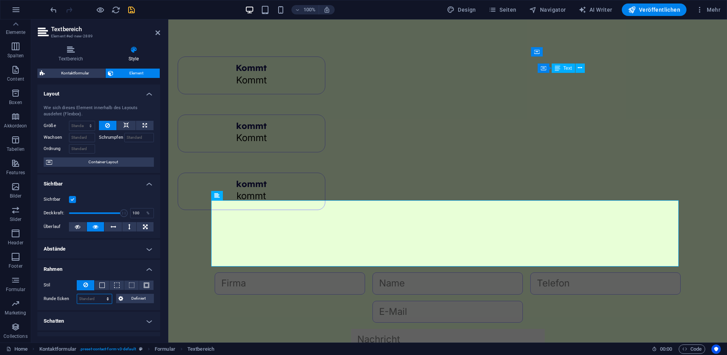
click at [89, 296] on select "Standard px rem % vh vw Definiert" at bounding box center [94, 298] width 35 height 9
select select "px"
click at [100, 294] on select "Standard px rem % vh vw Definiert" at bounding box center [94, 298] width 35 height 9
type input "0"
click at [102, 288] on span at bounding box center [101, 284] width 5 height 5
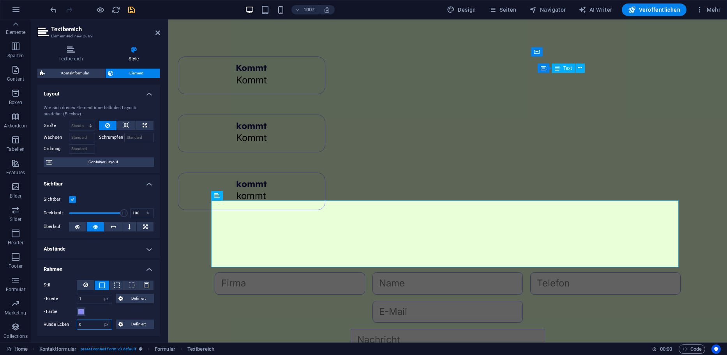
click at [93, 323] on input "0" at bounding box center [94, 324] width 35 height 9
paste input "10"
paste input "number"
type input "10"
click at [106, 314] on div "- Farbe" at bounding box center [99, 311] width 110 height 9
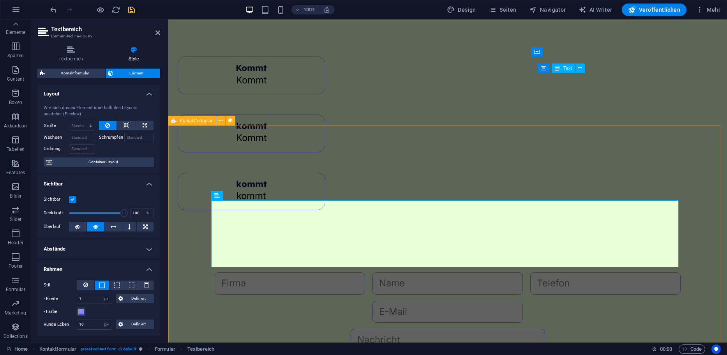
click at [181, 274] on div "{{ 'content.forms.privacy'|trans }} Nicht lesbar? Neu generieren Absenden" at bounding box center [447, 360] width 559 height 239
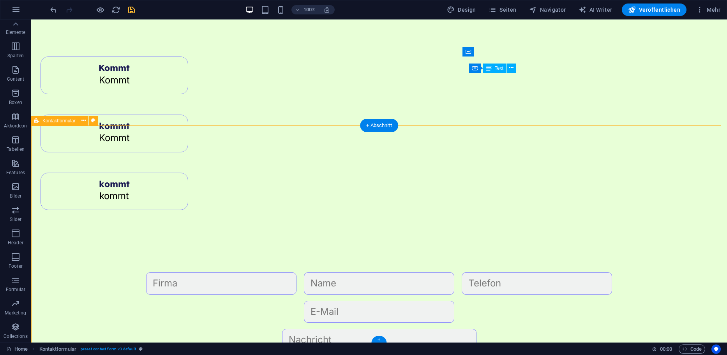
click at [677, 257] on div "{{ 'content.forms.privacy'|trans }} Nicht lesbar? Neu generieren Absenden" at bounding box center [379, 360] width 696 height 239
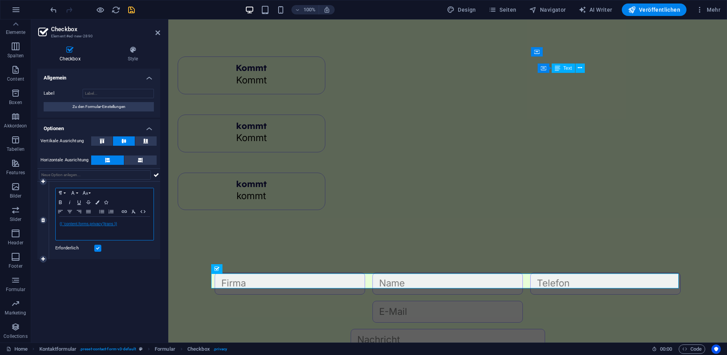
click at [101, 222] on link "{{ 'content.forms.privacy'|trans }}" at bounding box center [88, 224] width 57 height 4
click at [71, 238] on icon "button" at bounding box center [72, 237] width 9 height 9
click at [127, 227] on p "{{ 'content.forms.privacy'|trans }}" at bounding box center [105, 224] width 90 height 7
click at [121, 263] on div "Allgemein Label Zu den Formular-Einstellungen Optionen Vertikale Ausrichtung Ho…" at bounding box center [98, 203] width 123 height 268
click at [110, 177] on input "text" at bounding box center [95, 174] width 112 height 9
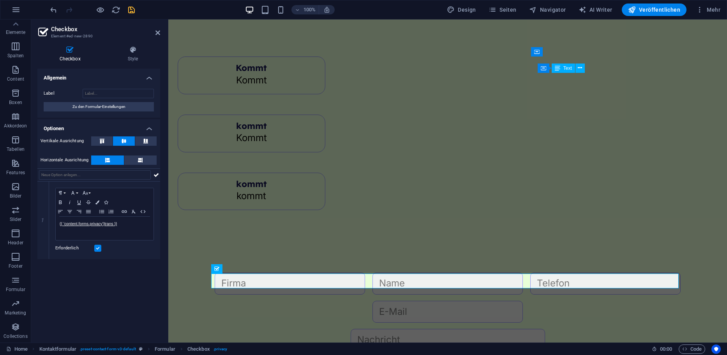
click at [131, 274] on div "Allgemein Label Zu den Formular-Einstellungen Optionen Vertikale Ausrichtung Ho…" at bounding box center [98, 203] width 123 height 268
click at [158, 32] on icon at bounding box center [157, 33] width 5 height 6
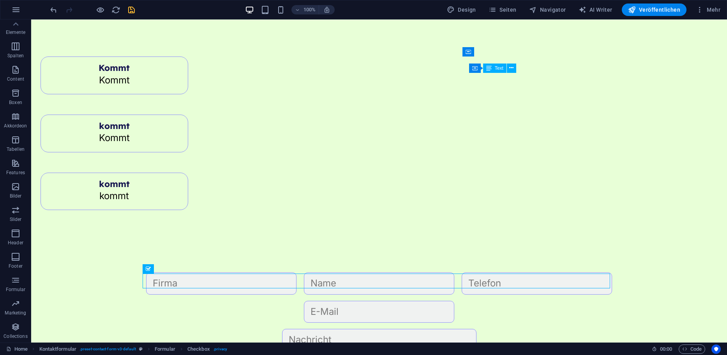
click at [126, 11] on div at bounding box center [92, 10] width 87 height 12
click at [130, 11] on icon "save" at bounding box center [131, 9] width 9 height 9
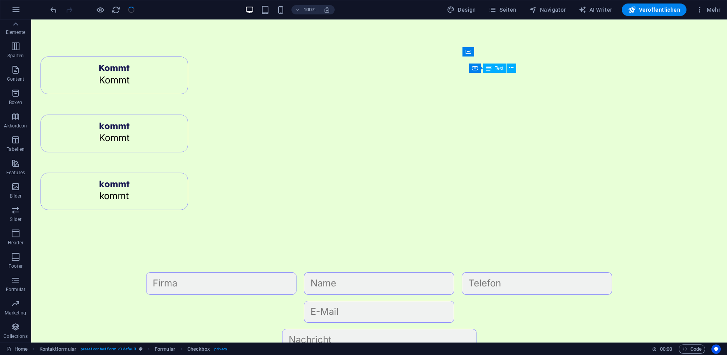
checkbox input "false"
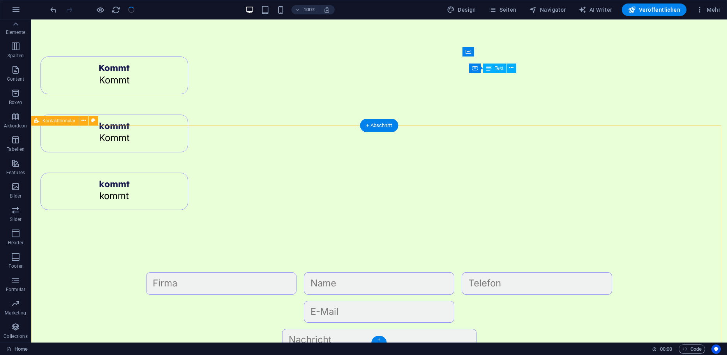
click at [255, 241] on div "{{ 'content.forms.privacy'|trans }} Nicht lesbar? Neu generieren Absenden" at bounding box center [379, 360] width 696 height 239
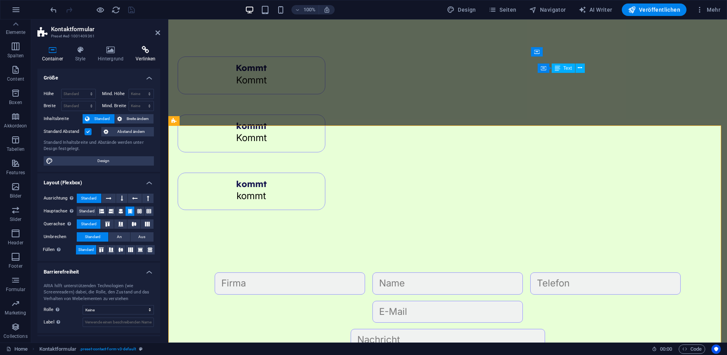
click at [131, 50] on icon at bounding box center [145, 50] width 29 height 8
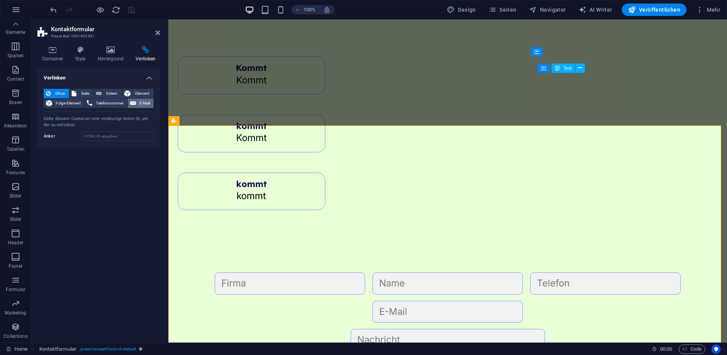
click at [143, 102] on span "E-Mail" at bounding box center [144, 103] width 13 height 9
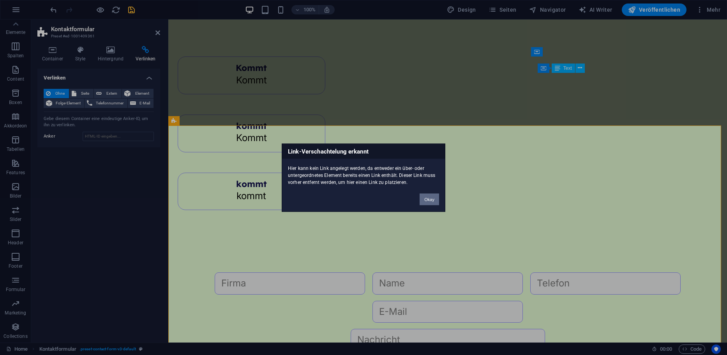
click at [432, 194] on button "Okay" at bounding box center [429, 199] width 19 height 12
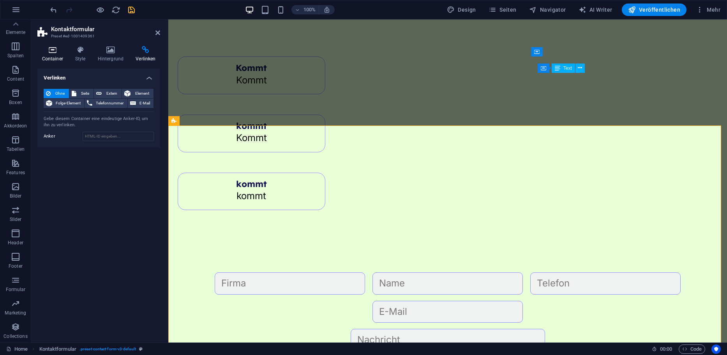
click at [59, 55] on h4 "Container" at bounding box center [53, 54] width 33 height 16
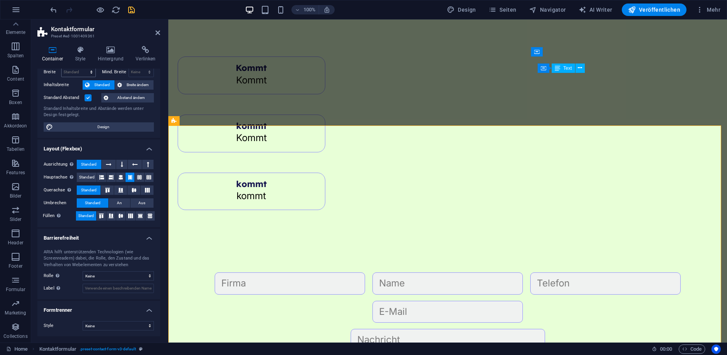
scroll to position [34, 0]
click at [83, 49] on icon at bounding box center [80, 50] width 19 height 8
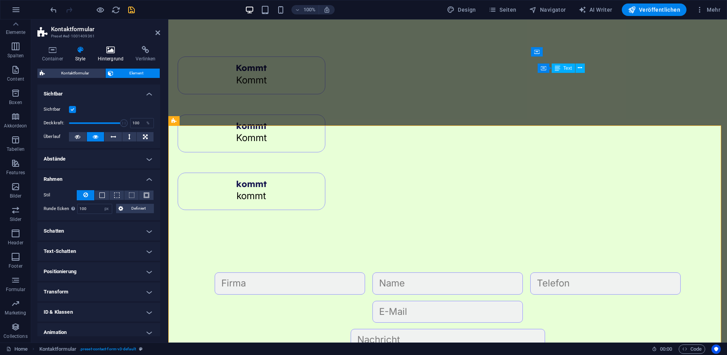
click at [106, 52] on icon at bounding box center [110, 50] width 35 height 8
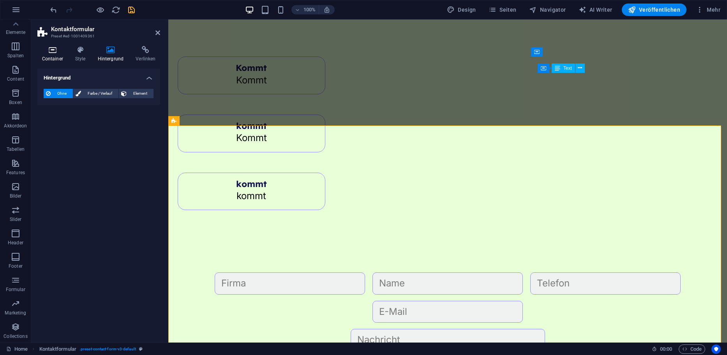
click at [57, 52] on icon at bounding box center [52, 50] width 30 height 8
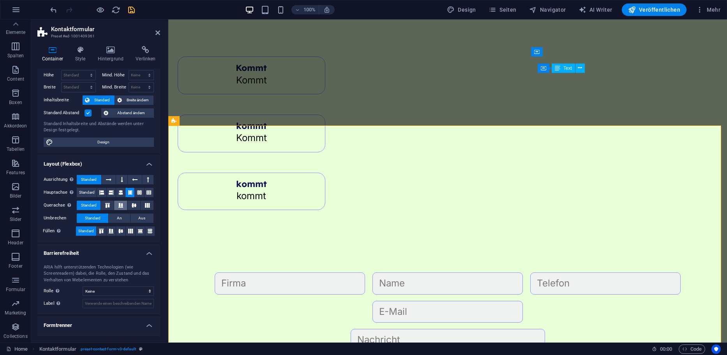
scroll to position [0, 0]
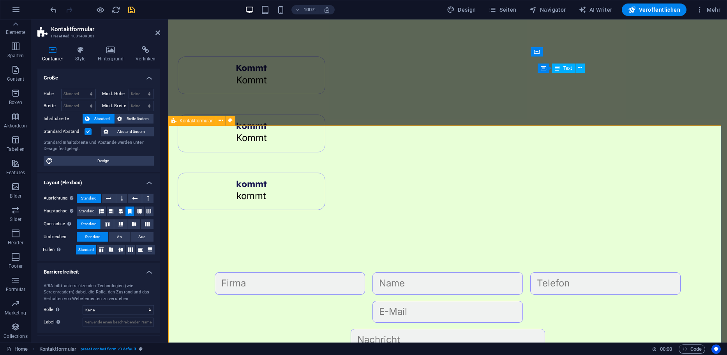
click at [198, 241] on div "{{ 'content.forms.privacy'|trans }} Nicht lesbar? Neu generieren Absenden" at bounding box center [447, 360] width 559 height 239
click at [199, 241] on div "{{ 'content.forms.privacy'|trans }} Nicht lesbar? Neu generieren Absenden" at bounding box center [447, 360] width 559 height 239
click at [201, 119] on span "Kontaktformular" at bounding box center [196, 120] width 33 height 5
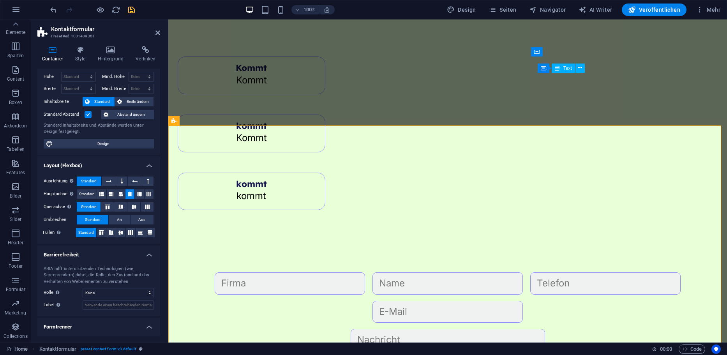
scroll to position [34, 0]
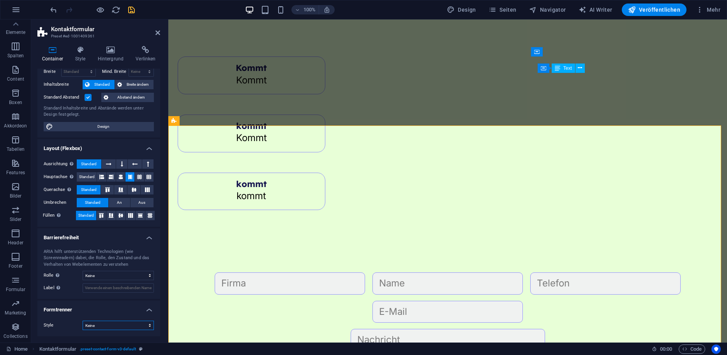
click at [109, 321] on select "Keine Dreieck Viereck Diagonal Polygon 1 Polygon 2 Zickzack Mehrere Zickzack We…" at bounding box center [118, 325] width 71 height 9
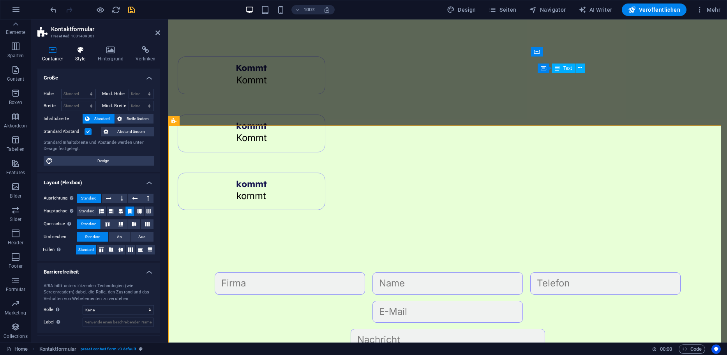
click at [79, 48] on icon at bounding box center [80, 50] width 19 height 8
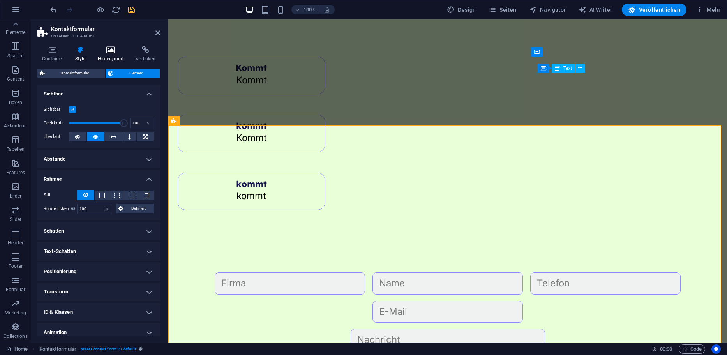
click at [108, 52] on icon at bounding box center [110, 50] width 35 height 8
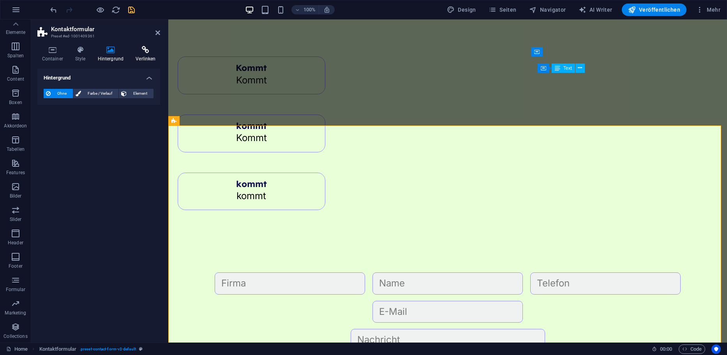
click at [141, 56] on h4 "Verlinken" at bounding box center [145, 54] width 29 height 16
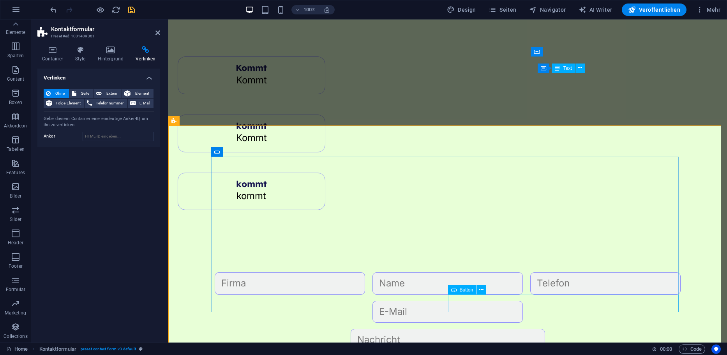
click at [432, 318] on div "{{ 'content.forms.privacy'|trans }} Nicht lesbar? Neu generieren Absenden" at bounding box center [447, 360] width 559 height 239
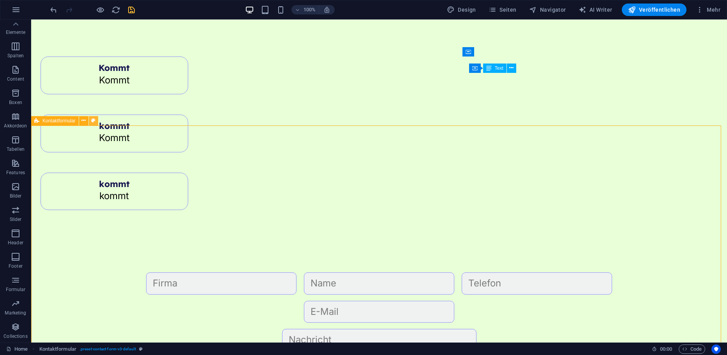
click at [92, 122] on icon at bounding box center [93, 120] width 4 height 8
select select "rem"
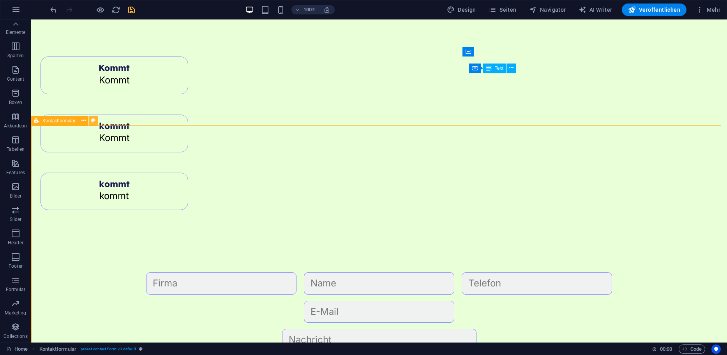
select select "rem"
select select "px"
select select "rem"
select select "preset-contact-form-v3-default"
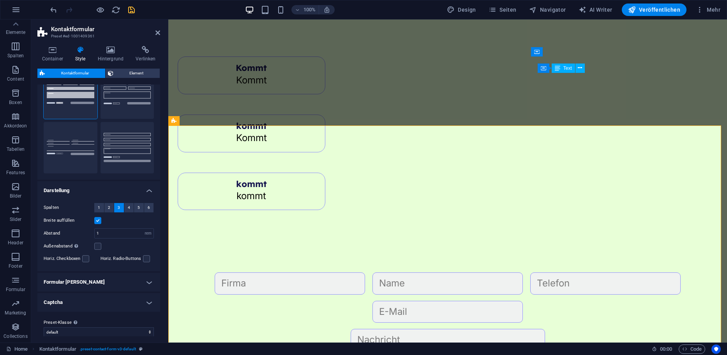
scroll to position [44, 0]
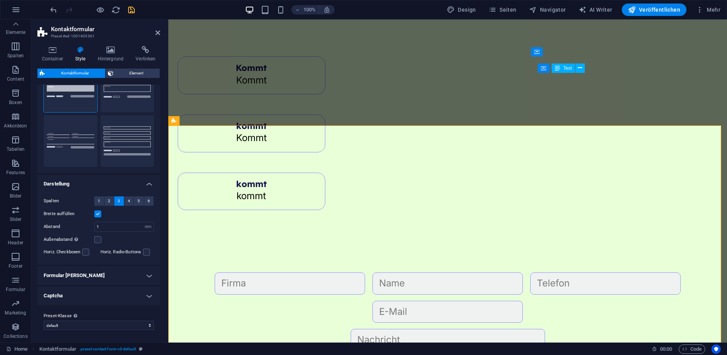
click at [91, 277] on h4 "Formular [PERSON_NAME]" at bounding box center [98, 275] width 123 height 19
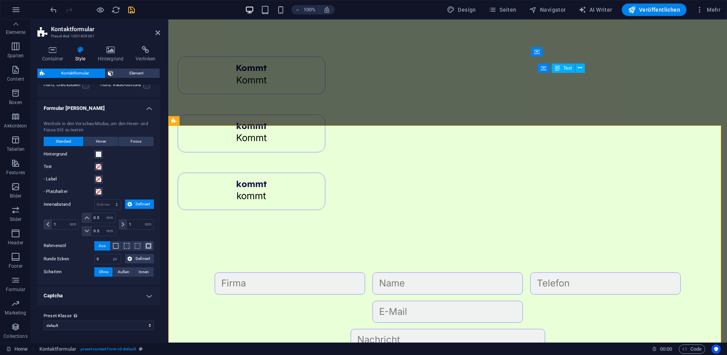
click at [84, 296] on h4 "Captcha" at bounding box center [98, 295] width 123 height 19
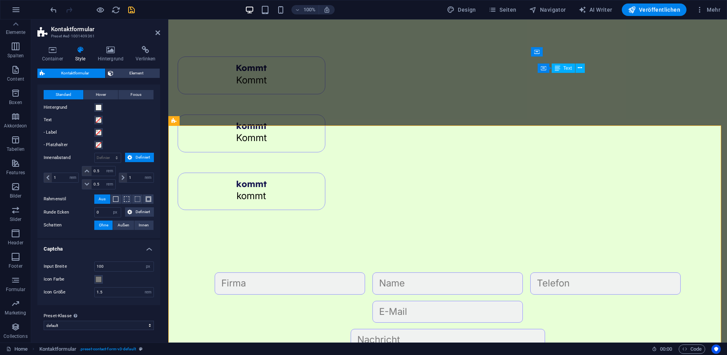
click at [88, 248] on h4 "Captcha" at bounding box center [98, 247] width 123 height 14
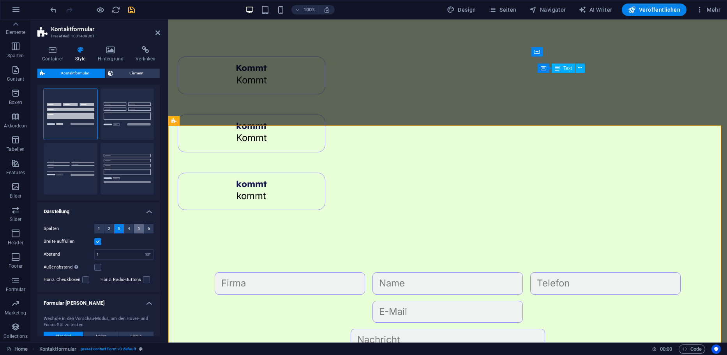
scroll to position [0, 0]
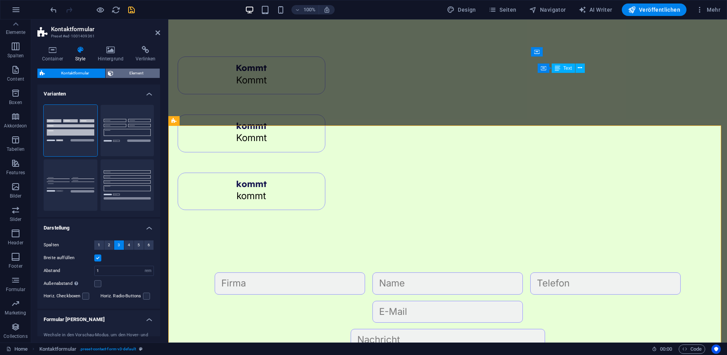
click at [124, 73] on span "Element" at bounding box center [137, 73] width 42 height 9
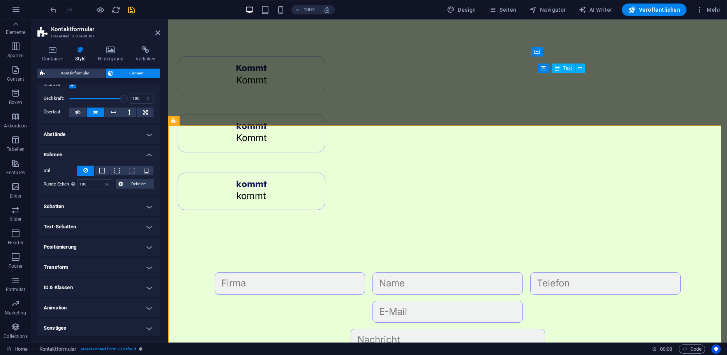
scroll to position [26, 0]
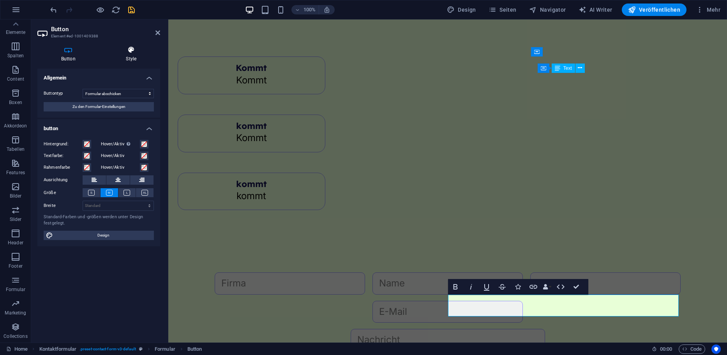
click at [122, 50] on icon at bounding box center [131, 50] width 58 height 8
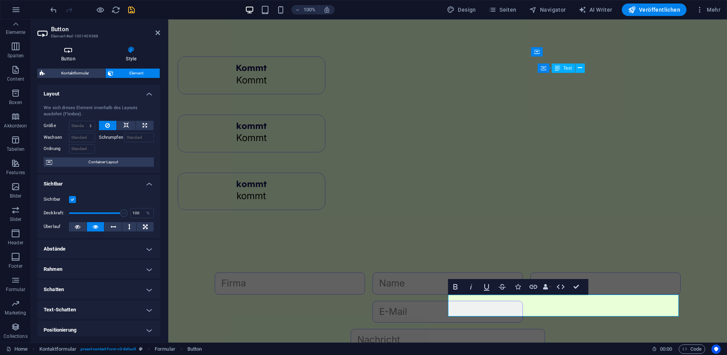
click at [72, 48] on icon at bounding box center [68, 50] width 62 height 8
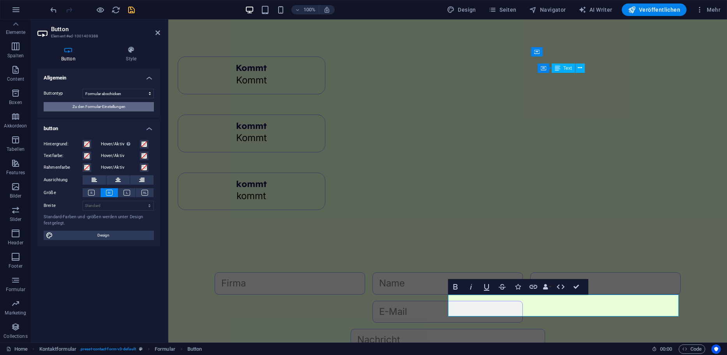
click at [113, 103] on span "Zu den Formular-Einstellungen" at bounding box center [98, 106] width 53 height 9
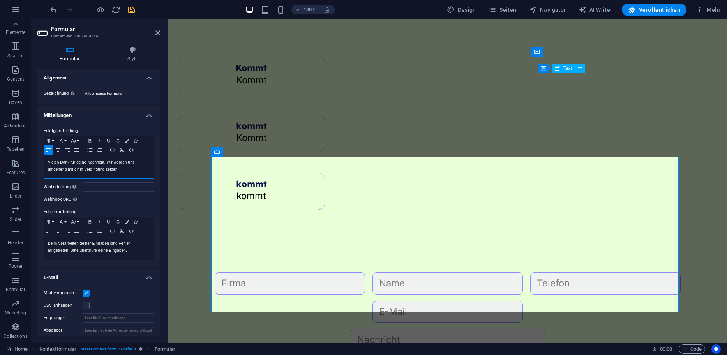
click at [128, 170] on p "Vielen Dank für deine Nachricht. Wir werden uns umgehend mit dir in Verbindung …" at bounding box center [99, 166] width 102 height 14
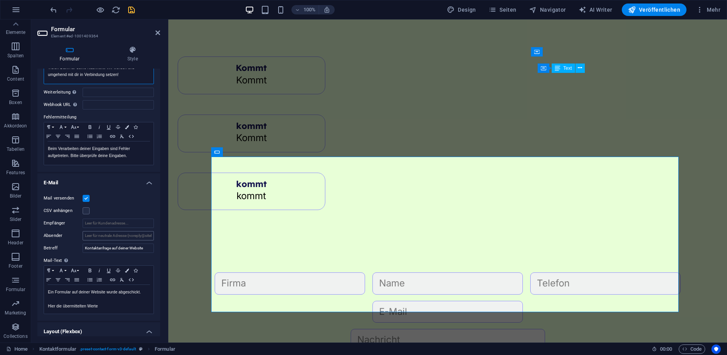
scroll to position [168, 0]
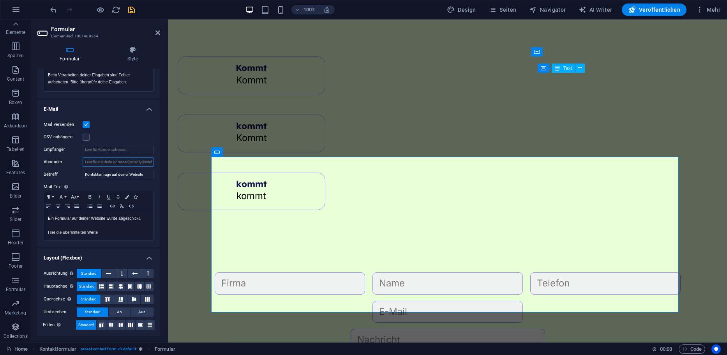
click at [136, 162] on input "Absender" at bounding box center [118, 161] width 71 height 9
type input "[EMAIL_ADDRESS][DOMAIN_NAME]"
click at [130, 182] on label "Mail-Text Lege fest, ob die Formulareingaben per Mail verschickt werden sollen." at bounding box center [99, 186] width 110 height 9
click at [136, 11] on div "100% Design Seiten Navigator AI Writer Veröffentlichen Mehr" at bounding box center [386, 10] width 675 height 12
click at [132, 10] on icon "save" at bounding box center [131, 9] width 9 height 9
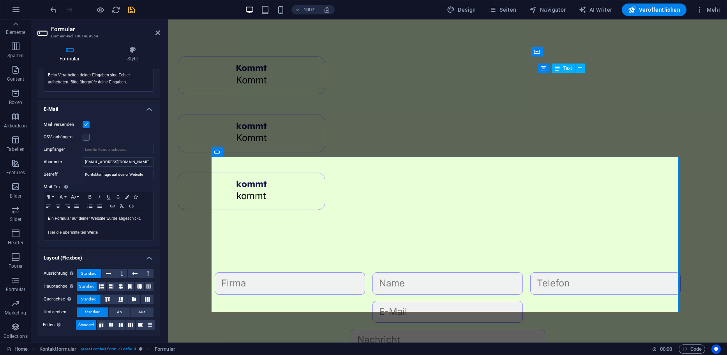
checkbox input "false"
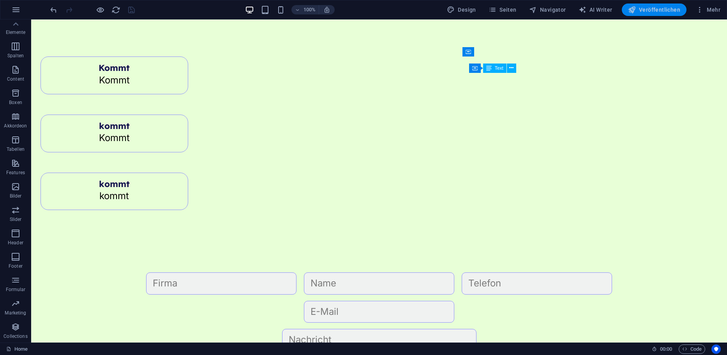
click at [646, 12] on span "Veröffentlichen" at bounding box center [654, 10] width 52 height 8
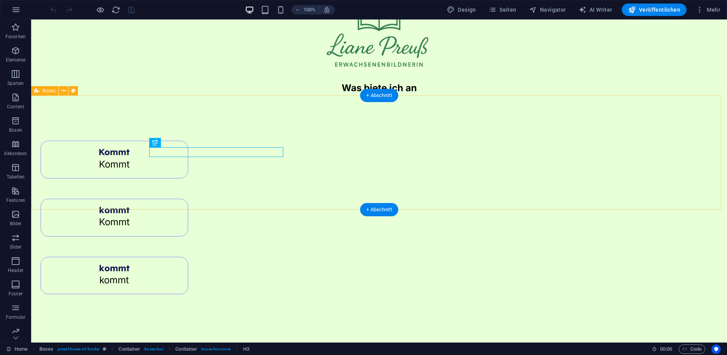
scroll to position [127, 0]
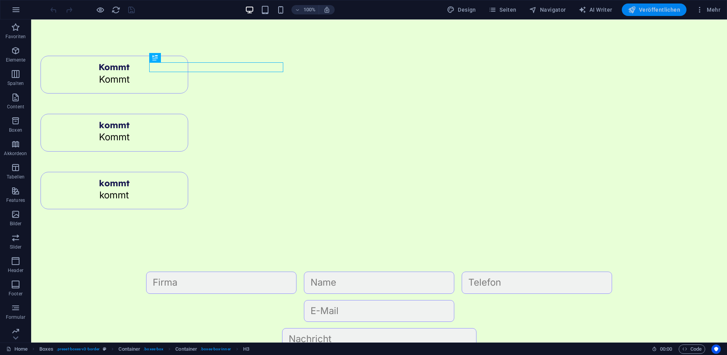
click at [651, 8] on span "Veröffentlichen" at bounding box center [654, 10] width 52 height 8
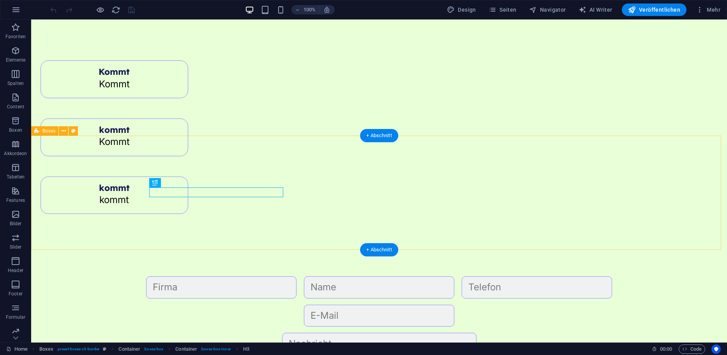
scroll to position [127, 0]
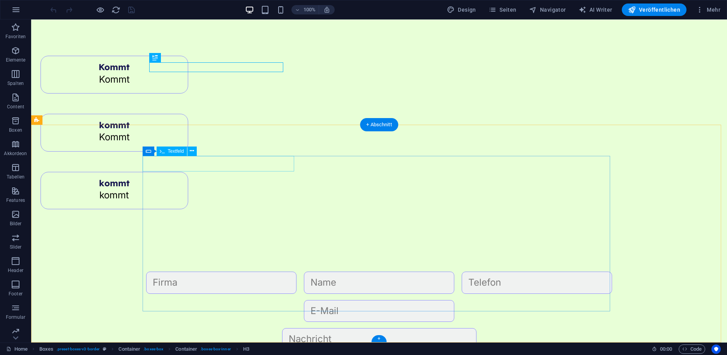
click at [195, 272] on div at bounding box center [221, 283] width 152 height 22
click at [198, 272] on div at bounding box center [221, 283] width 152 height 22
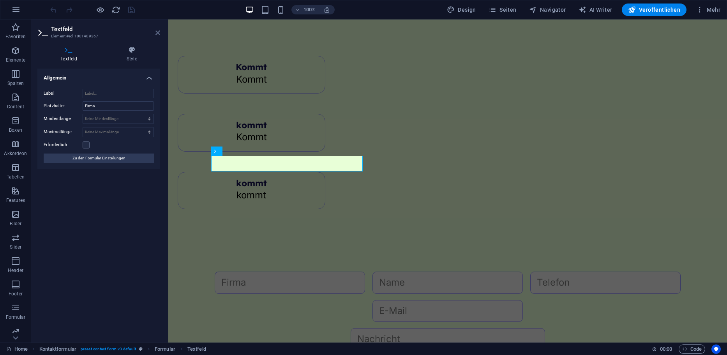
click at [159, 32] on icon at bounding box center [157, 33] width 5 height 6
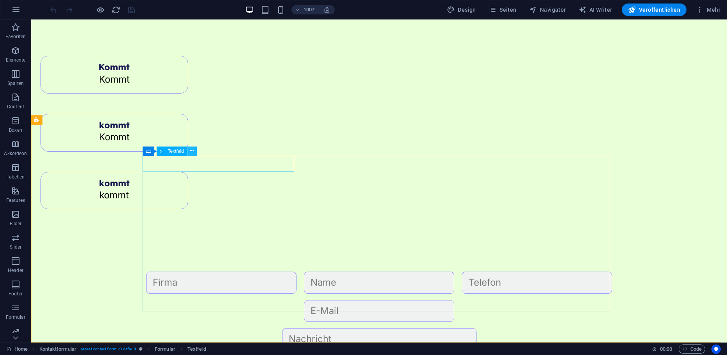
click at [192, 152] on icon at bounding box center [192, 151] width 4 height 8
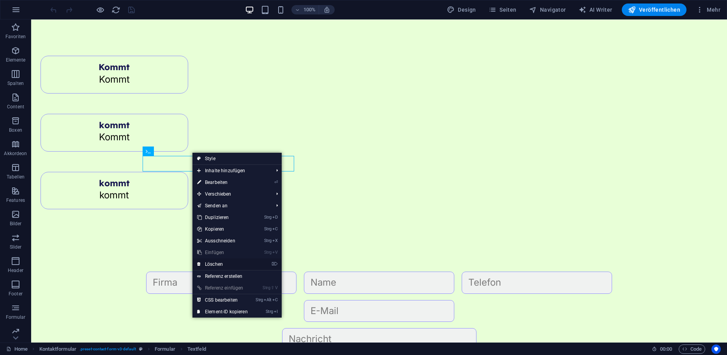
click at [219, 261] on link "⌦ Löschen" at bounding box center [222, 264] width 60 height 12
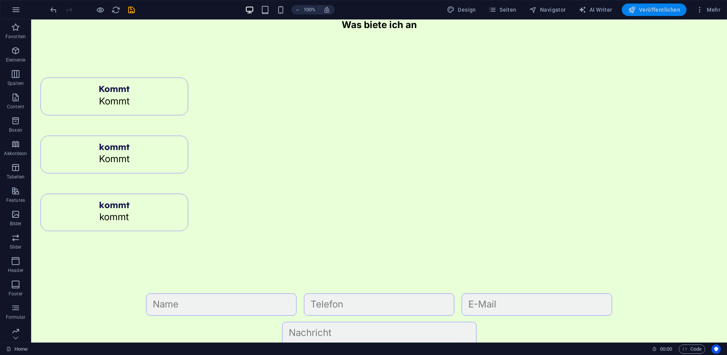
click at [674, 9] on span "Veröffentlichen" at bounding box center [654, 10] width 52 height 8
checkbox input "false"
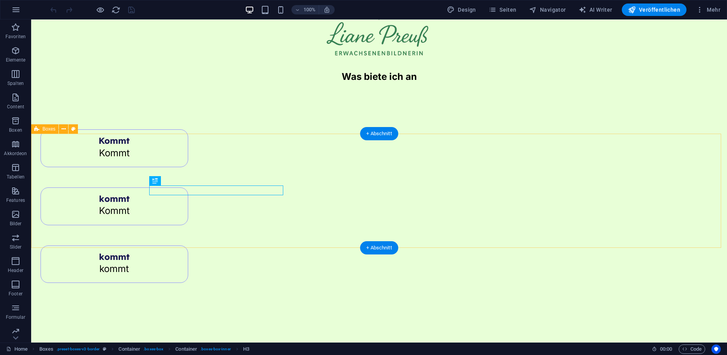
scroll to position [105, 0]
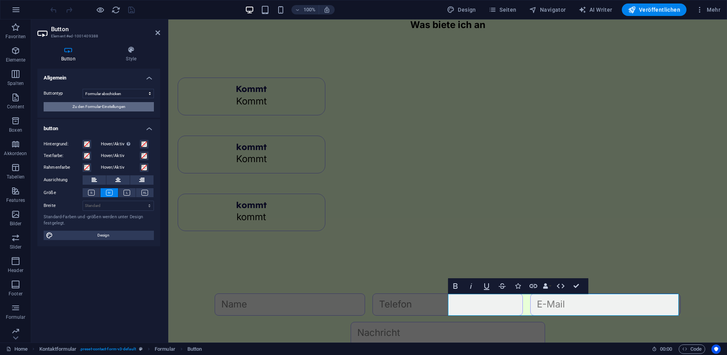
click at [107, 108] on span "Zu den Formular-Einstellungen" at bounding box center [98, 106] width 53 height 9
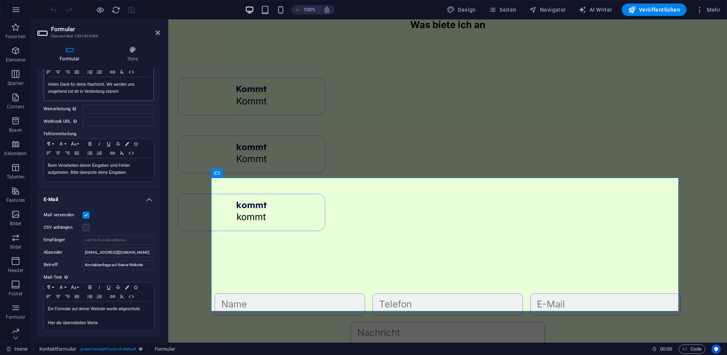
scroll to position [0, 0]
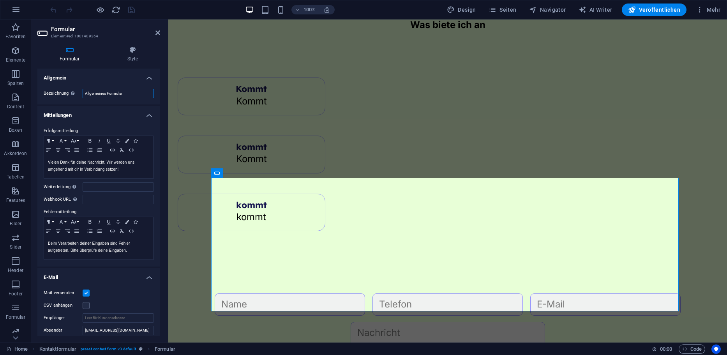
drag, startPoint x: 130, startPoint y: 92, endPoint x: 67, endPoint y: 85, distance: 62.7
click at [67, 85] on div "Bezeichnung Lege eine Bezeichnung für das Formular fest. Allgemeines Formular" at bounding box center [98, 94] width 123 height 22
type input "Kontakt"
click at [120, 123] on div "Erfolgsmitteilung Paragraph Format Normal Heading 1 Heading 2 Heading 3 Heading…" at bounding box center [98, 193] width 123 height 146
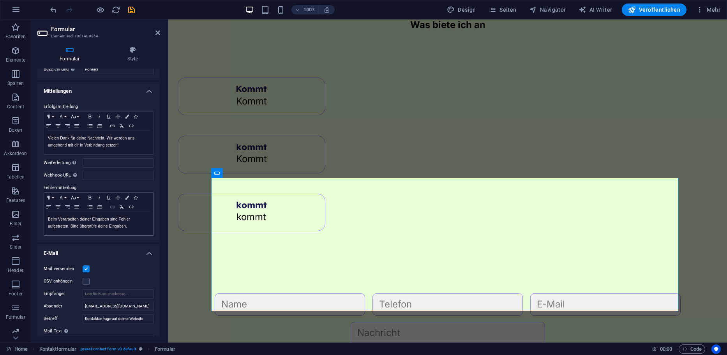
scroll to position [39, 0]
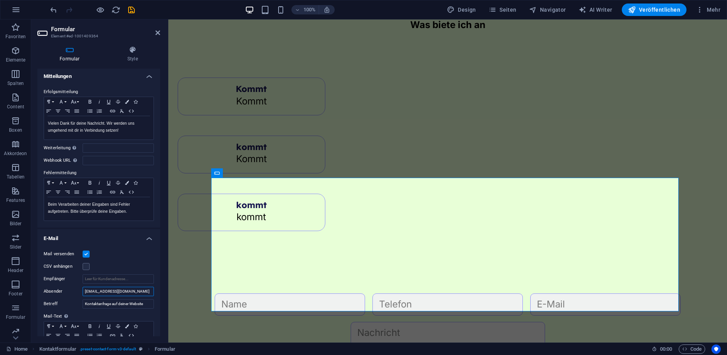
drag, startPoint x: 132, startPoint y: 295, endPoint x: 83, endPoint y: 296, distance: 49.5
click at [83, 296] on input "[EMAIL_ADDRESS][DOMAIN_NAME]" at bounding box center [118, 291] width 71 height 9
click at [107, 281] on input "Empfänger" at bounding box center [118, 278] width 71 height 9
paste input "[EMAIL_ADDRESS][DOMAIN_NAME]"
type input "[EMAIL_ADDRESS][DOMAIN_NAME]"
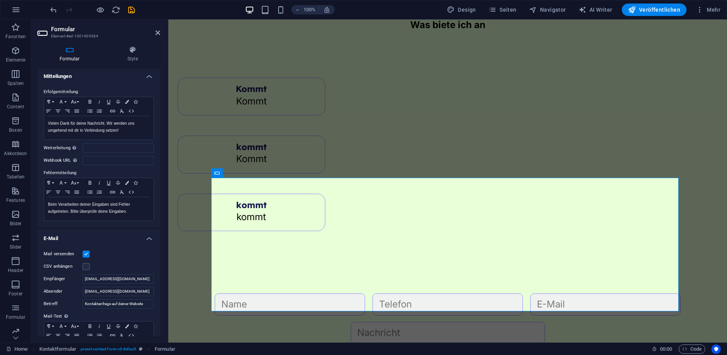
click at [124, 262] on div "CSV anhängen" at bounding box center [99, 266] width 110 height 9
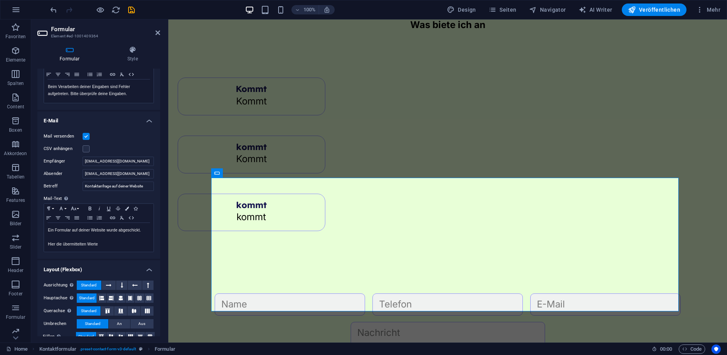
scroll to position [168, 0]
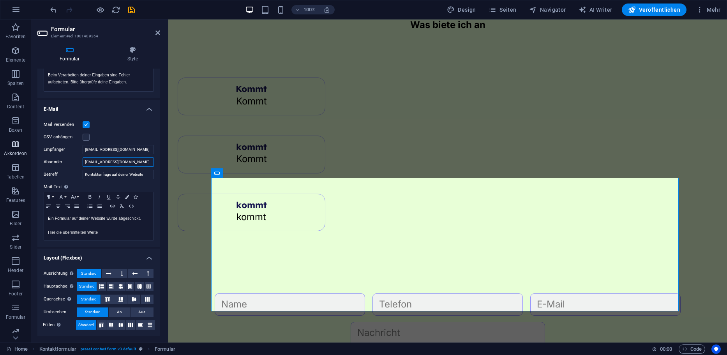
drag, startPoint x: 134, startPoint y: 159, endPoint x: 8, endPoint y: 157, distance: 125.9
click at [8, 157] on section "Favoriten Elemente Spalten Content Boxen Akkordeon Tabellen Features Bilder Sli…" at bounding box center [363, 180] width 727 height 323
click at [97, 187] on label "Mail-Text Lege fest, ob die Formulareingaben per Mail verschickt werden sollen." at bounding box center [99, 186] width 110 height 9
click at [152, 108] on h4 "E-Mail" at bounding box center [98, 107] width 123 height 14
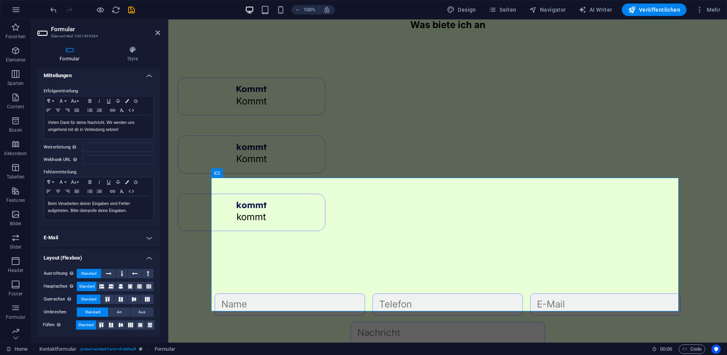
scroll to position [40, 0]
click at [144, 238] on h4 "E-Mail" at bounding box center [98, 237] width 123 height 19
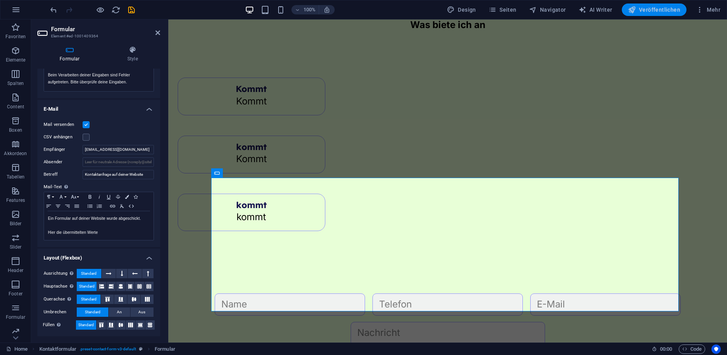
click at [659, 11] on span "Veröffentlichen" at bounding box center [654, 10] width 52 height 8
checkbox input "false"
